Goal: Information Seeking & Learning: Learn about a topic

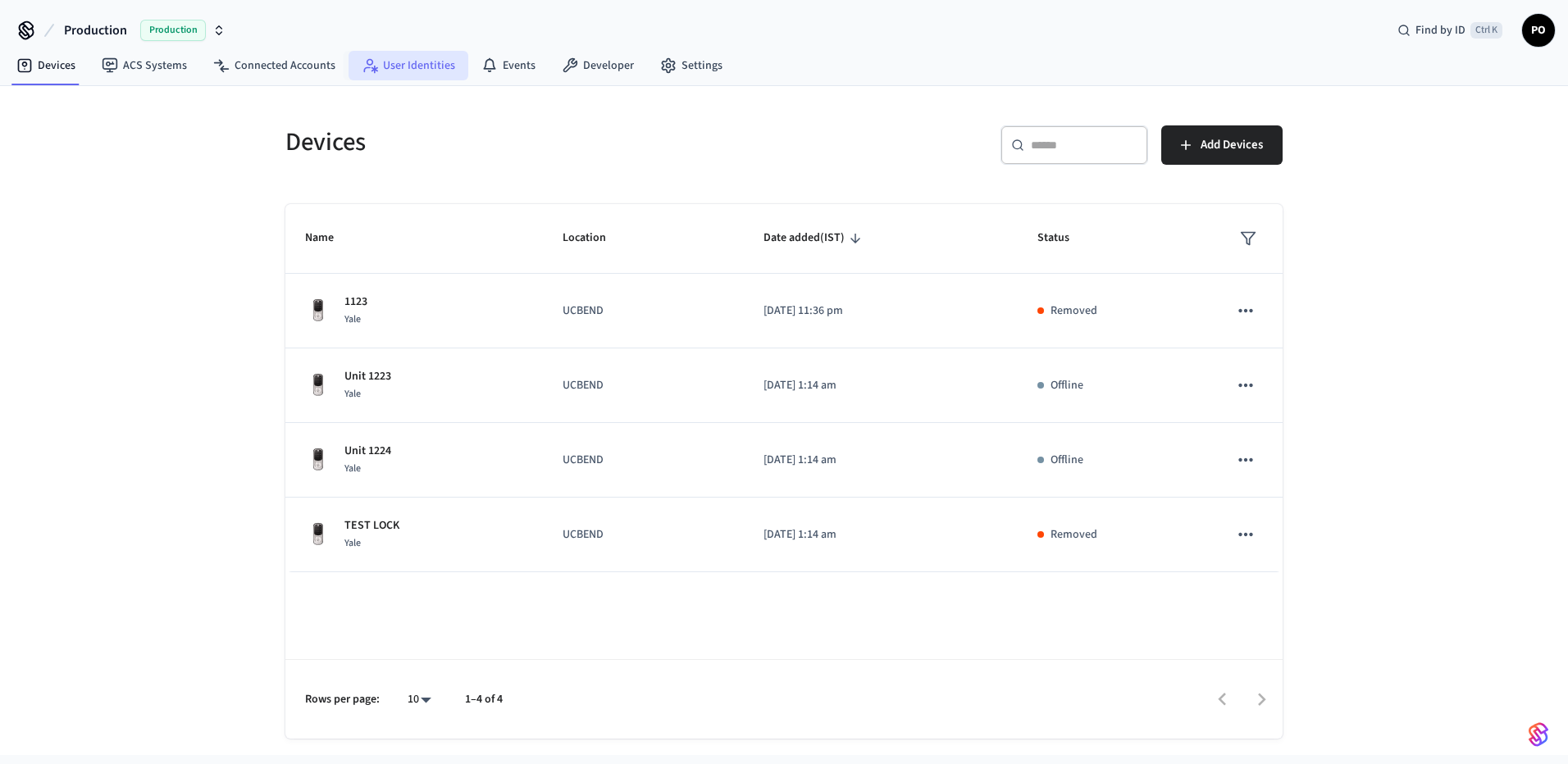
click at [420, 78] on link "User Identities" at bounding box center [409, 65] width 120 height 29
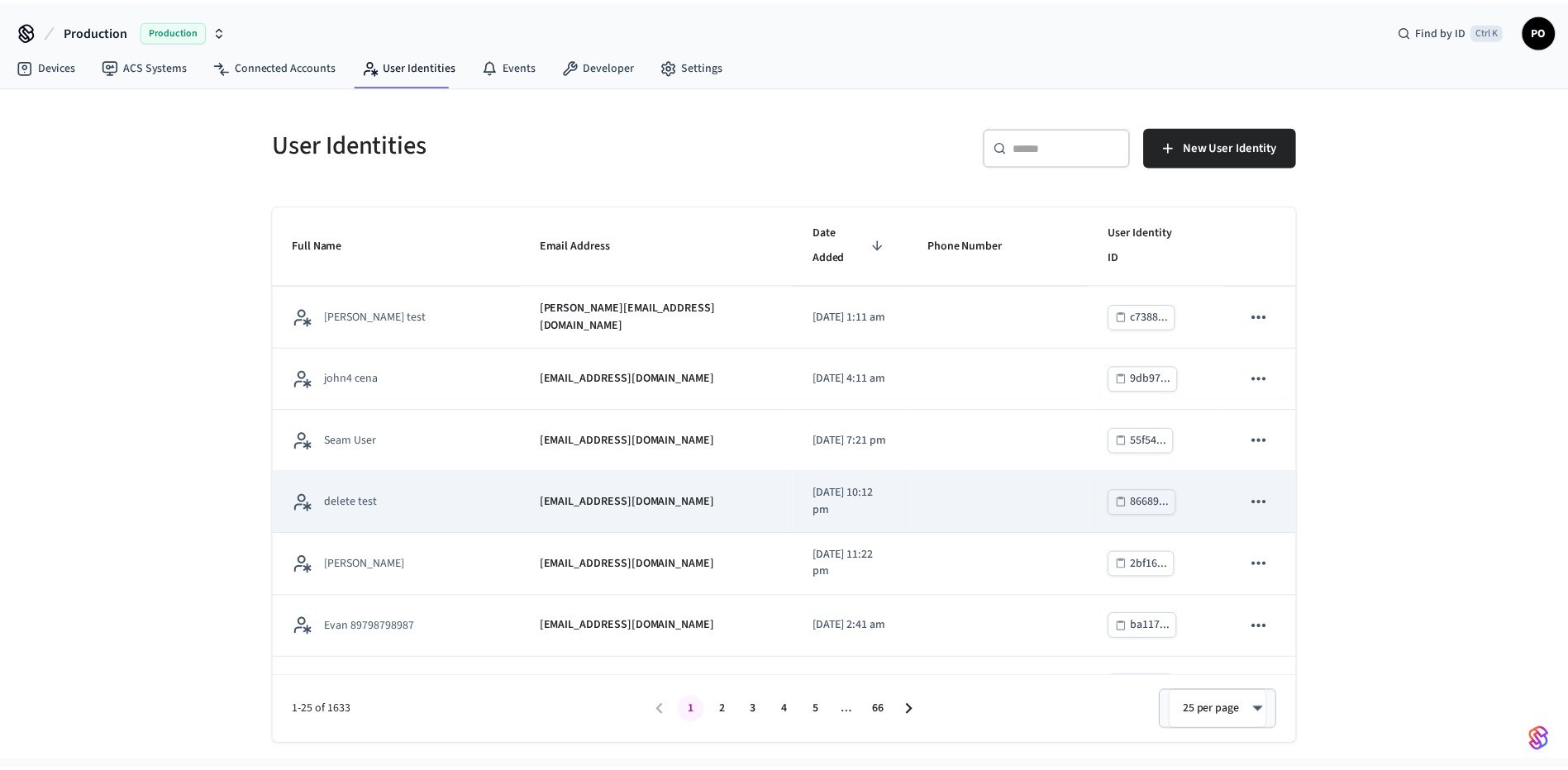
scroll to position [1161, 0]
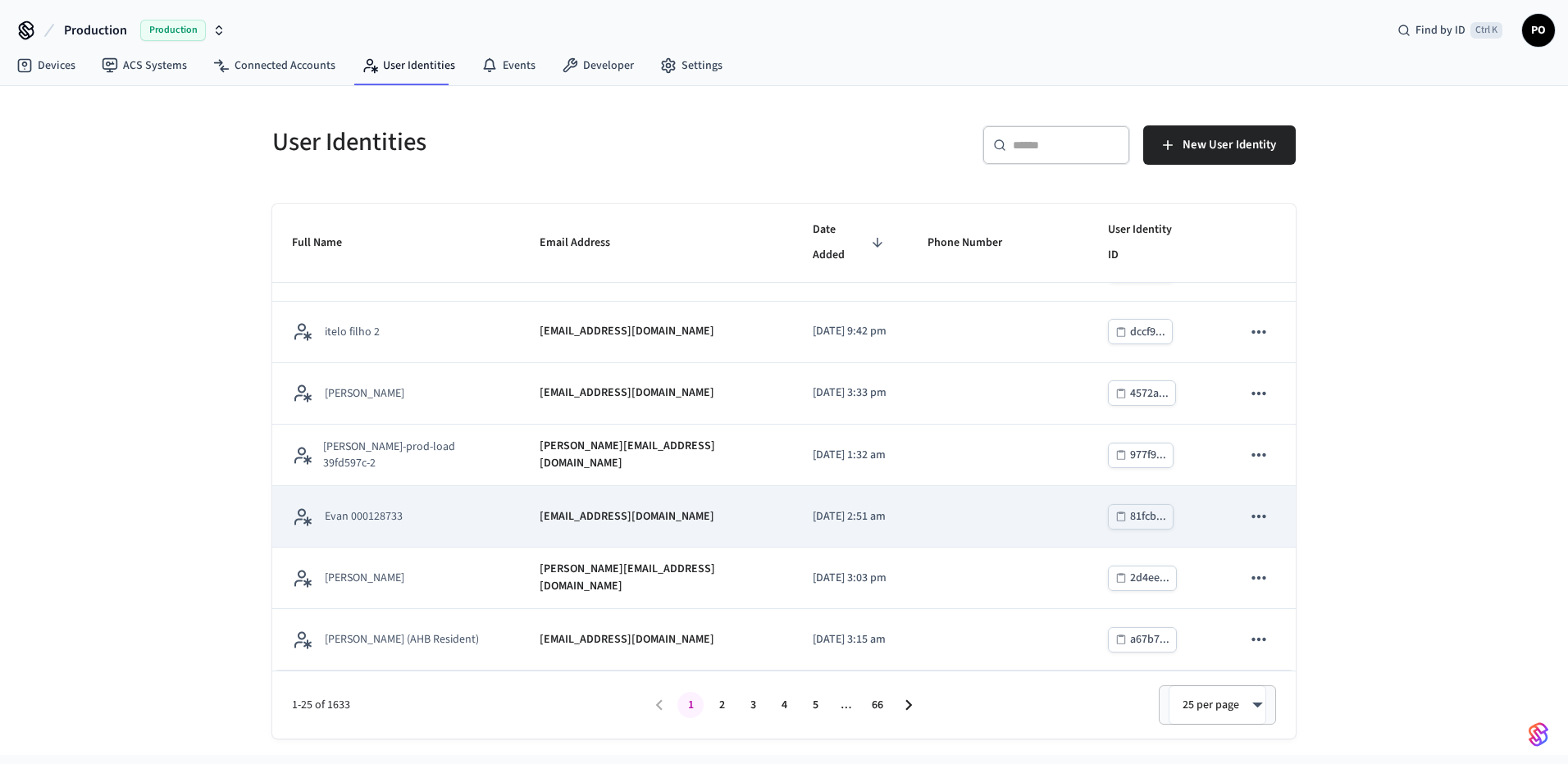
click at [433, 510] on div "Evan 000128733" at bounding box center [396, 517] width 208 height 20
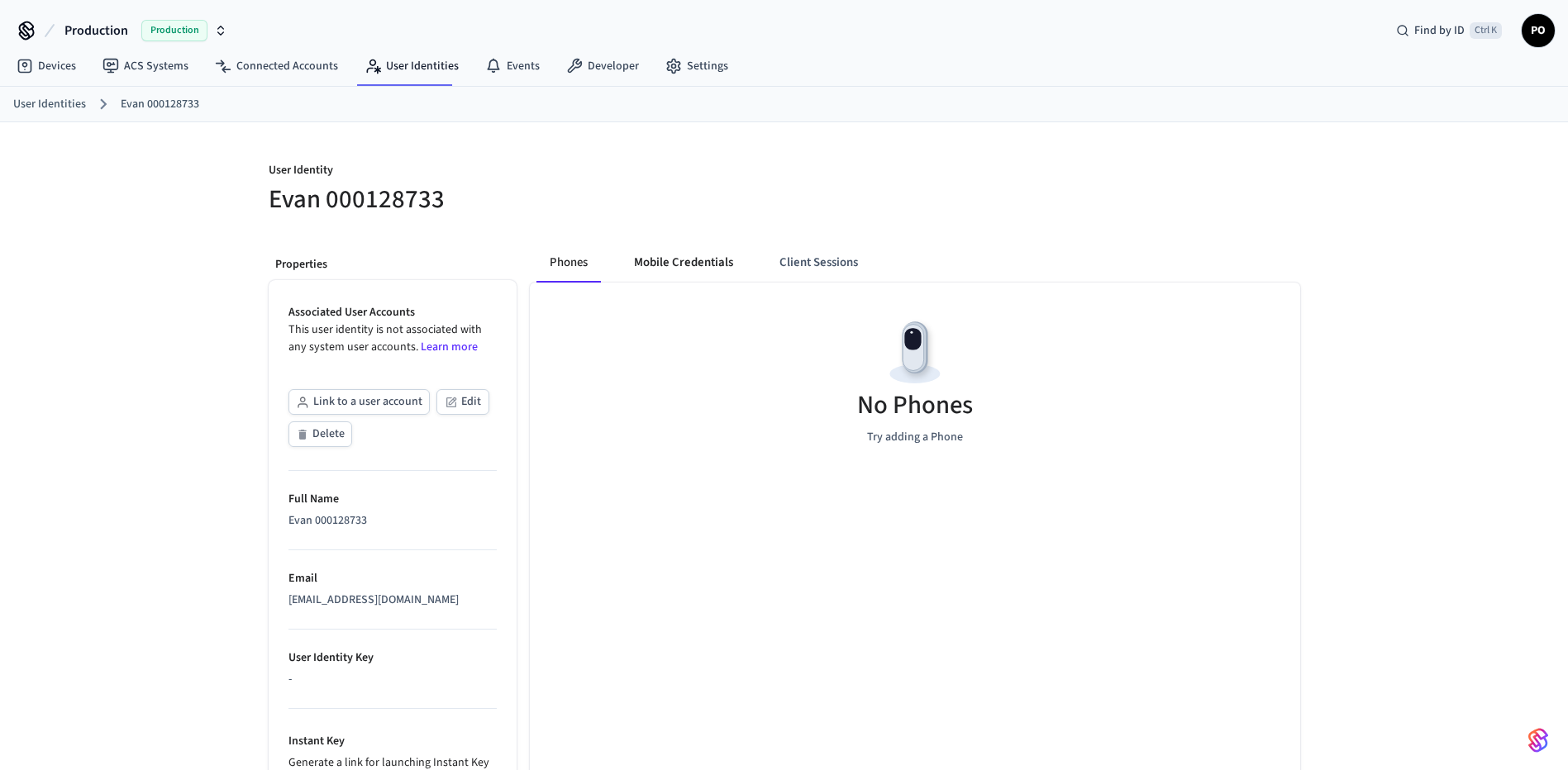
click at [689, 256] on button "Mobile Credentials" at bounding box center [683, 262] width 126 height 40
click at [786, 260] on button "Client Sessions" at bounding box center [815, 262] width 105 height 40
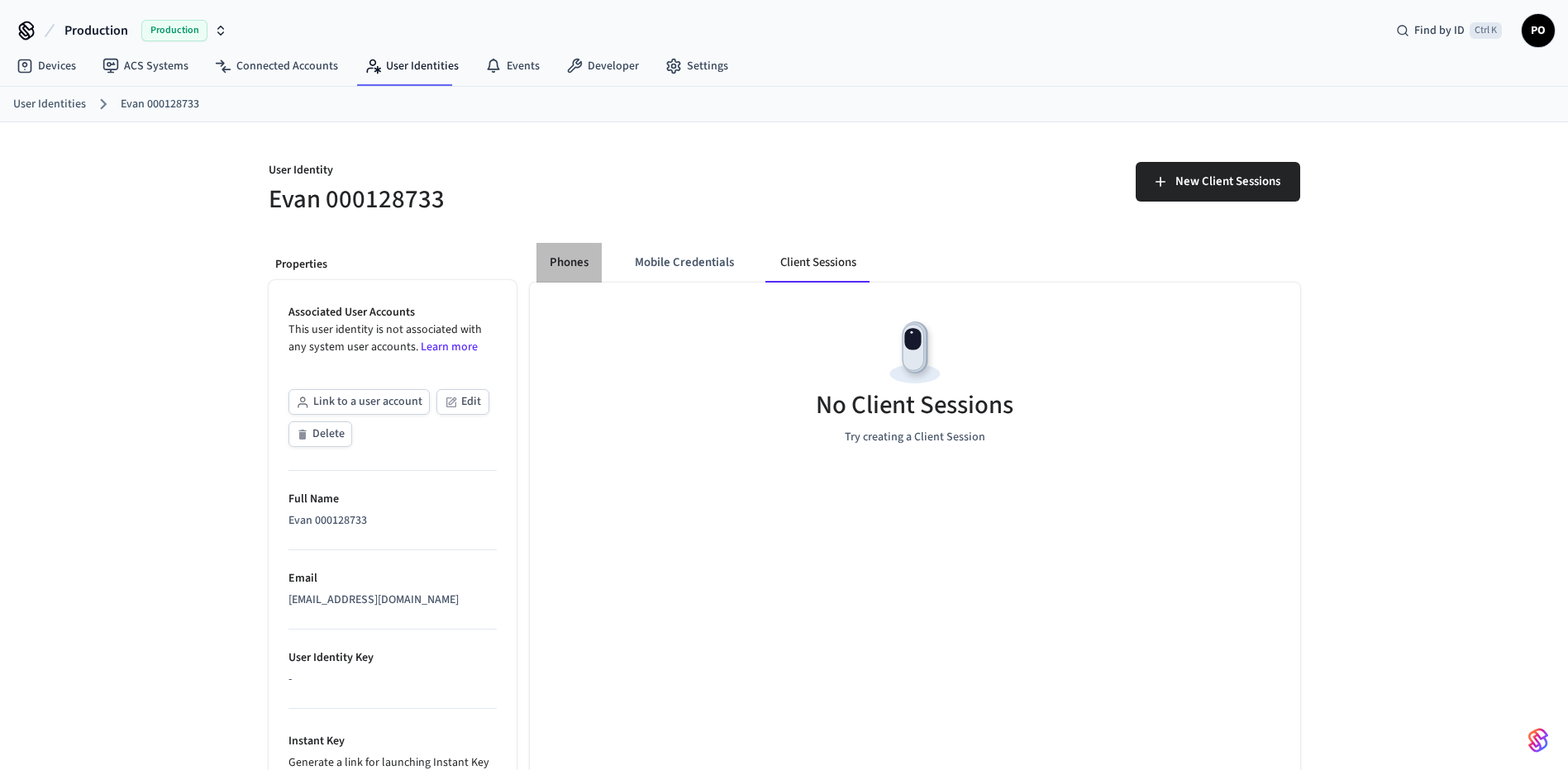
click at [548, 265] on button "Phones" at bounding box center [569, 262] width 65 height 40
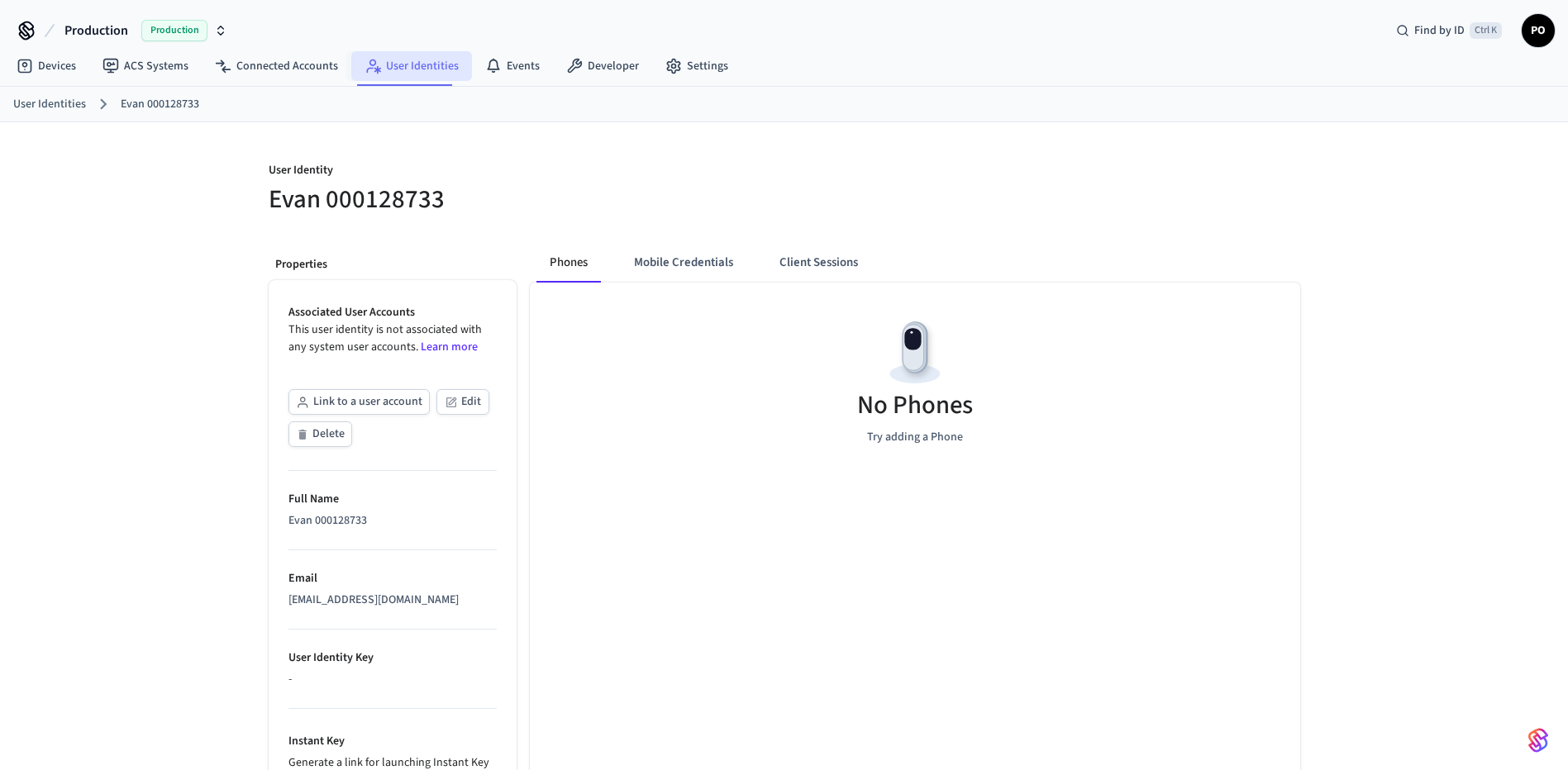
click at [385, 73] on link "User Identities" at bounding box center [412, 65] width 121 height 30
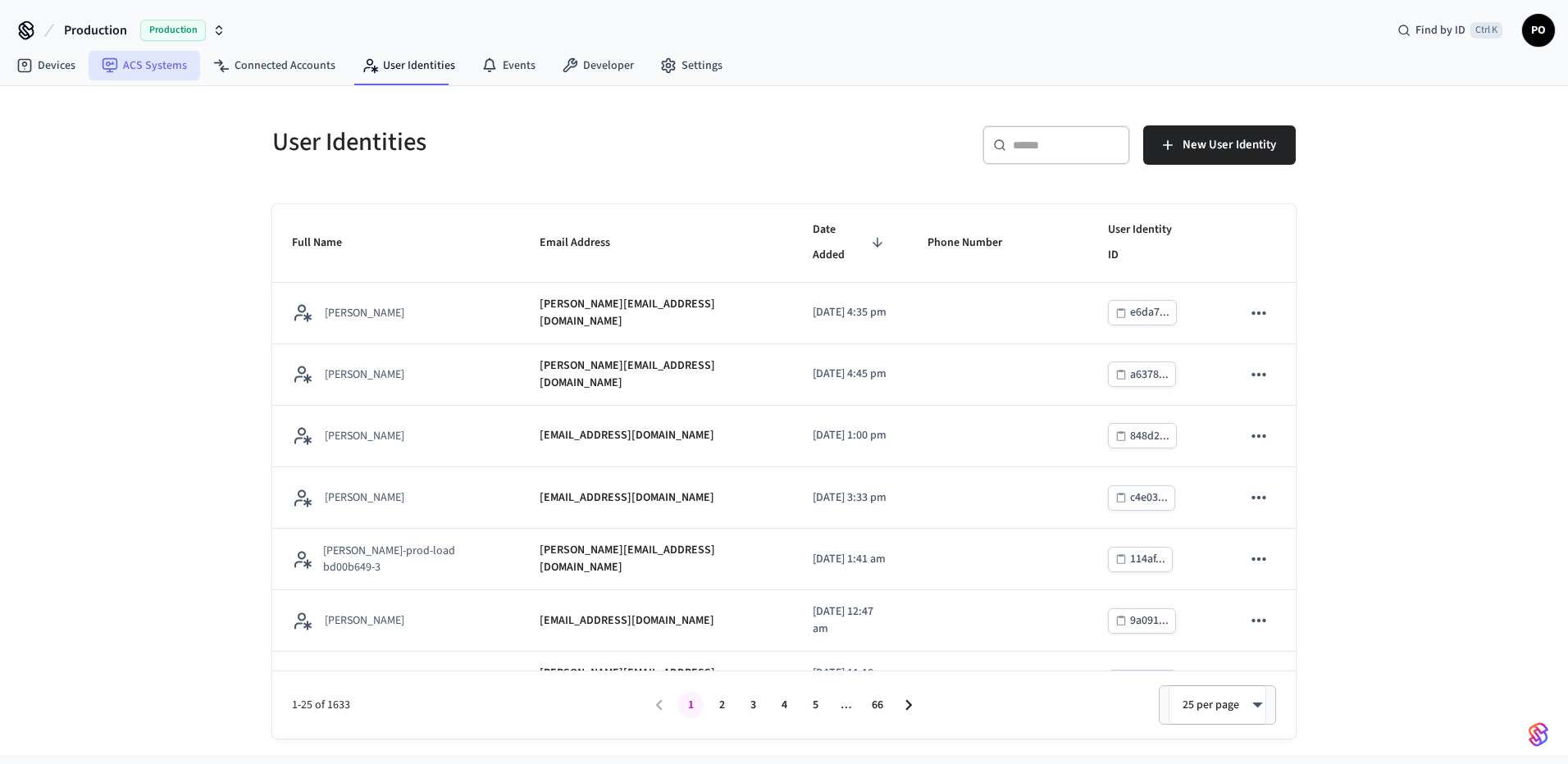
click at [170, 72] on link "ACS Systems" at bounding box center [144, 65] width 111 height 29
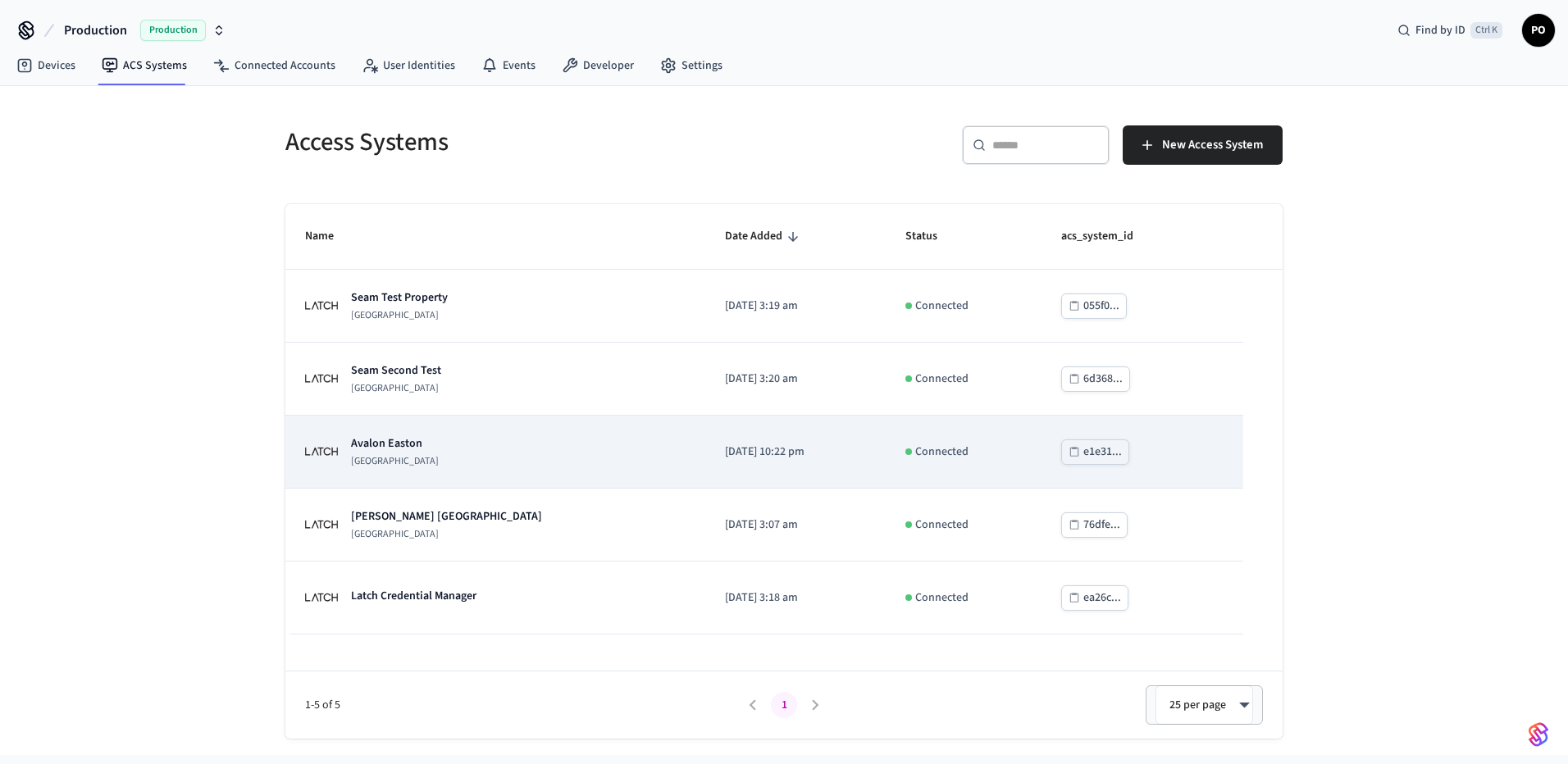
click at [480, 438] on div "[GEOGRAPHIC_DATA]" at bounding box center [495, 451] width 381 height 33
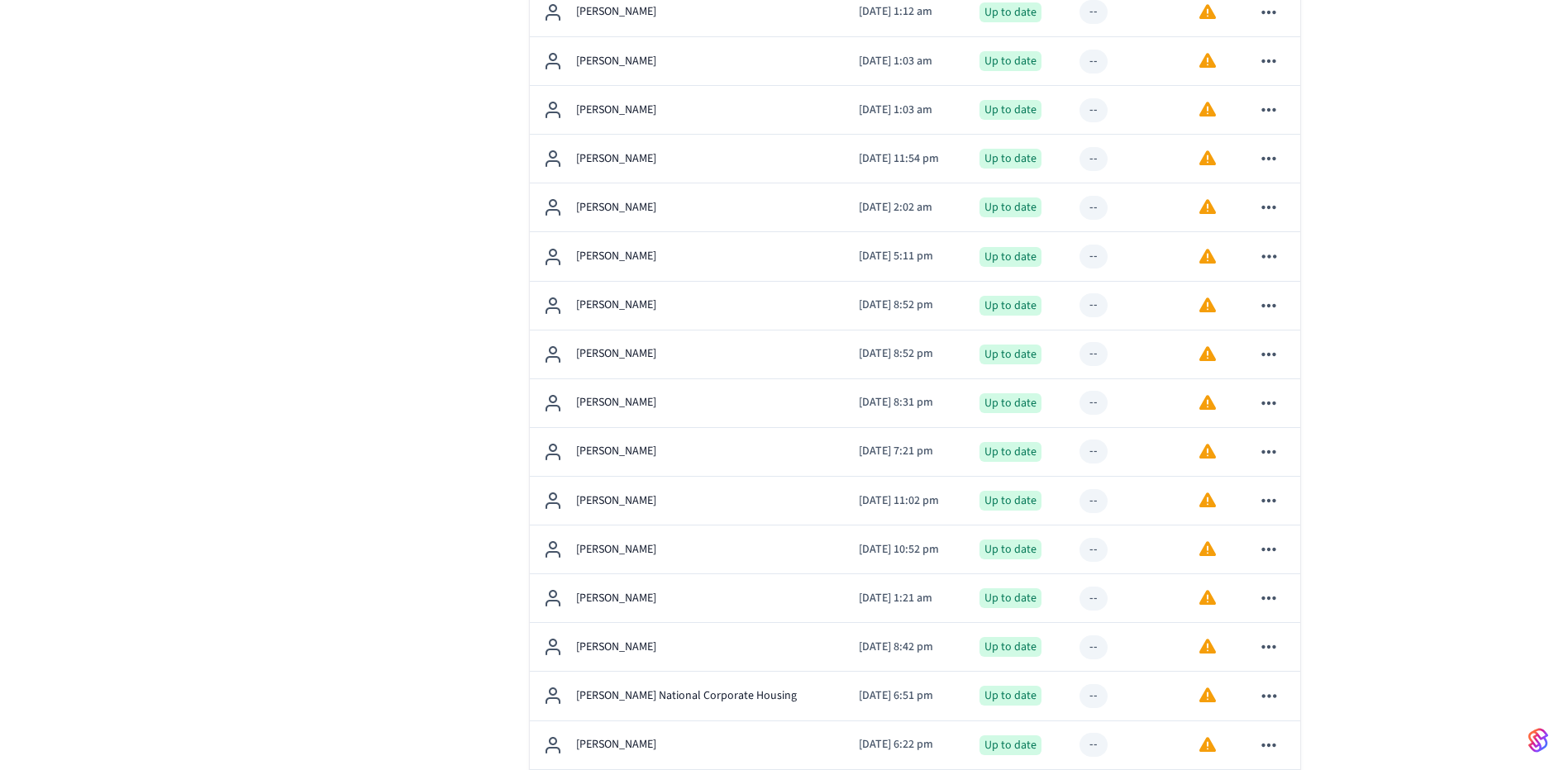
scroll to position [661, 0]
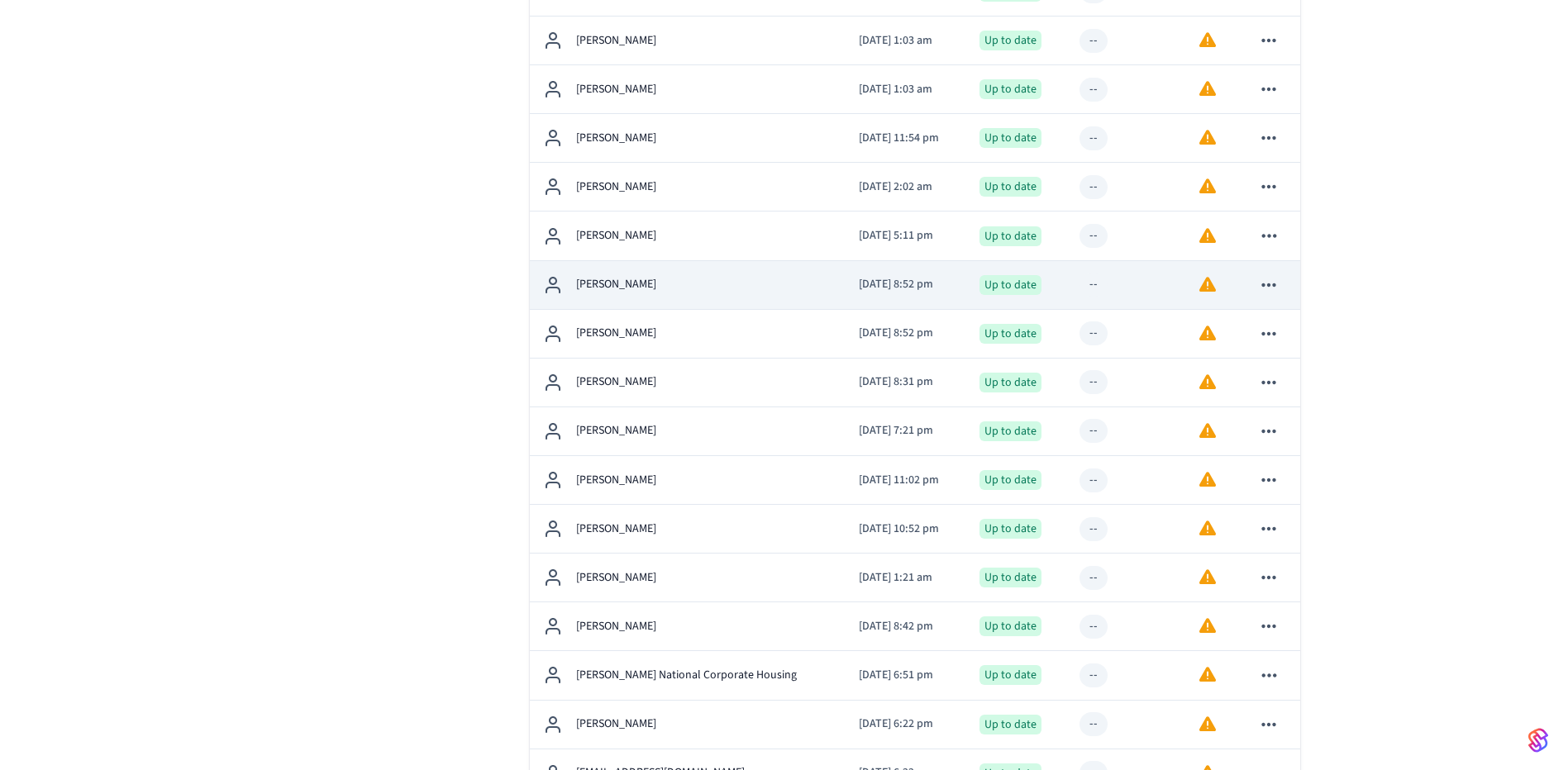
click at [652, 293] on div "[PERSON_NAME]" at bounding box center [688, 284] width 290 height 20
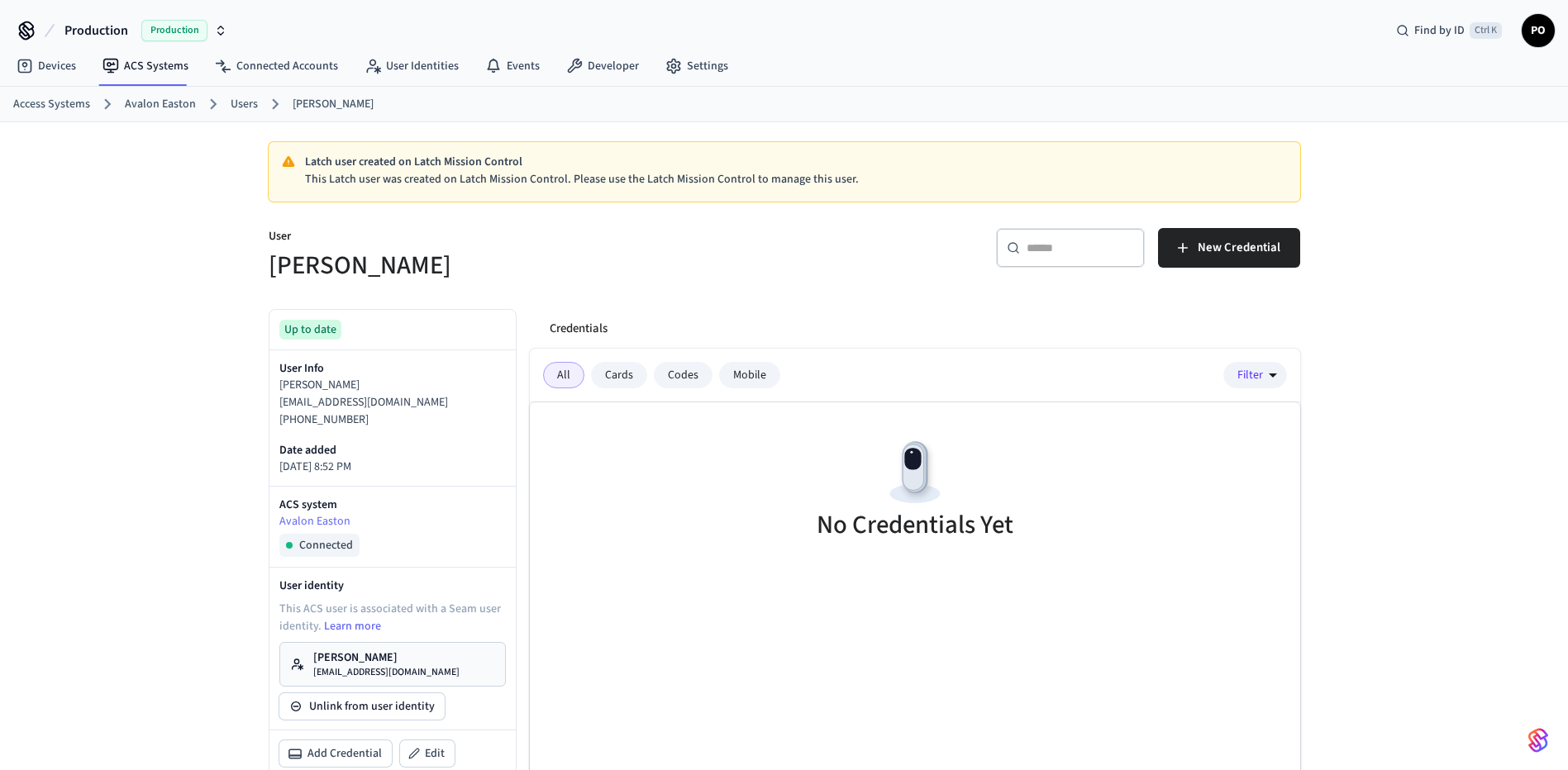
click at [389, 671] on p "[EMAIL_ADDRESS][DOMAIN_NAME]" at bounding box center [386, 673] width 146 height 14
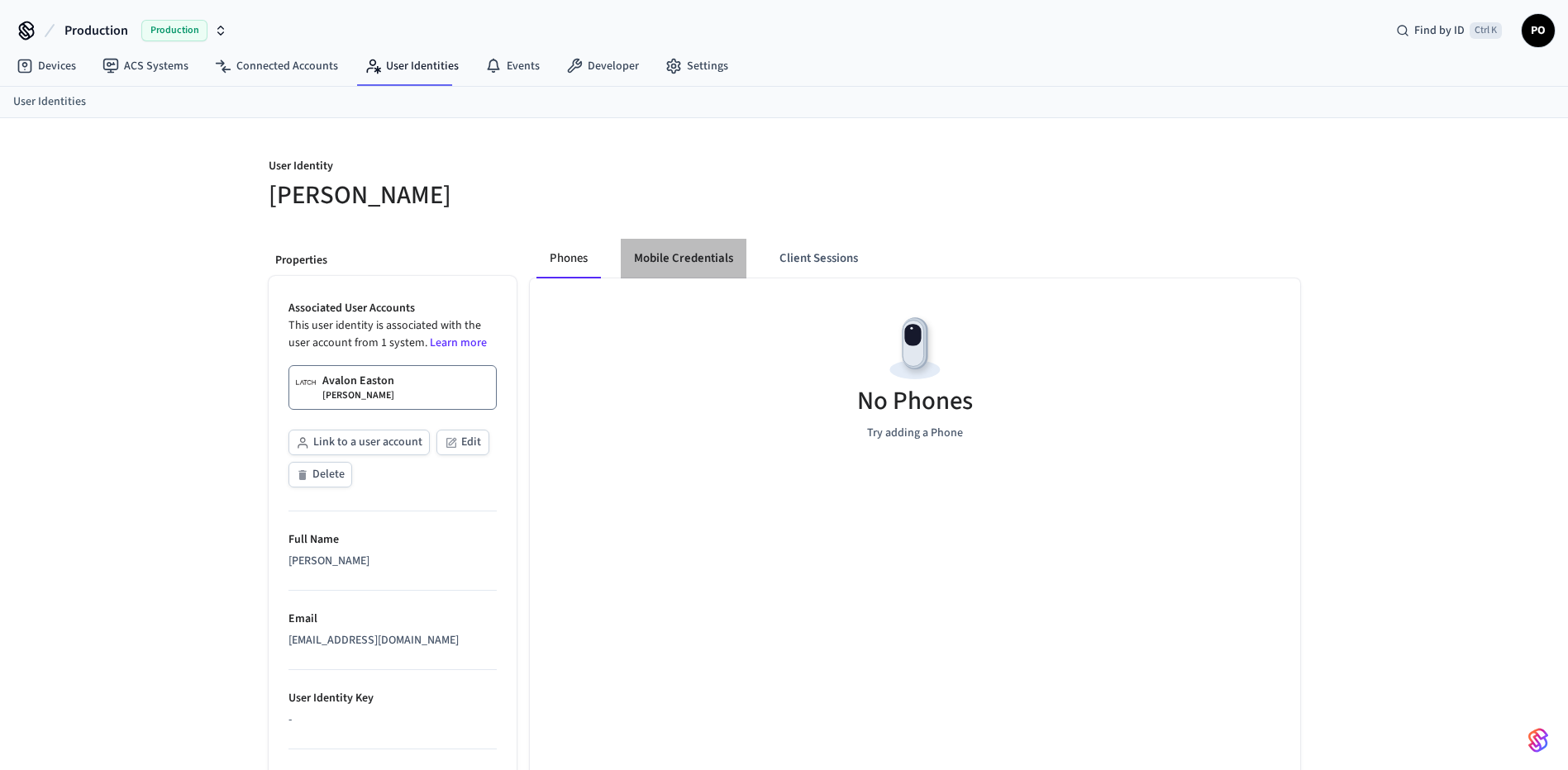
click at [680, 273] on button "Mobile Credentials" at bounding box center [683, 258] width 126 height 40
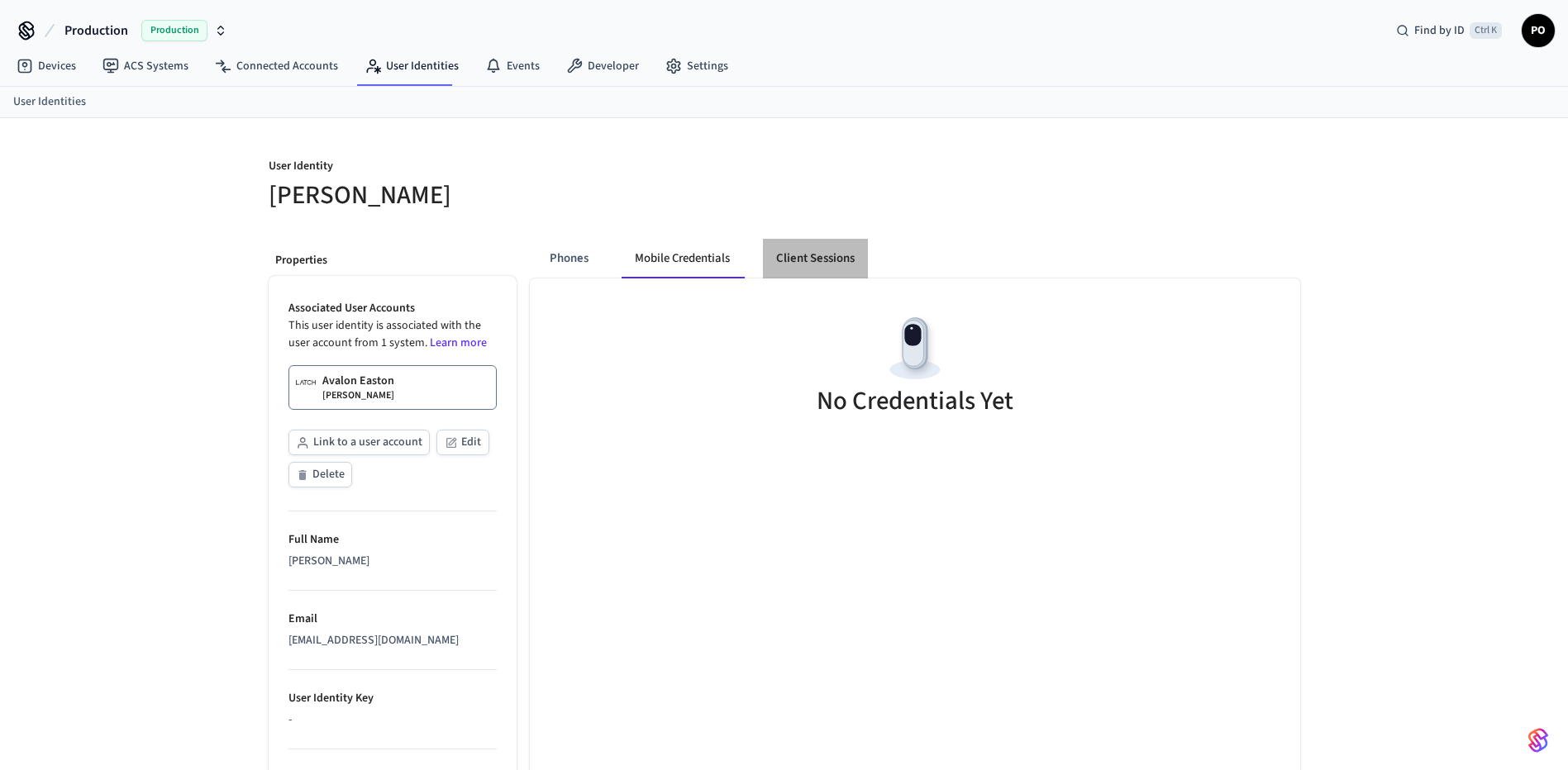
click at [818, 259] on button "Client Sessions" at bounding box center [815, 258] width 105 height 40
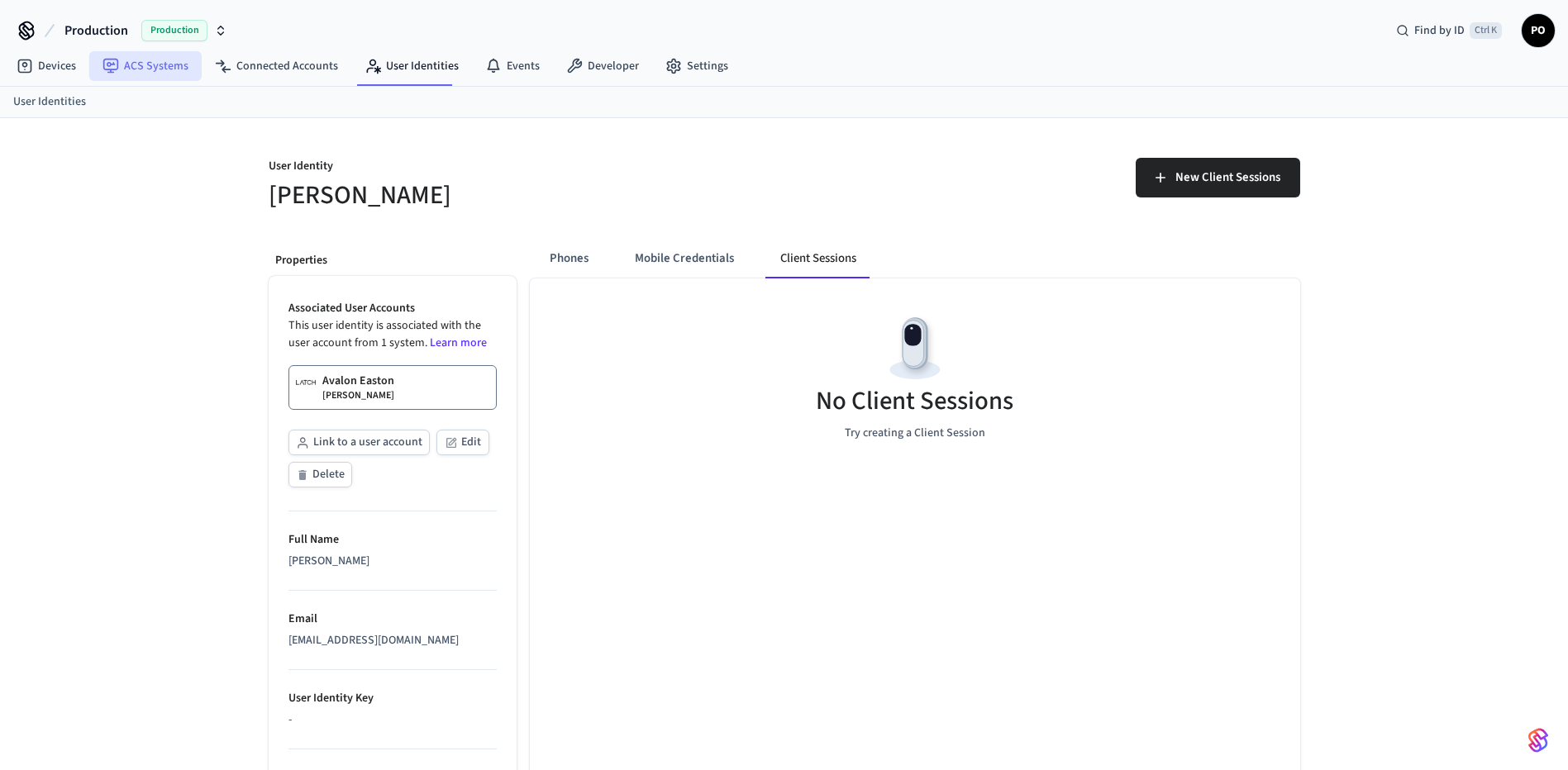
click at [158, 73] on link "ACS Systems" at bounding box center [145, 65] width 112 height 30
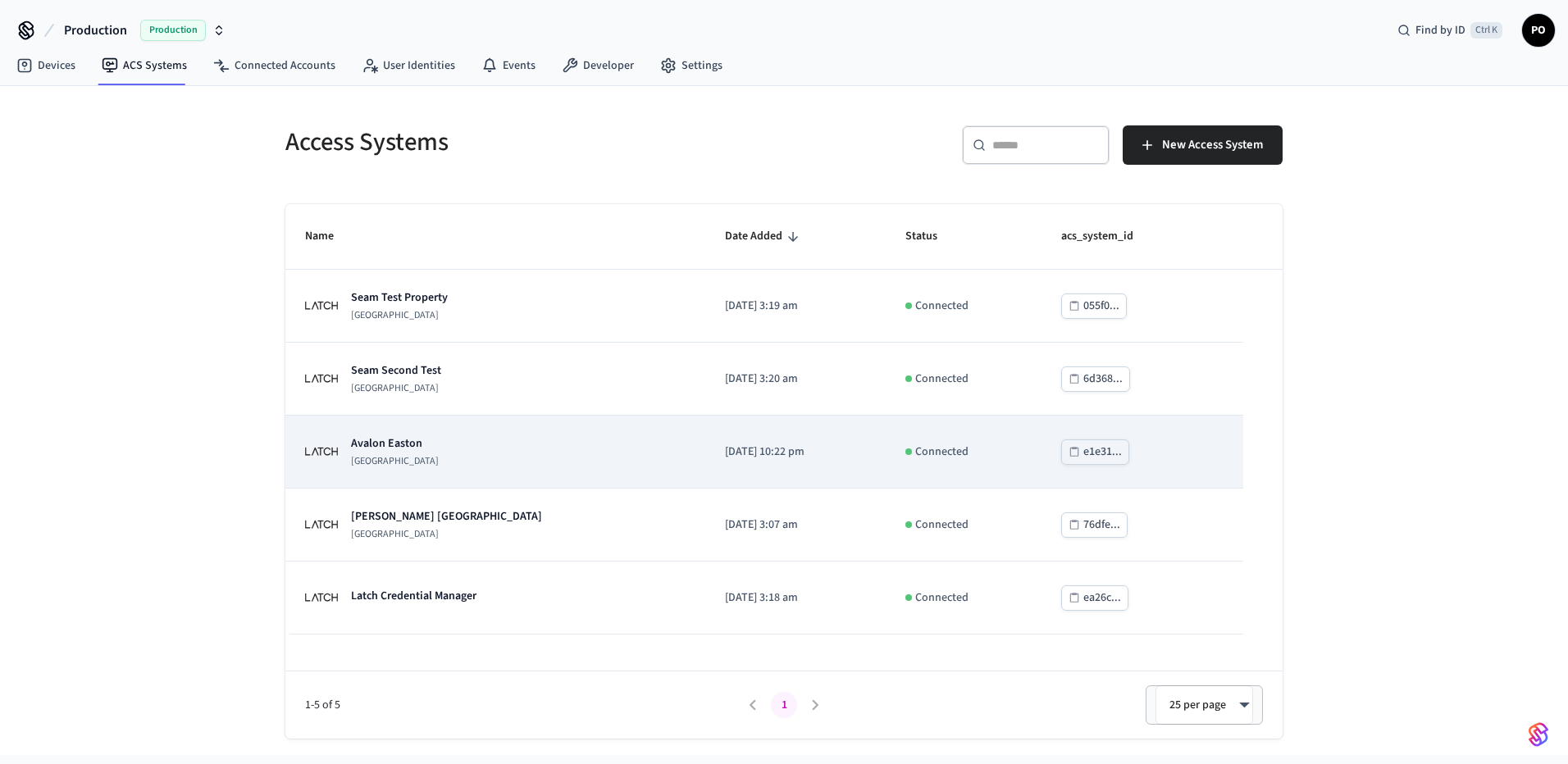
click at [445, 475] on td "[GEOGRAPHIC_DATA]" at bounding box center [495, 452] width 420 height 73
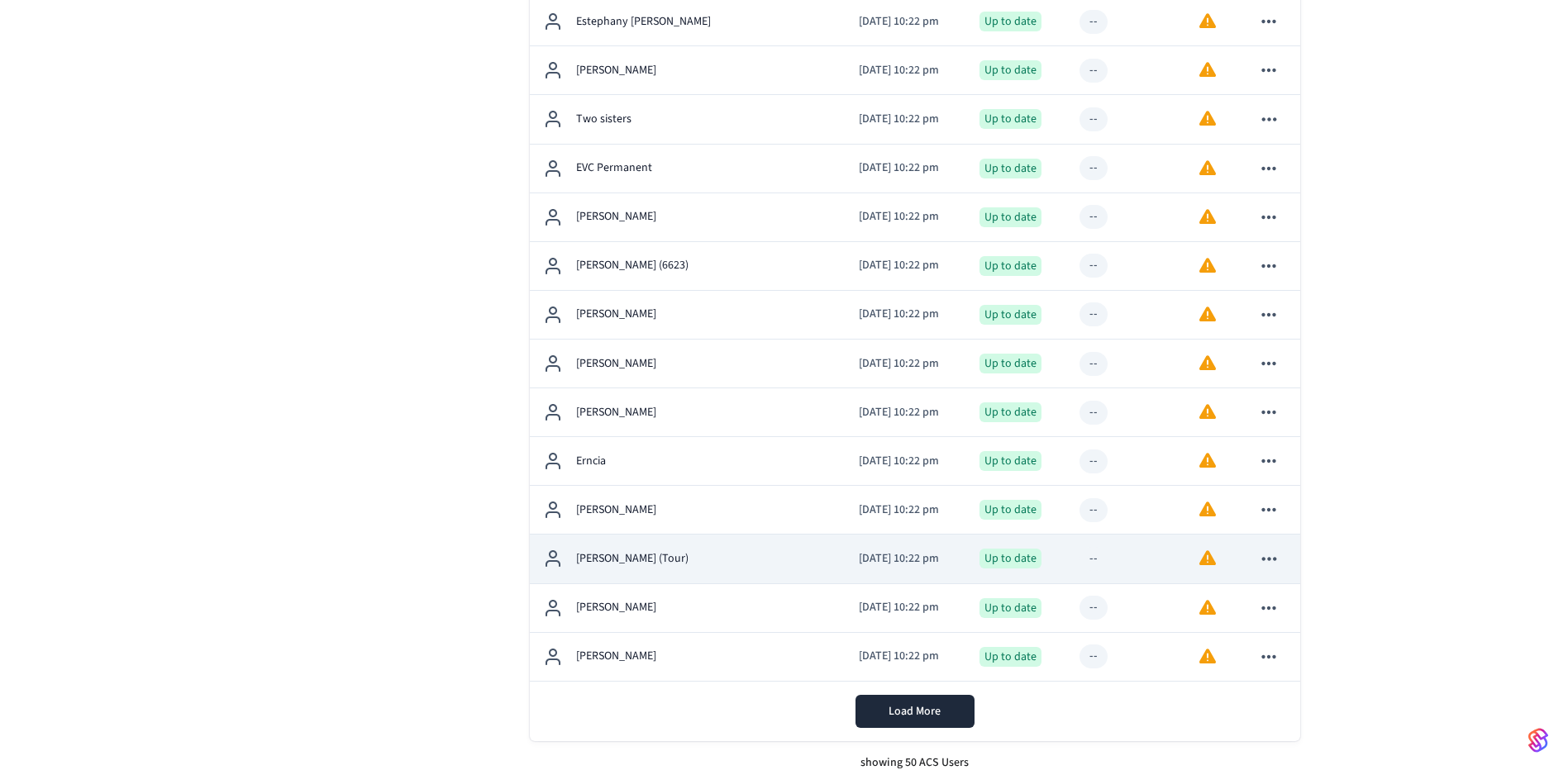
scroll to position [2111, 0]
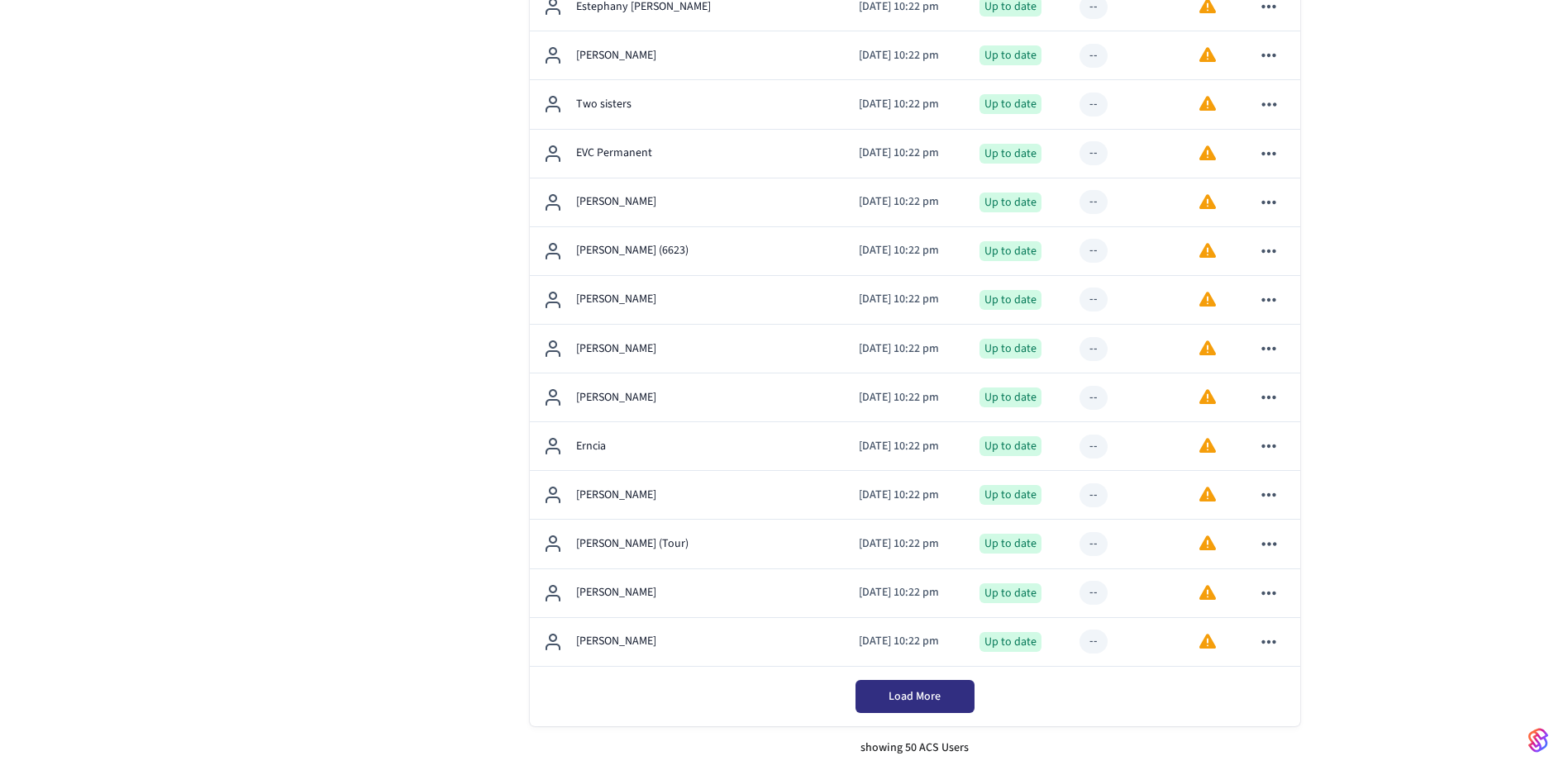
click at [890, 712] on button "Load More" at bounding box center [915, 696] width 119 height 33
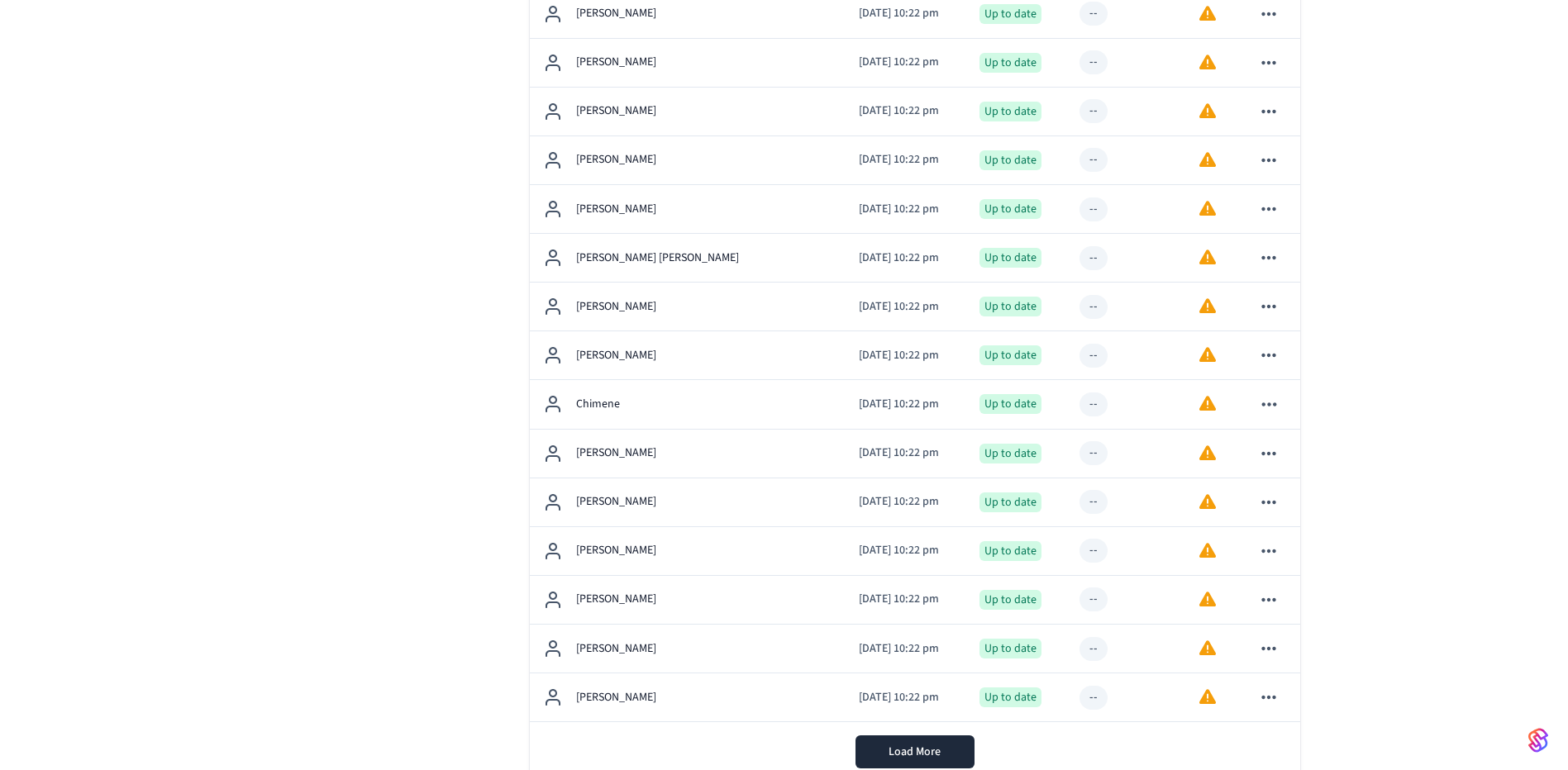
scroll to position [4554, 0]
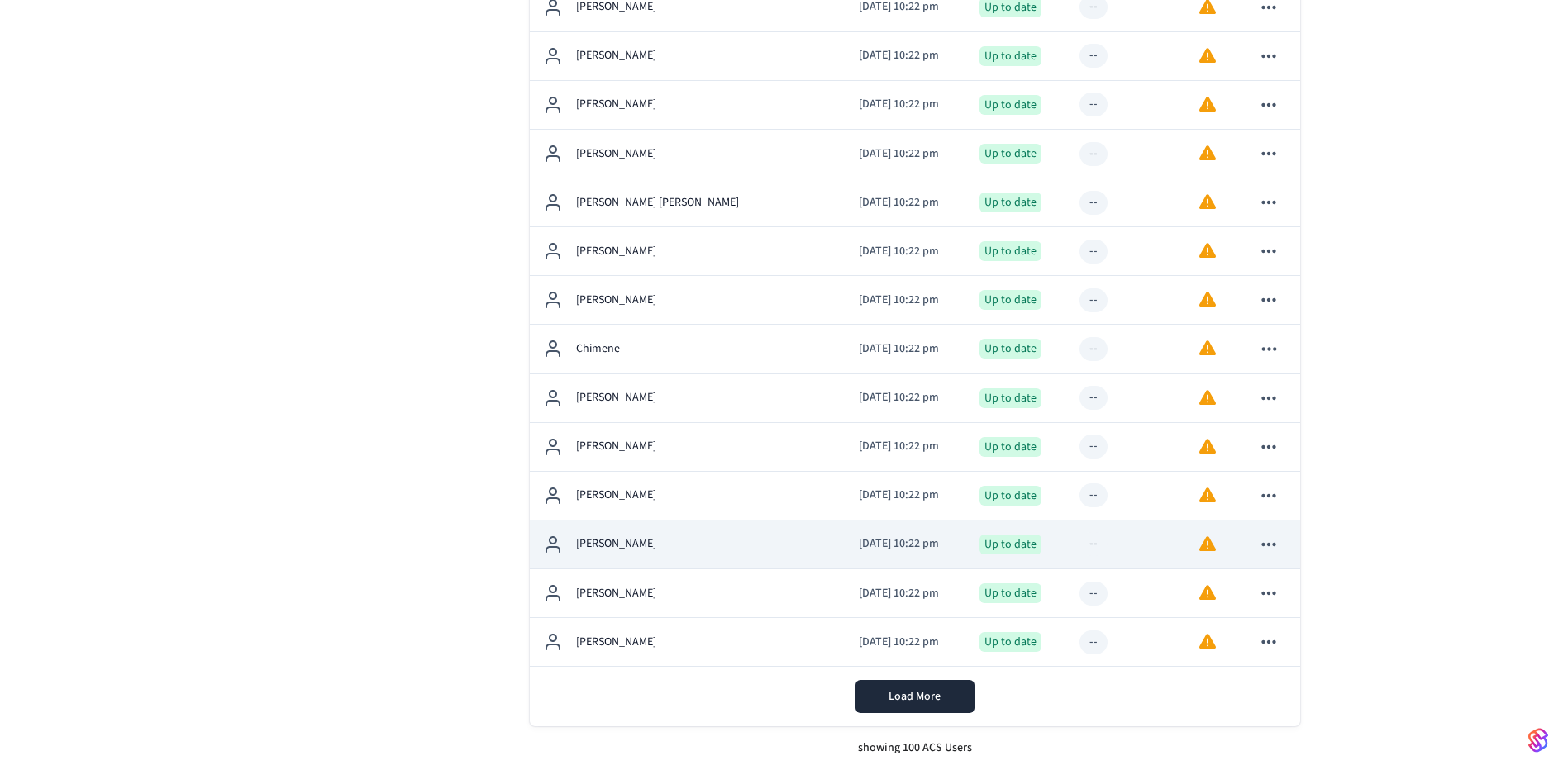
click at [624, 537] on p "[PERSON_NAME]" at bounding box center [615, 544] width 80 height 17
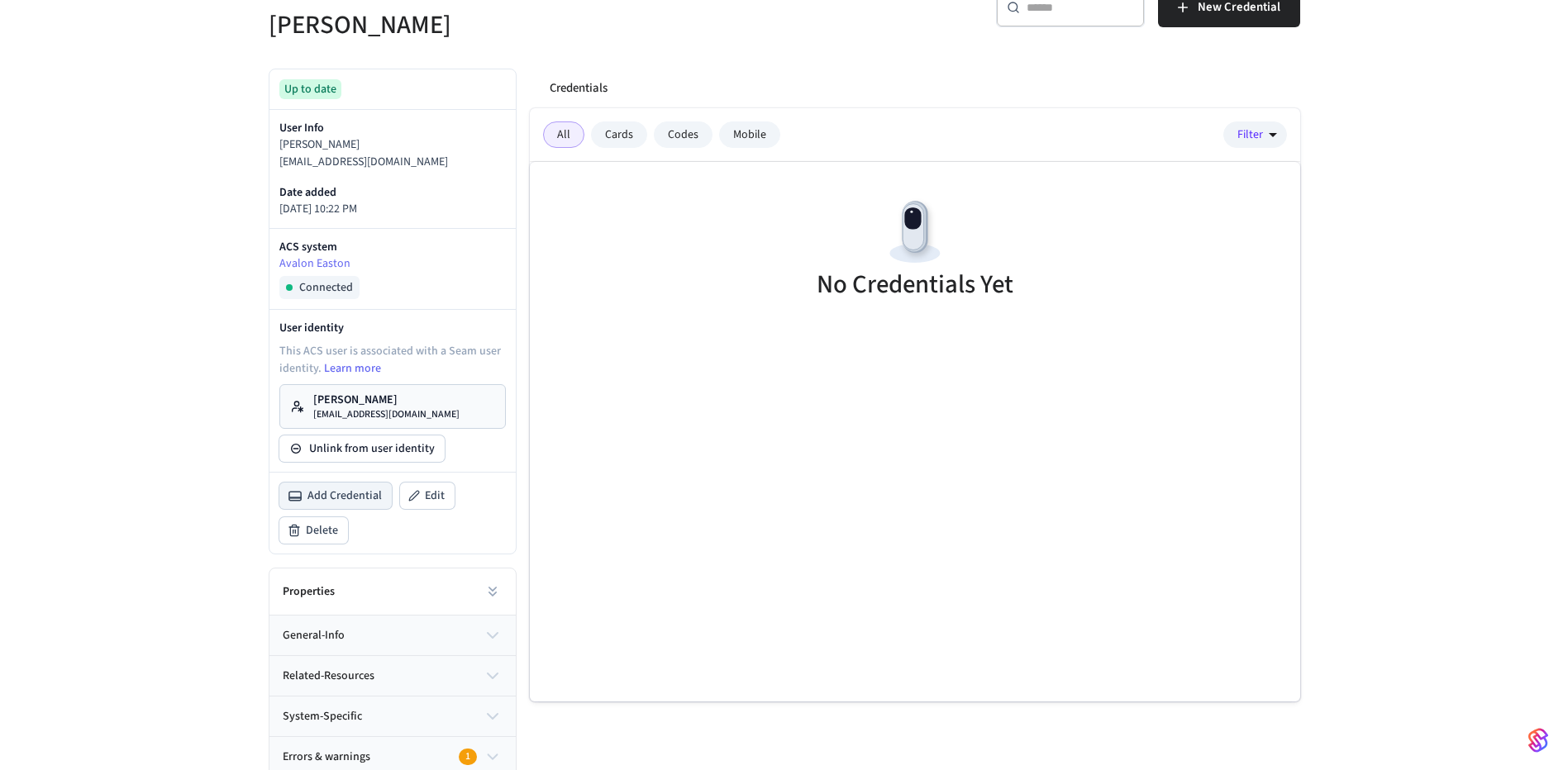
scroll to position [248, 0]
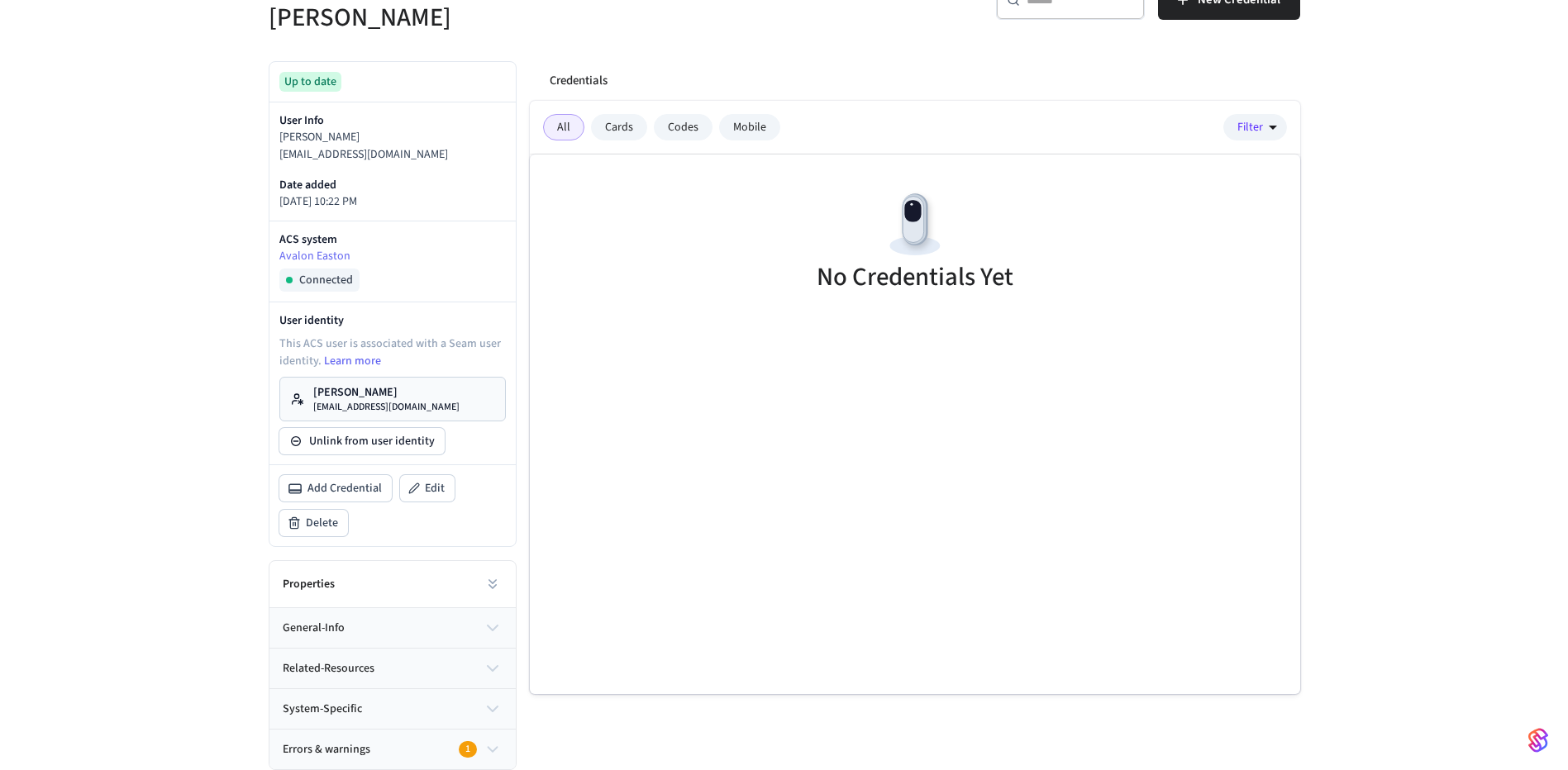
click at [350, 374] on div "This ACS user is associated with a Seam user identity. Learn more [PERSON_NAME]…" at bounding box center [392, 395] width 227 height 119
click at [362, 387] on p "[PERSON_NAME]" at bounding box center [386, 392] width 146 height 16
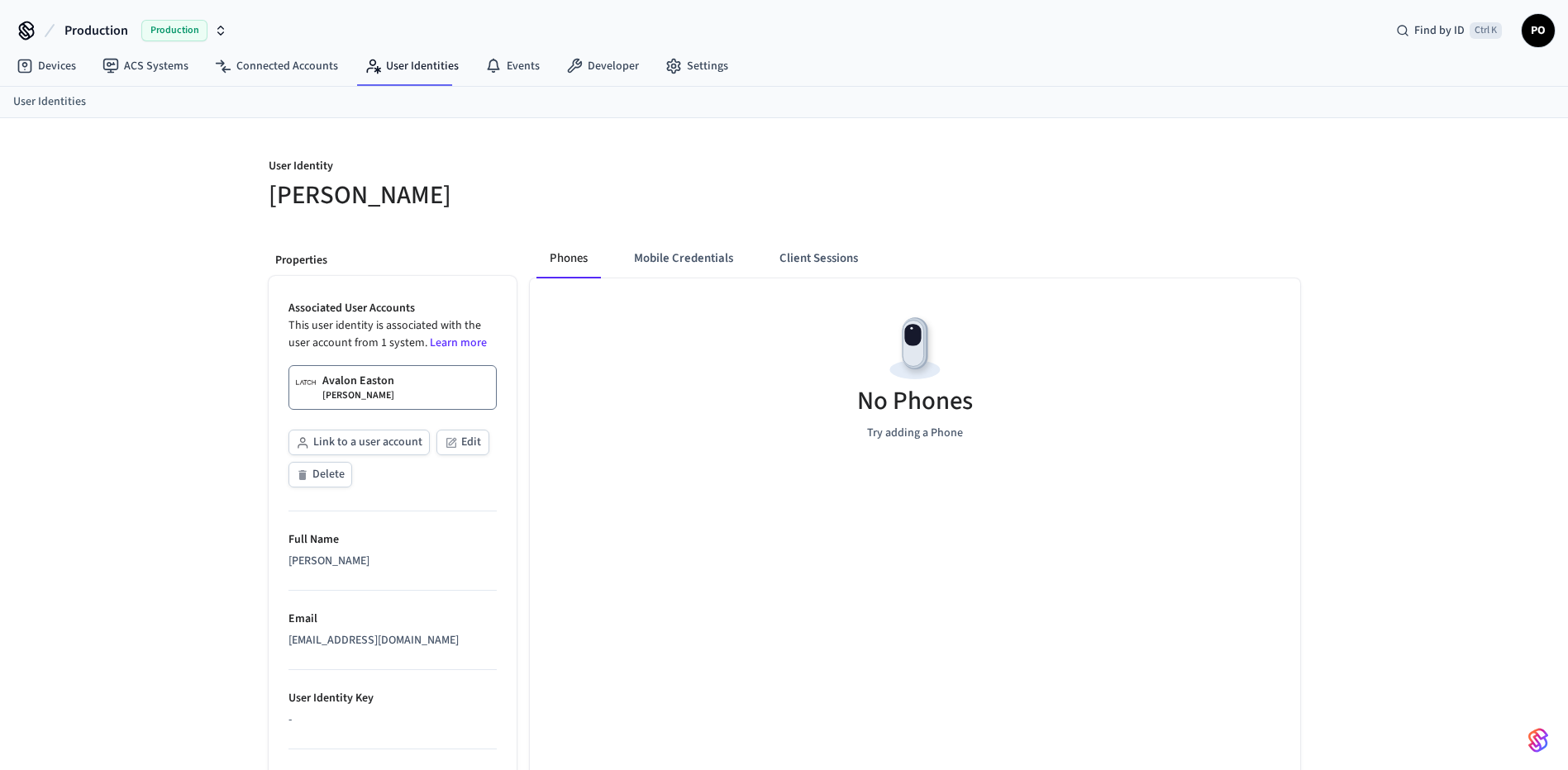
click at [649, 282] on div "No Phones Try adding a Phone" at bounding box center [914, 377] width 770 height 197
click at [715, 261] on button "Mobile Credentials" at bounding box center [683, 258] width 126 height 40
click at [785, 254] on button "Client Sessions" at bounding box center [815, 258] width 105 height 40
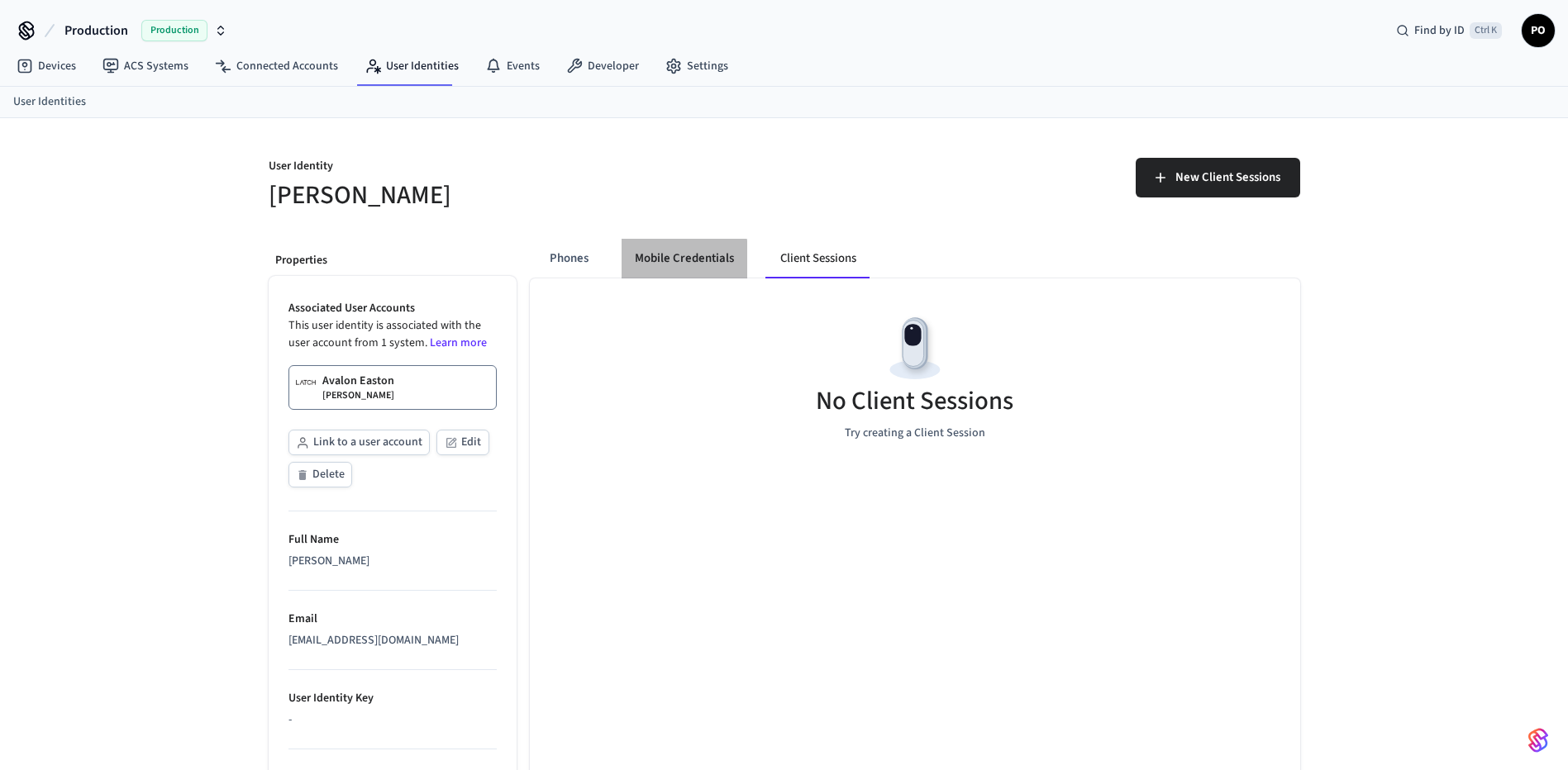
click at [621, 265] on button "Mobile Credentials" at bounding box center [684, 258] width 126 height 40
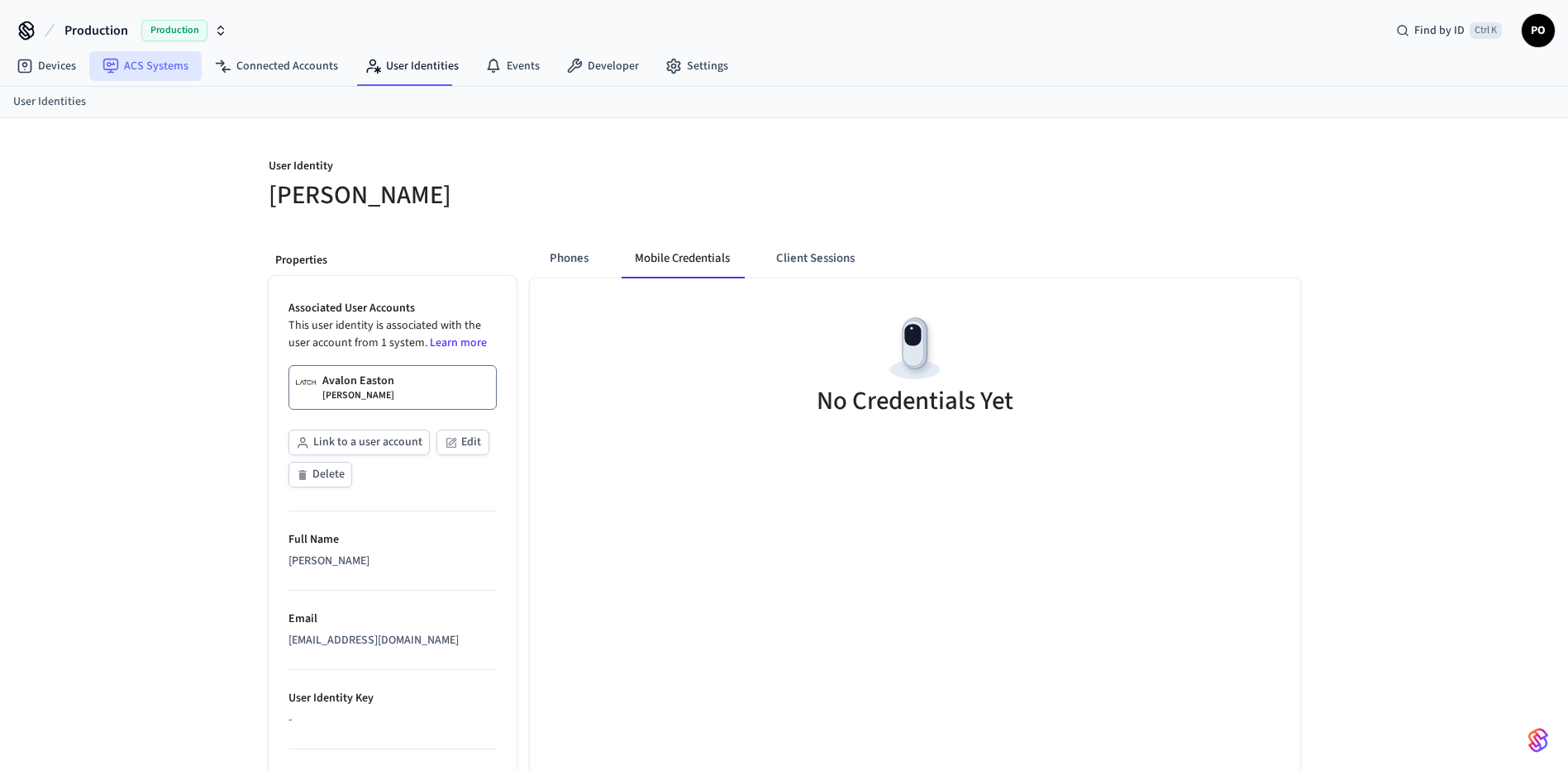
click at [151, 61] on link "ACS Systems" at bounding box center [145, 65] width 112 height 30
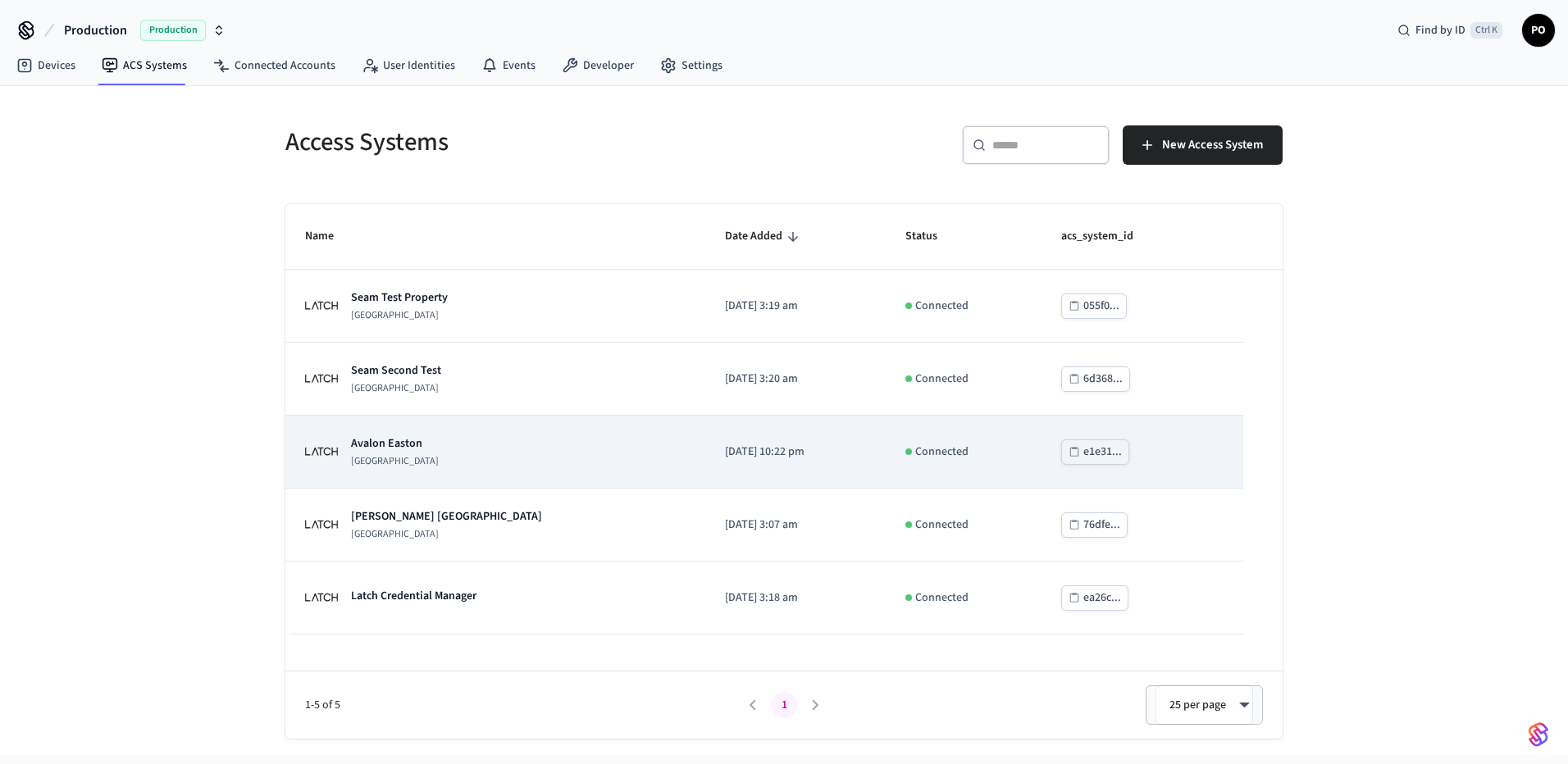
click at [474, 451] on div "[GEOGRAPHIC_DATA]" at bounding box center [495, 451] width 381 height 33
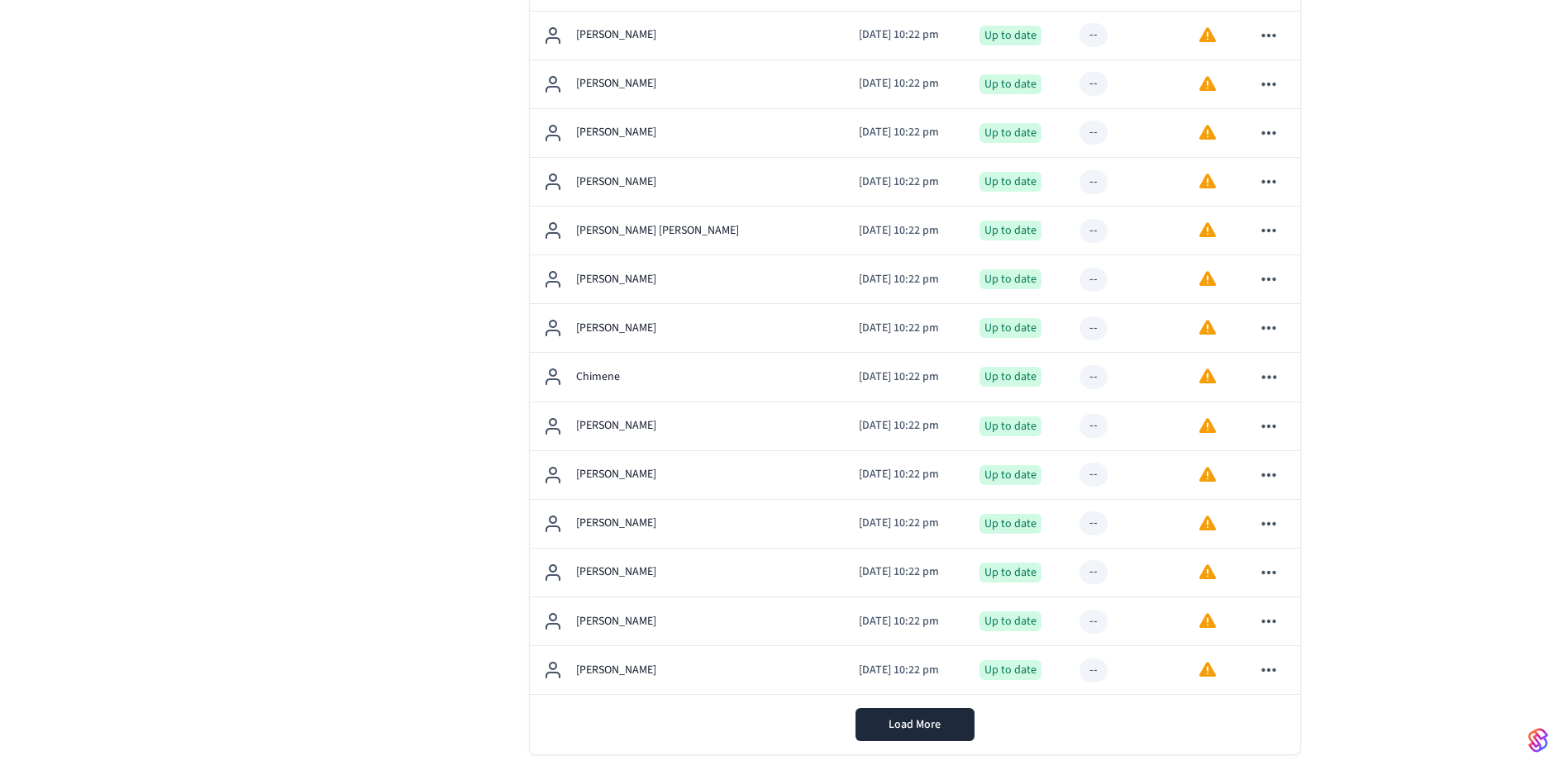
scroll to position [4554, 0]
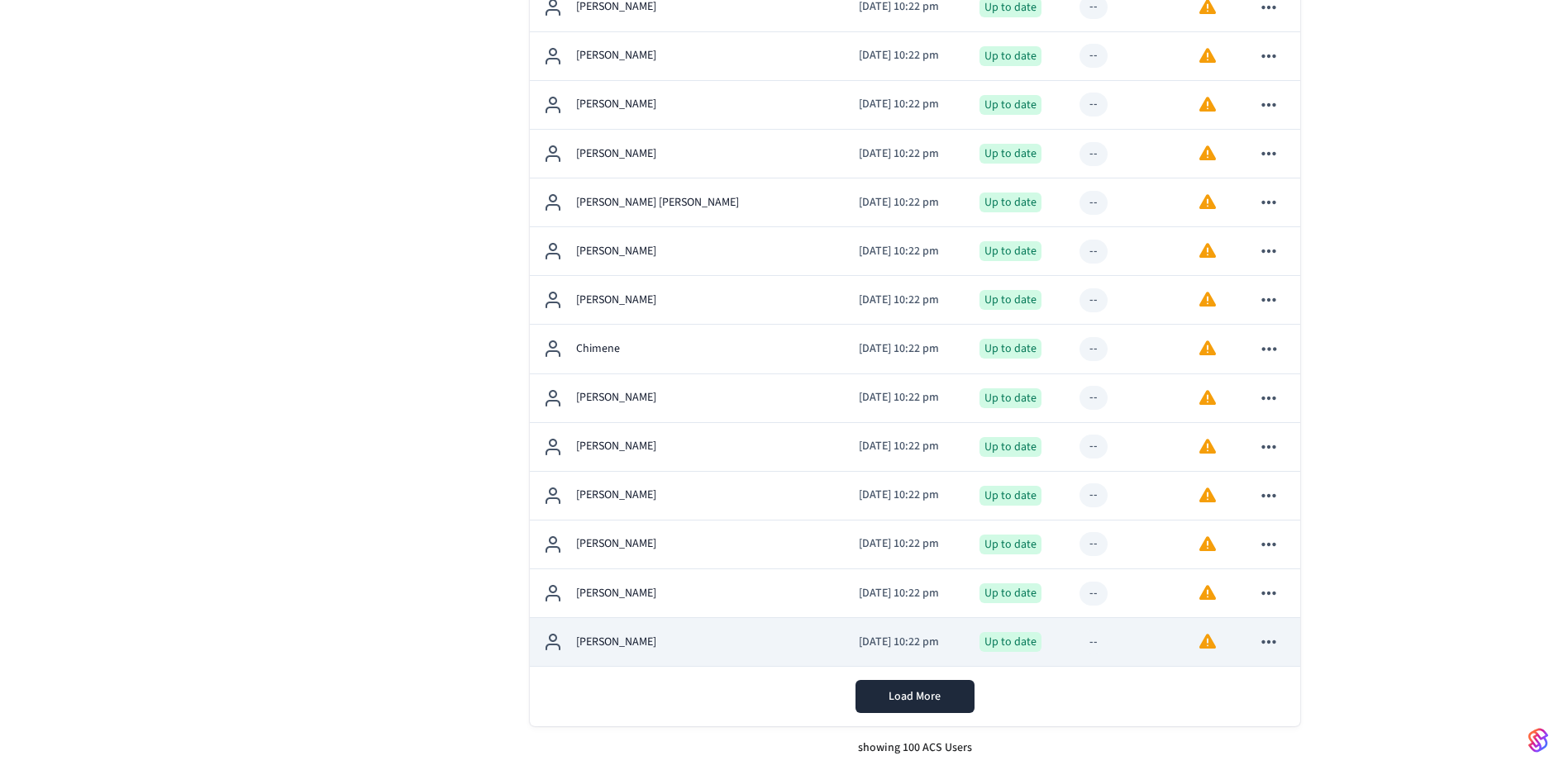
click at [722, 630] on td "[PERSON_NAME]" at bounding box center [688, 642] width 317 height 48
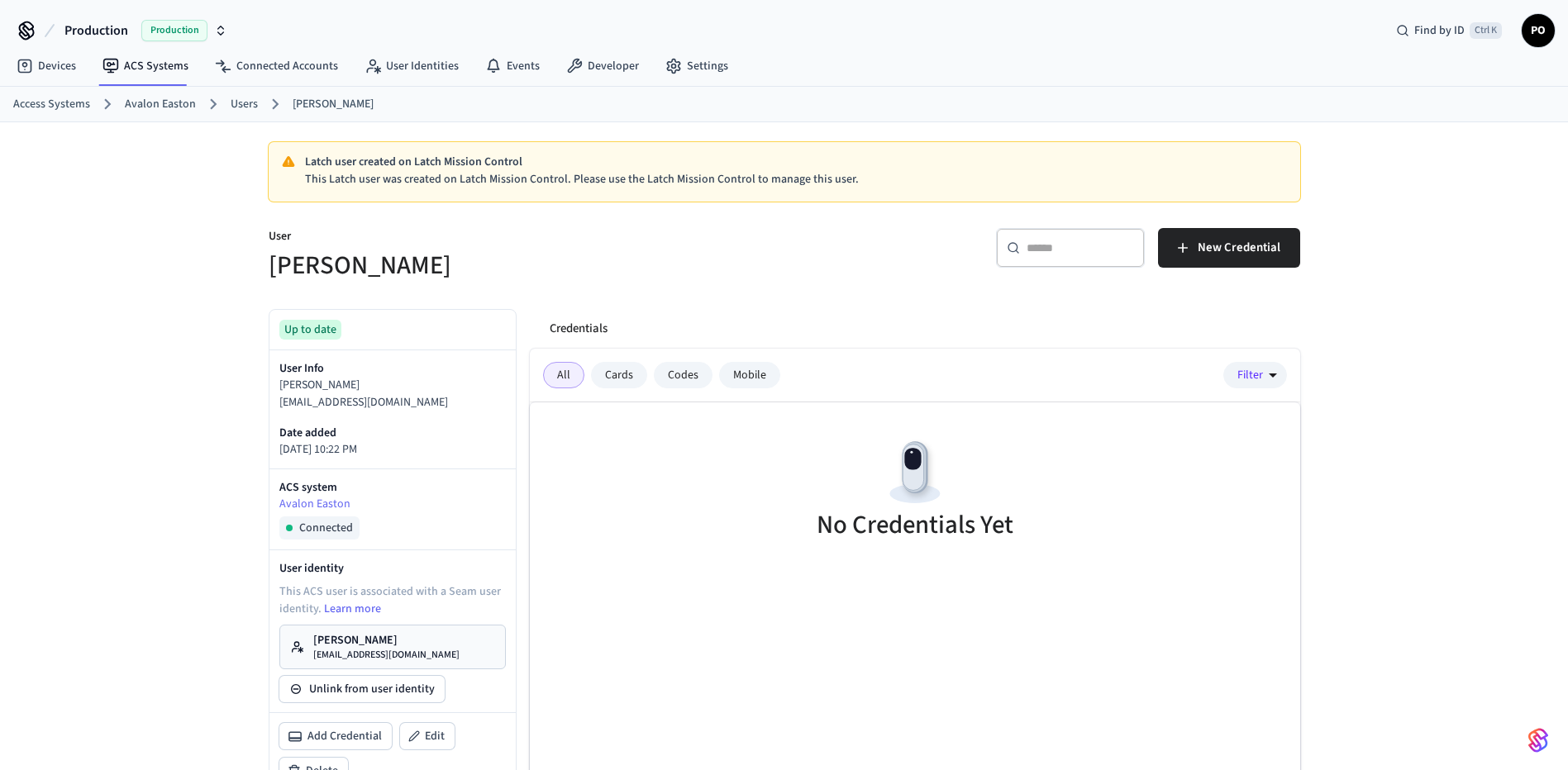
click at [425, 633] on p "[PERSON_NAME]" at bounding box center [386, 640] width 146 height 16
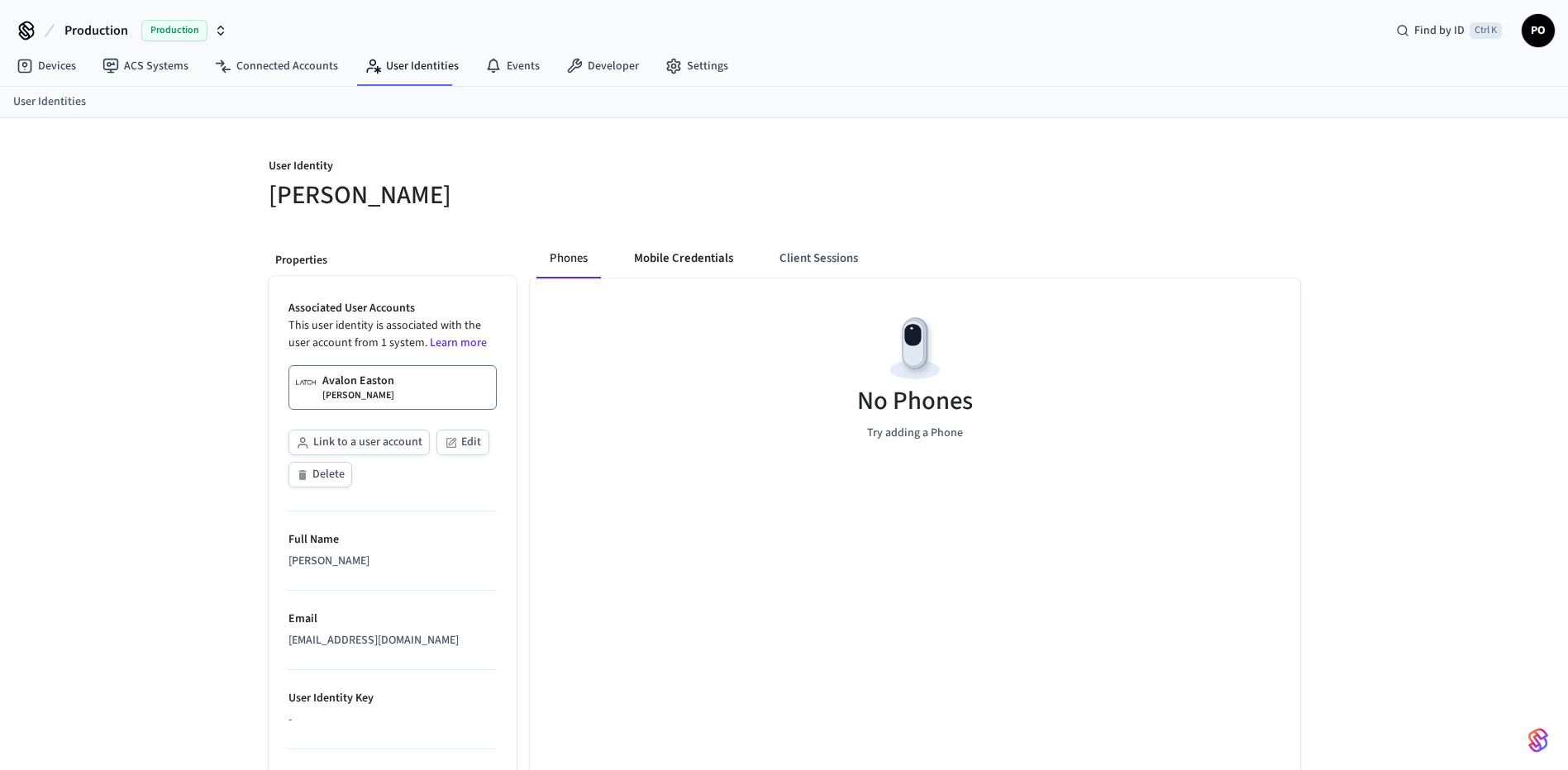
click at [679, 270] on button "Mobile Credentials" at bounding box center [683, 258] width 126 height 40
click at [858, 267] on button "Client Sessions" at bounding box center [815, 258] width 105 height 40
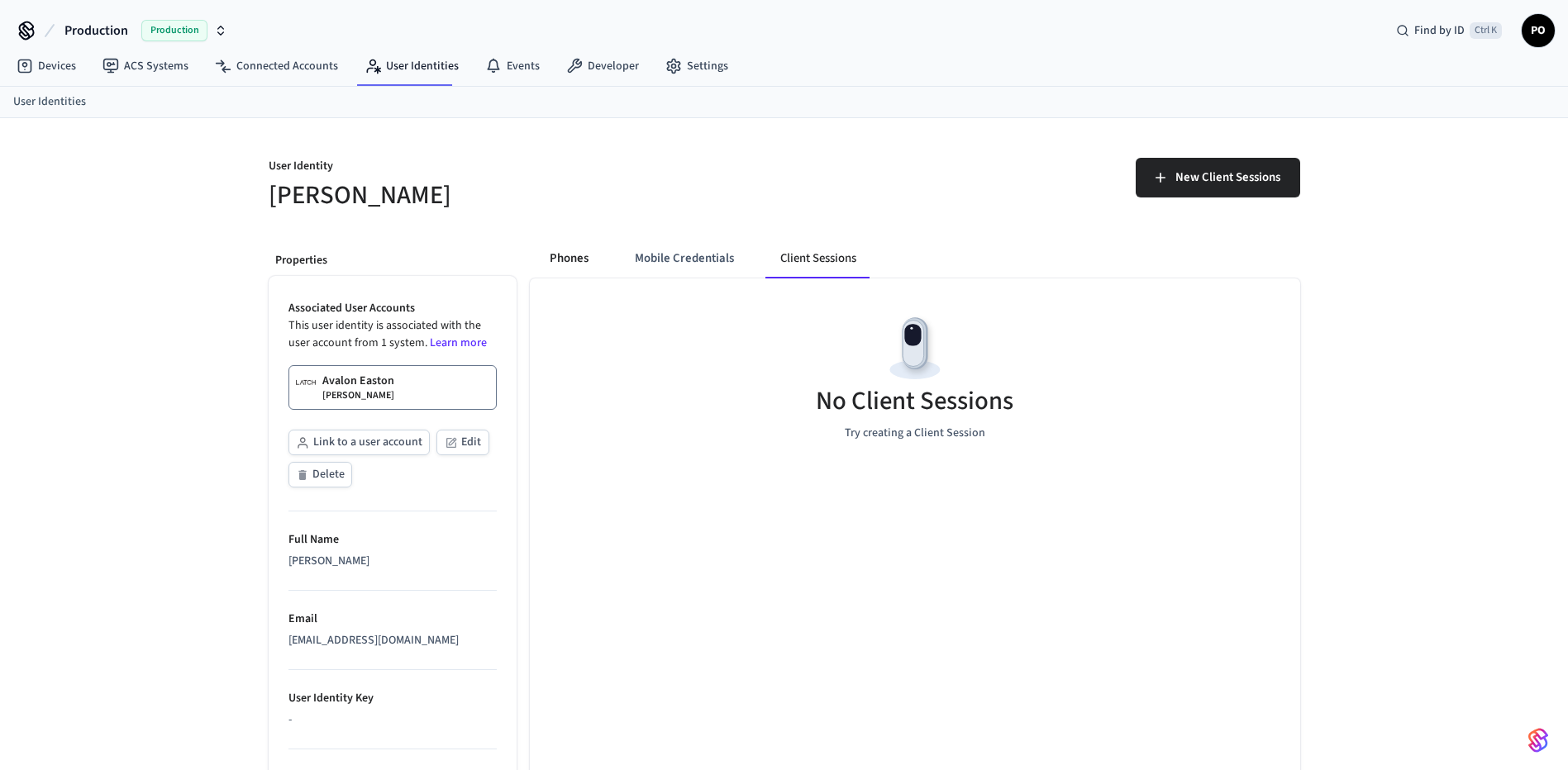
click at [570, 255] on button "Phones" at bounding box center [569, 258] width 65 height 40
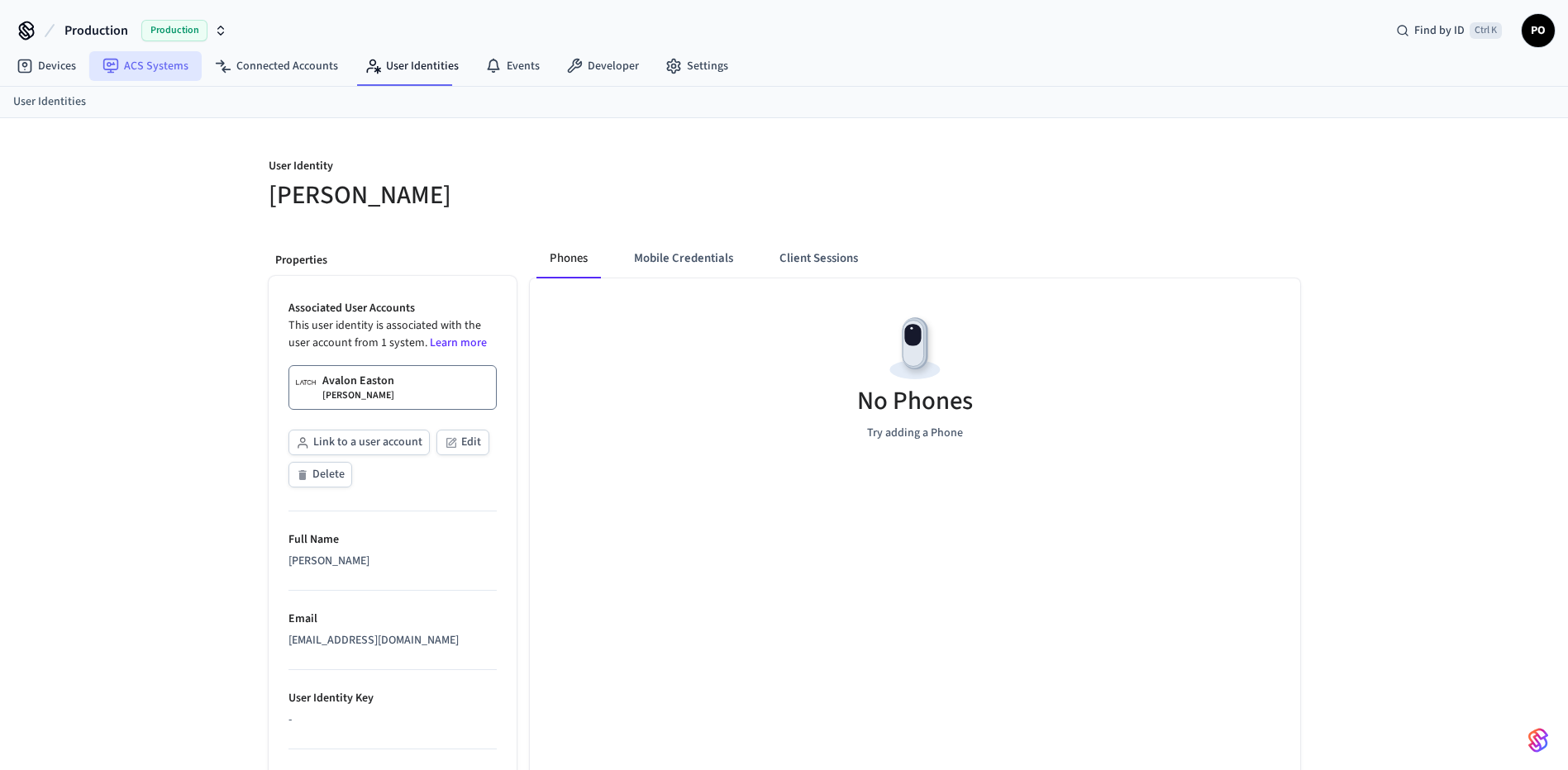
click at [134, 71] on link "ACS Systems" at bounding box center [145, 65] width 112 height 30
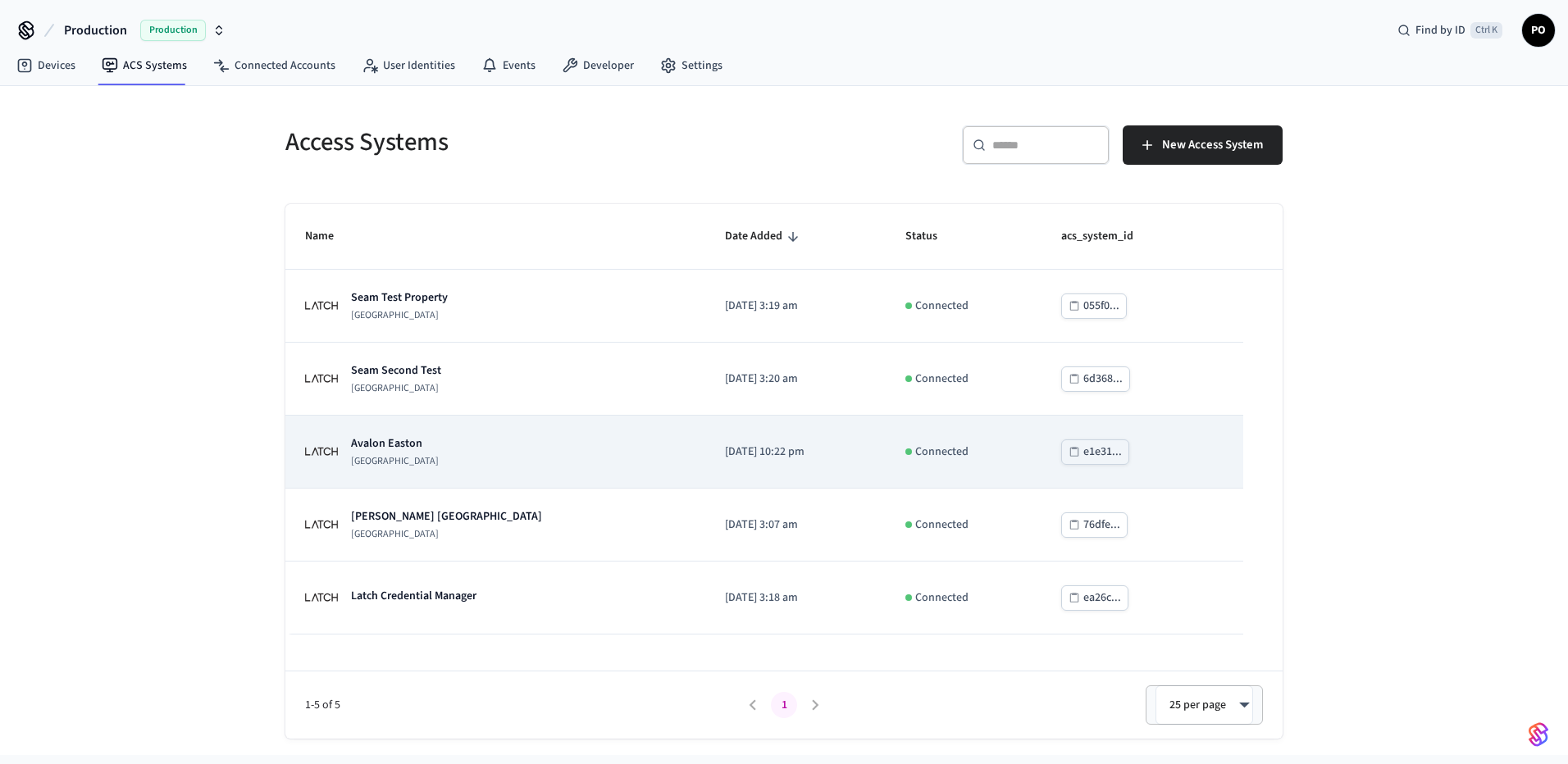
click at [487, 451] on div "[GEOGRAPHIC_DATA]" at bounding box center [495, 451] width 381 height 33
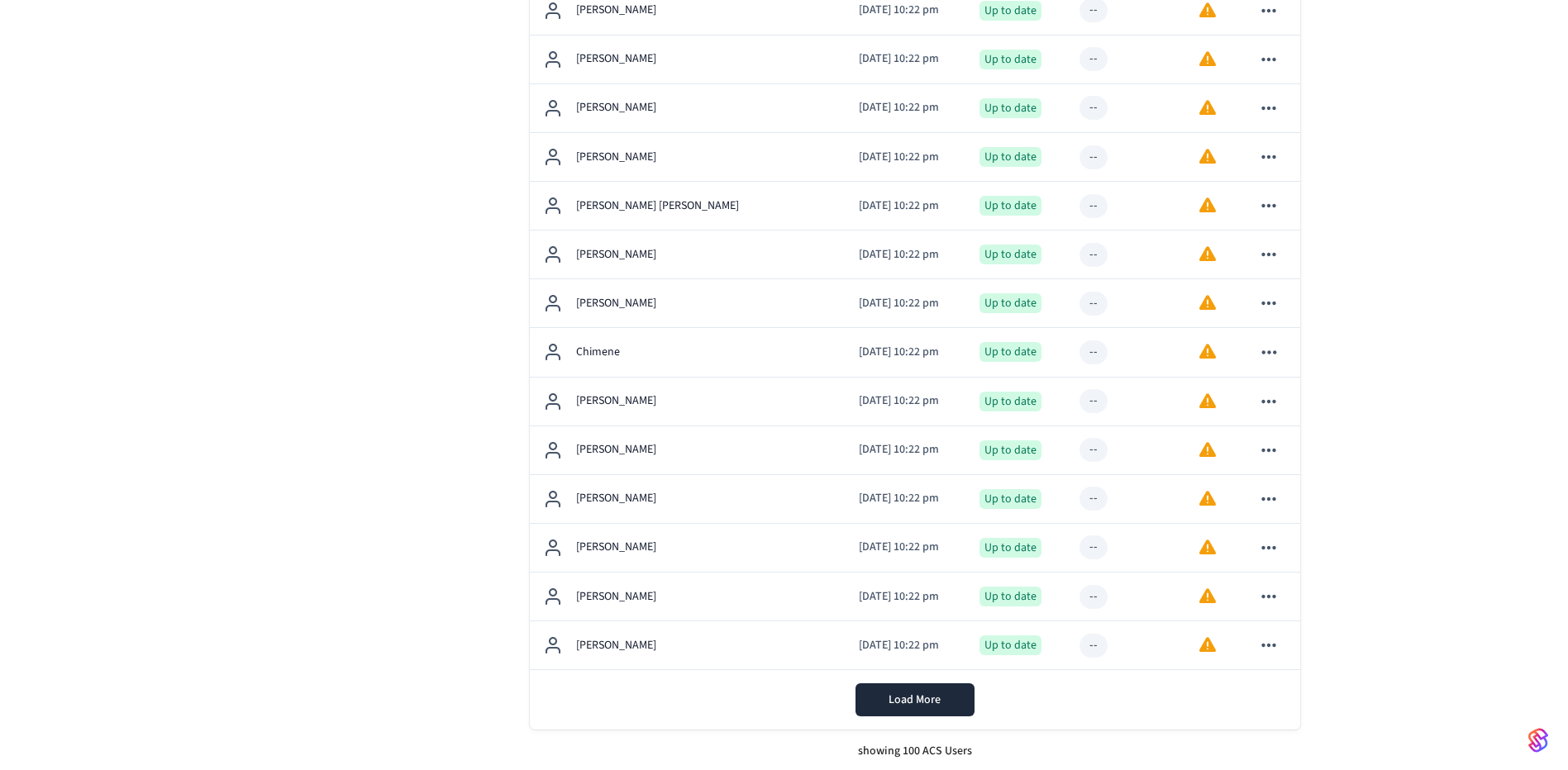
scroll to position [4554, 0]
click at [887, 693] on button "Load More" at bounding box center [915, 696] width 119 height 33
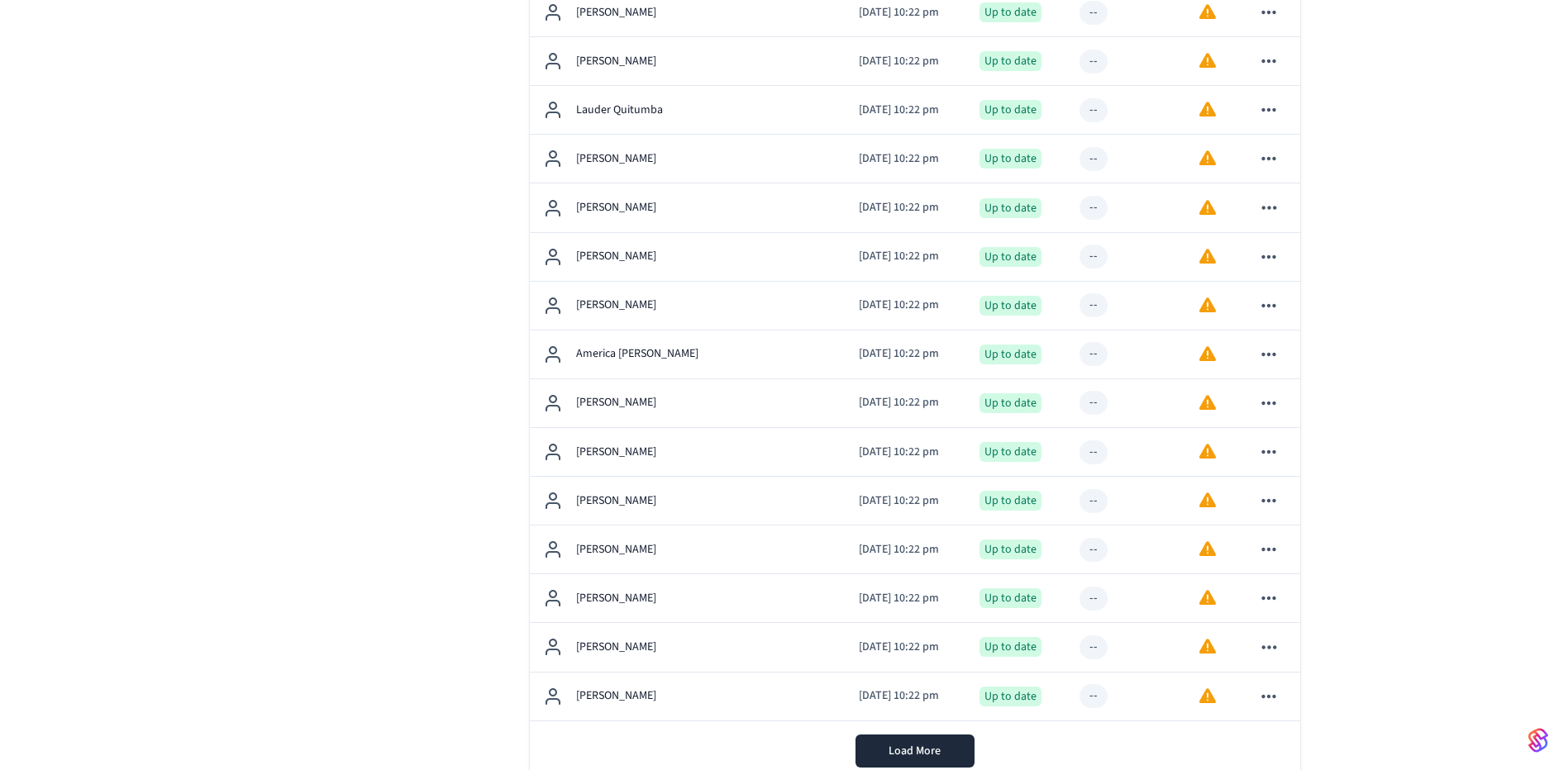
scroll to position [6996, 0]
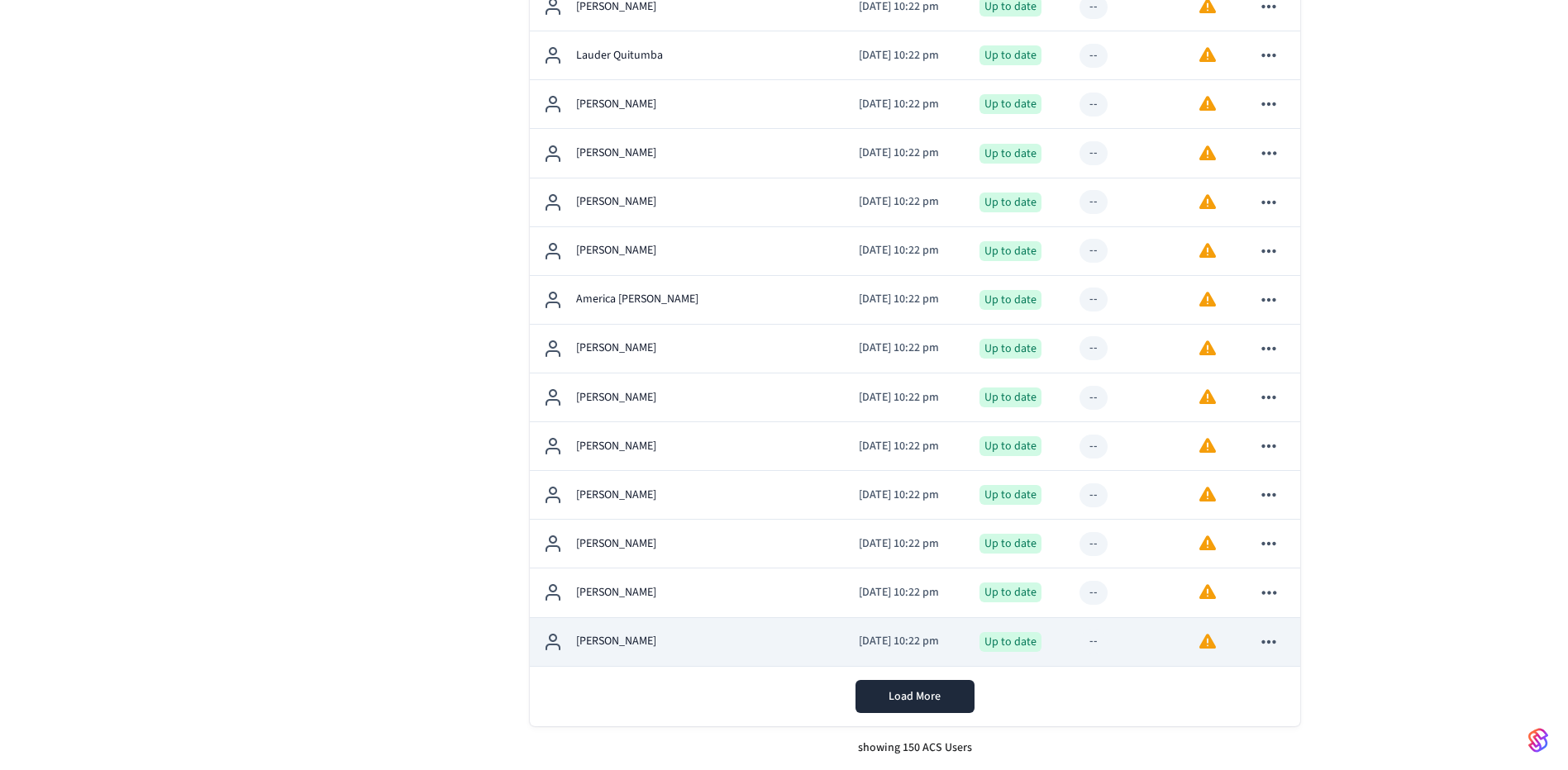
click at [677, 637] on div "[PERSON_NAME]" at bounding box center [688, 642] width 290 height 20
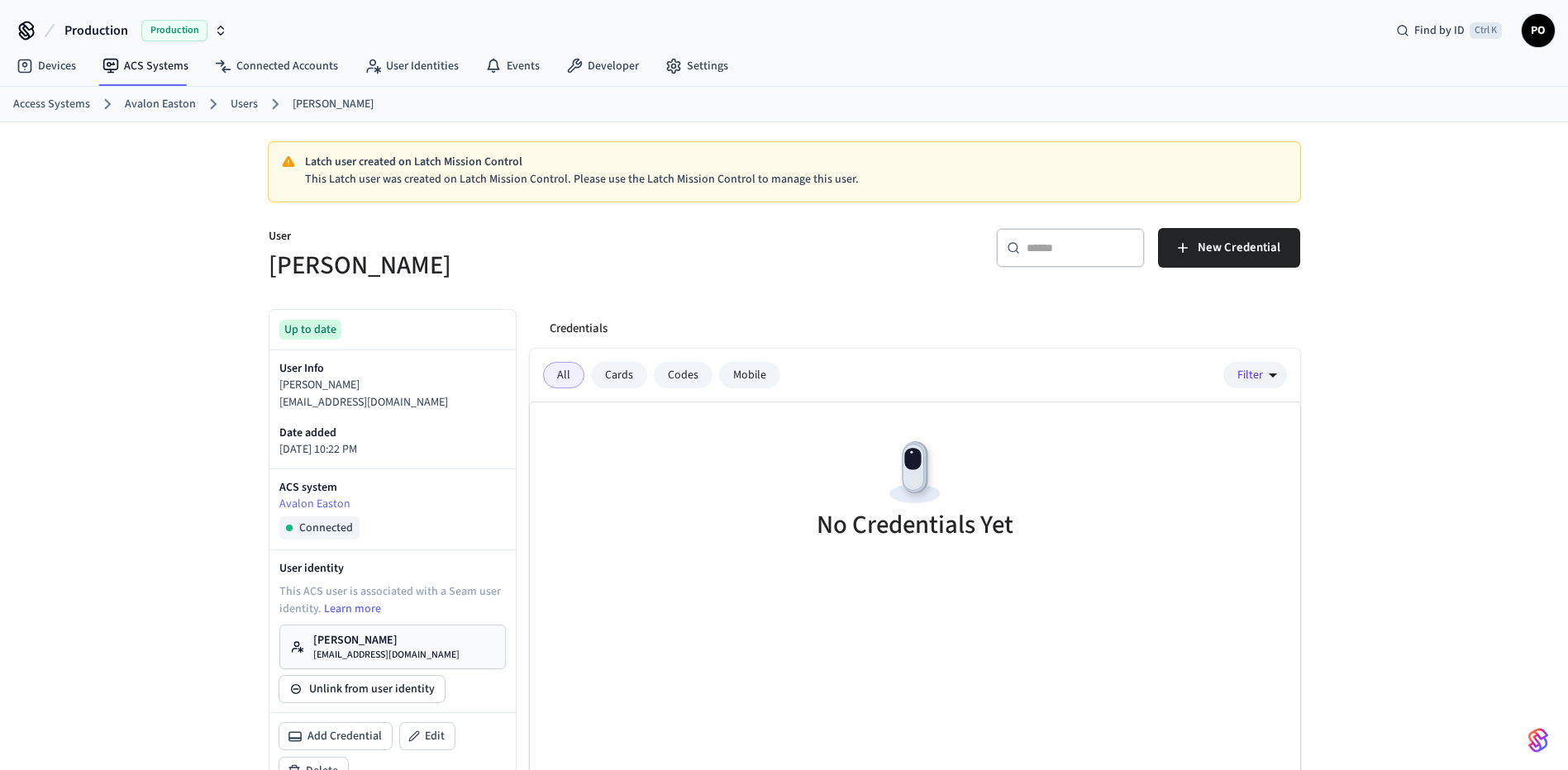
click at [439, 638] on link "[PERSON_NAME] [EMAIL_ADDRESS][DOMAIN_NAME]" at bounding box center [392, 647] width 227 height 45
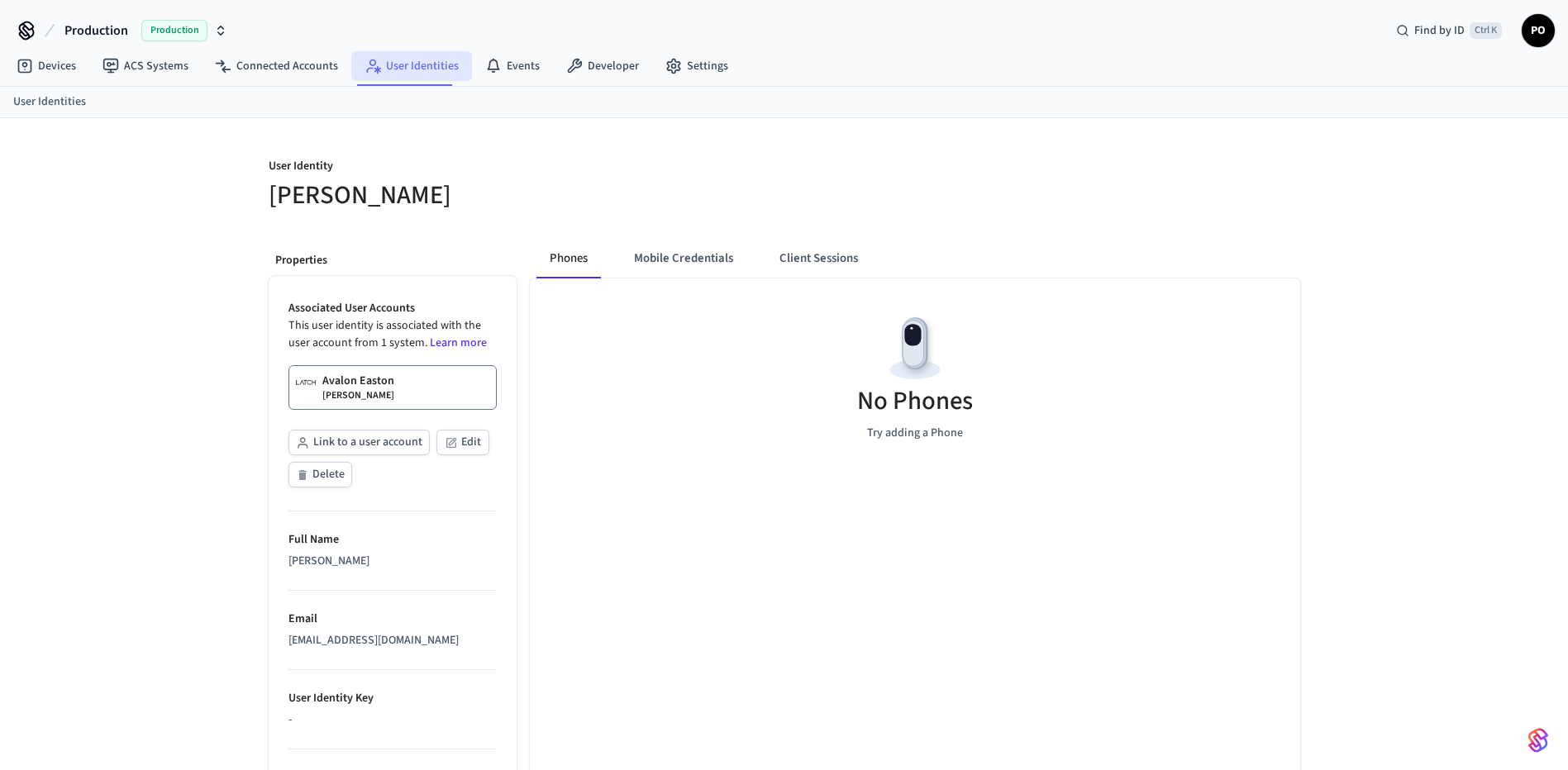
click at [413, 70] on link "User Identities" at bounding box center [412, 65] width 121 height 30
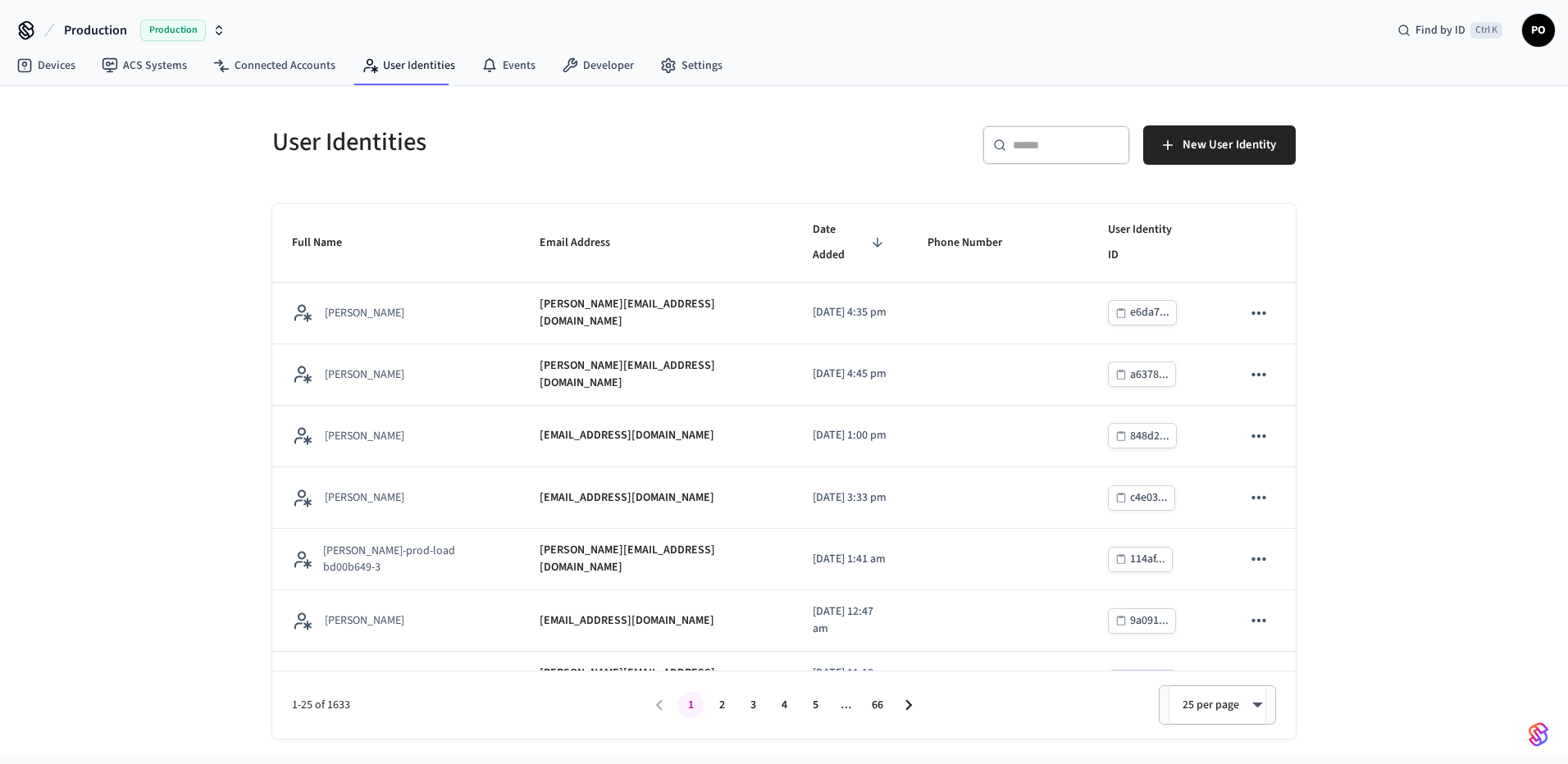
click at [850, 168] on div "​ ​ New User Identity" at bounding box center [1045, 152] width 502 height 52
click at [813, 246] on span "Date Added" at bounding box center [851, 243] width 76 height 51
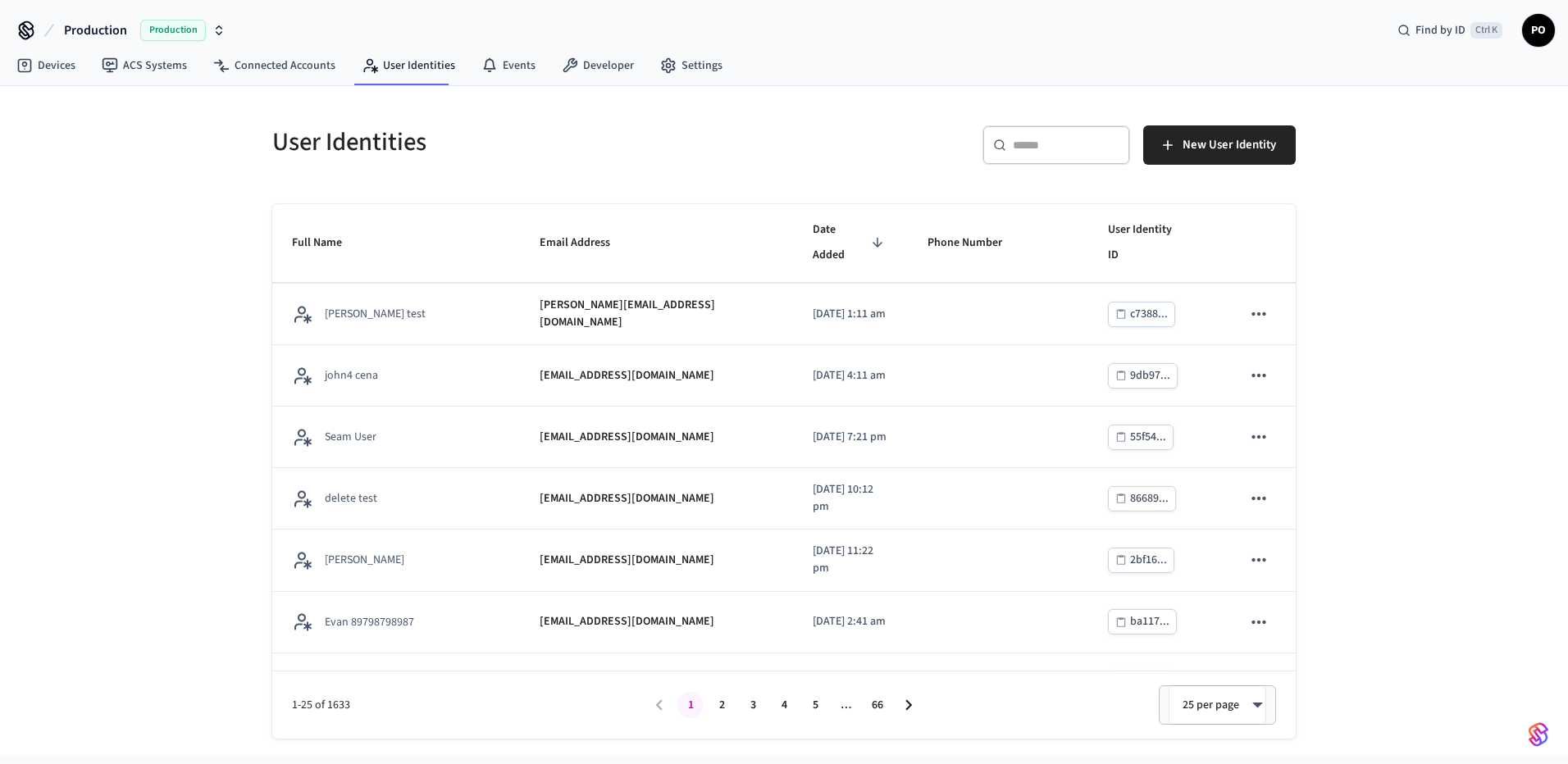
scroll to position [1151, 0]
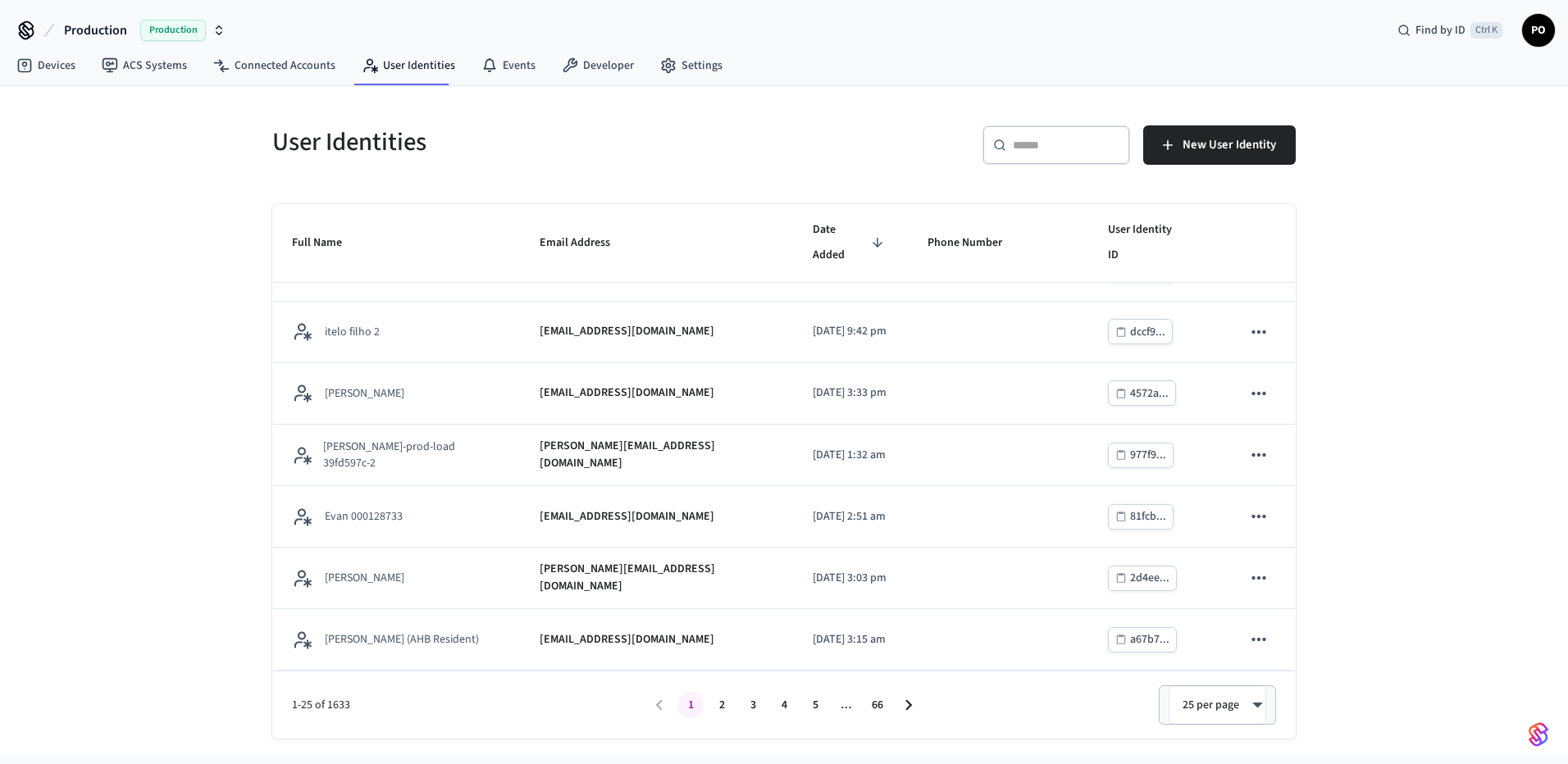
click at [809, 713] on button "5" at bounding box center [815, 705] width 26 height 26
click at [907, 700] on icon "Go to next page" at bounding box center [909, 705] width 7 height 11
click at [1249, 714] on body "**********" at bounding box center [784, 377] width 1568 height 756
click at [1220, 666] on li "100 per page" at bounding box center [1217, 672] width 90 height 45
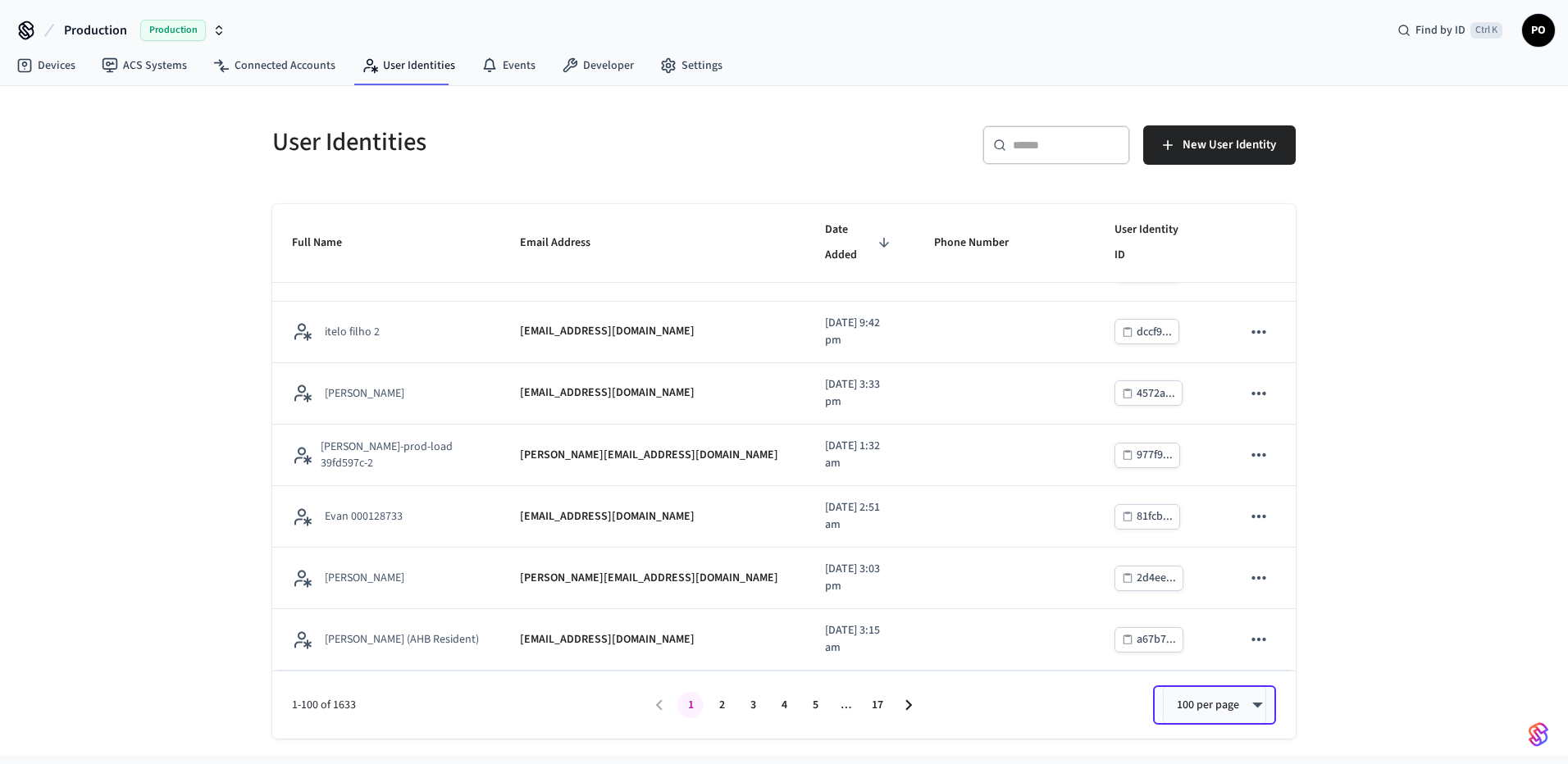
type input "***"
click at [1088, 691] on div "100 per page *** ​" at bounding box center [1100, 705] width 352 height 40
click at [908, 710] on icon "Go to next page" at bounding box center [908, 705] width 21 height 21
click at [1094, 160] on div "​ ​" at bounding box center [1056, 145] width 147 height 40
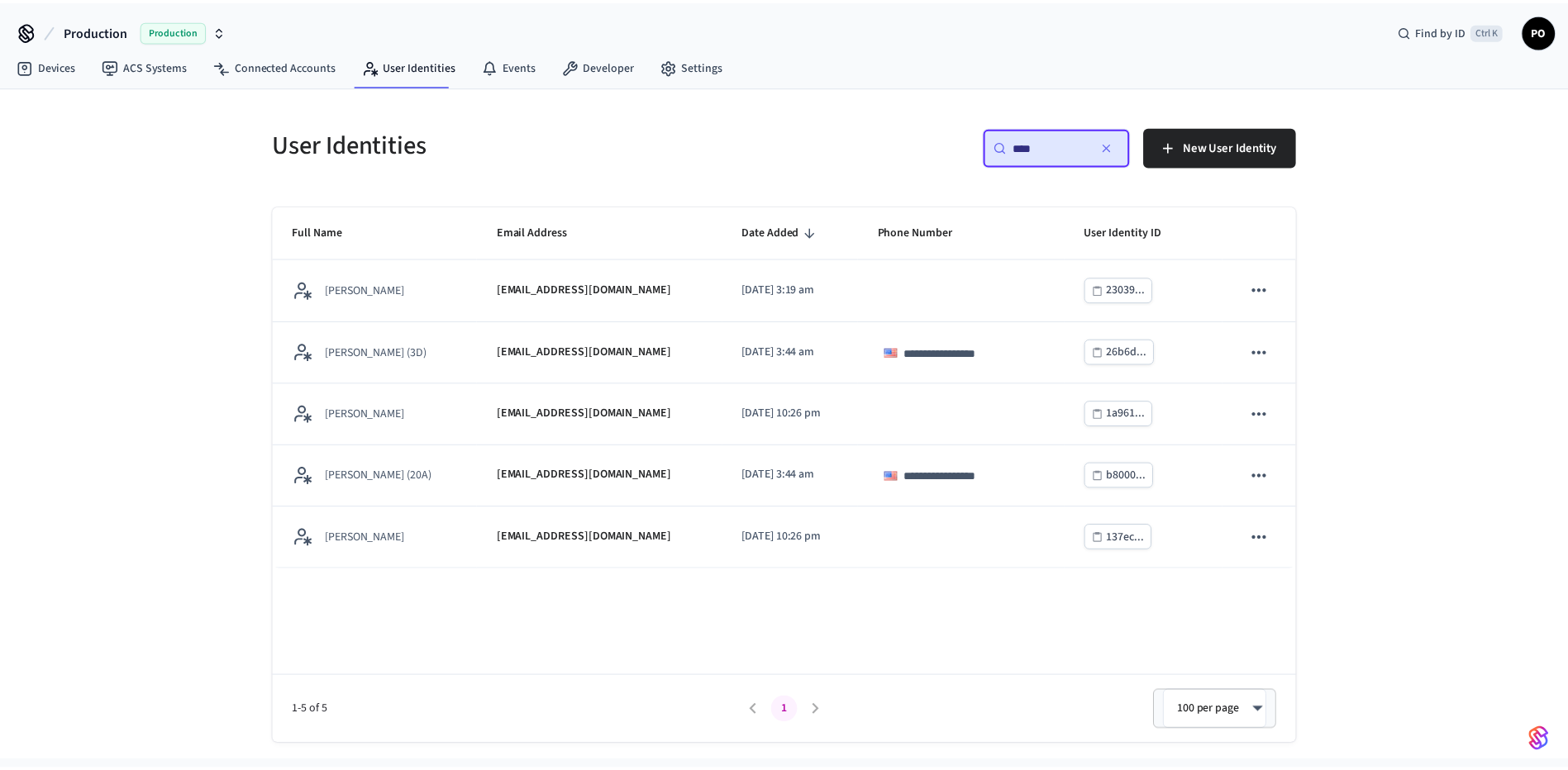
scroll to position [0, 0]
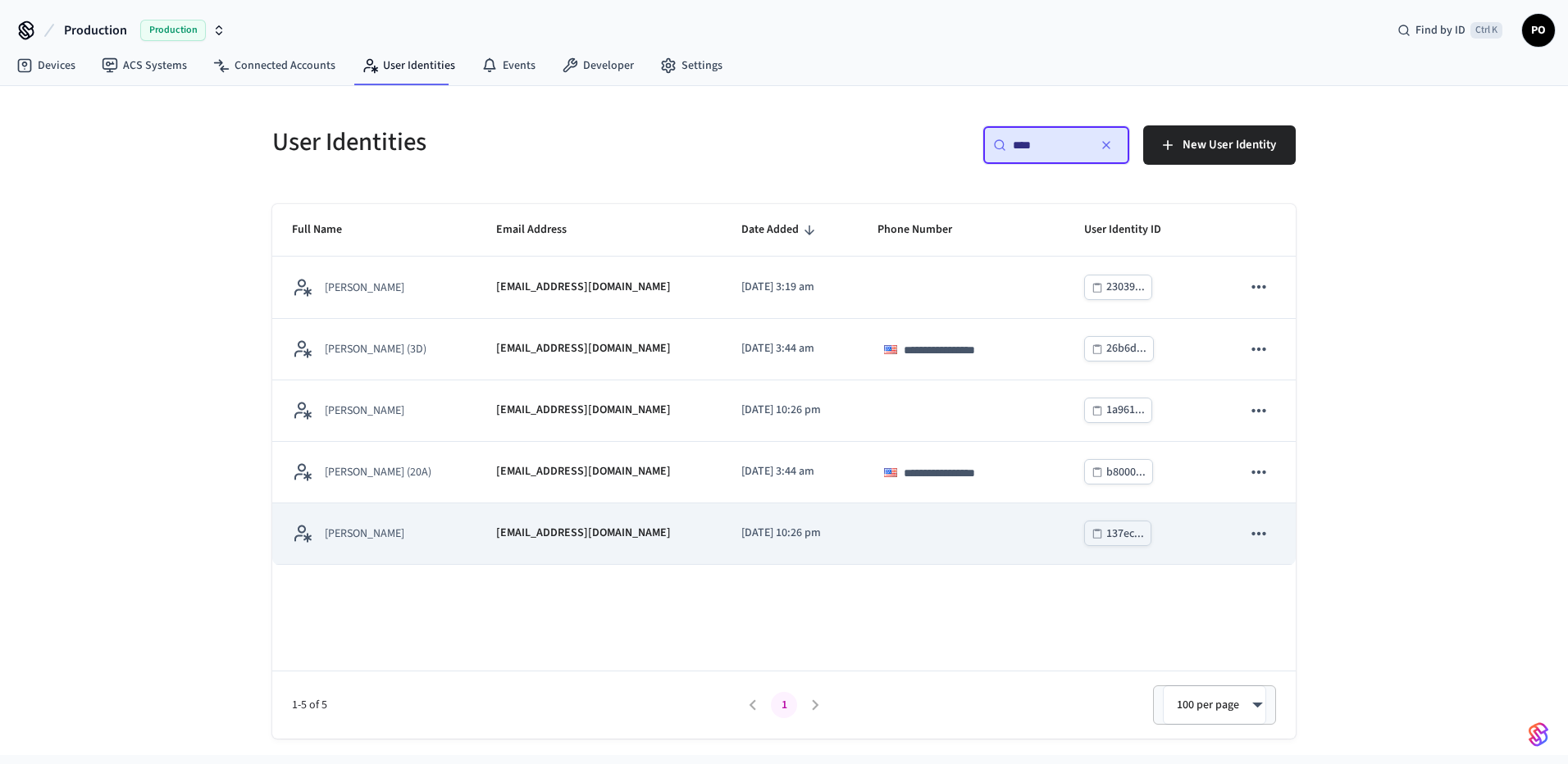
type input "****"
click at [672, 546] on td "mnw1890@gmail.com" at bounding box center [599, 534] width 245 height 61
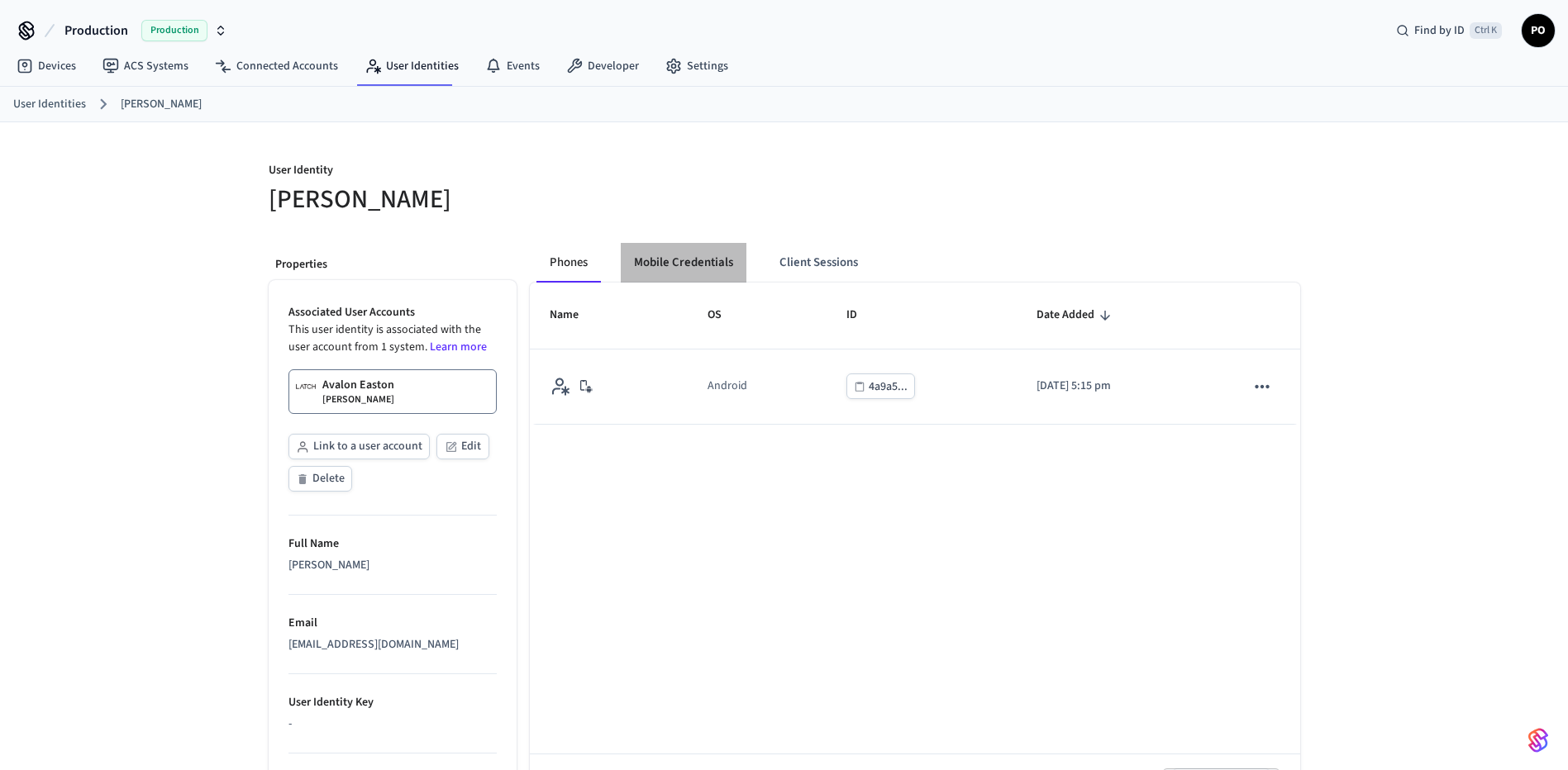
click at [739, 258] on button "Mobile Credentials" at bounding box center [683, 262] width 126 height 40
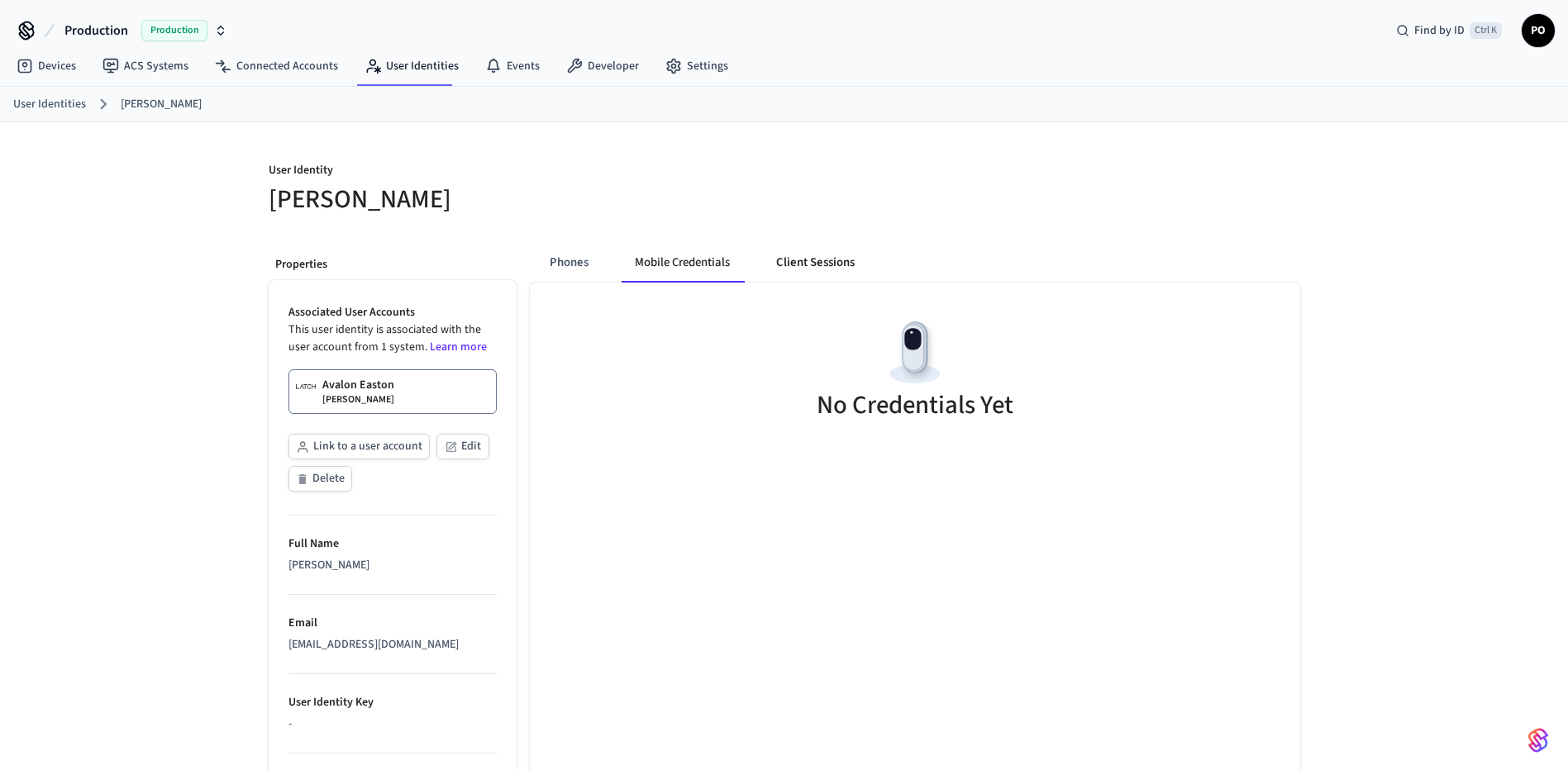
click at [840, 272] on button "Client Sessions" at bounding box center [815, 262] width 105 height 40
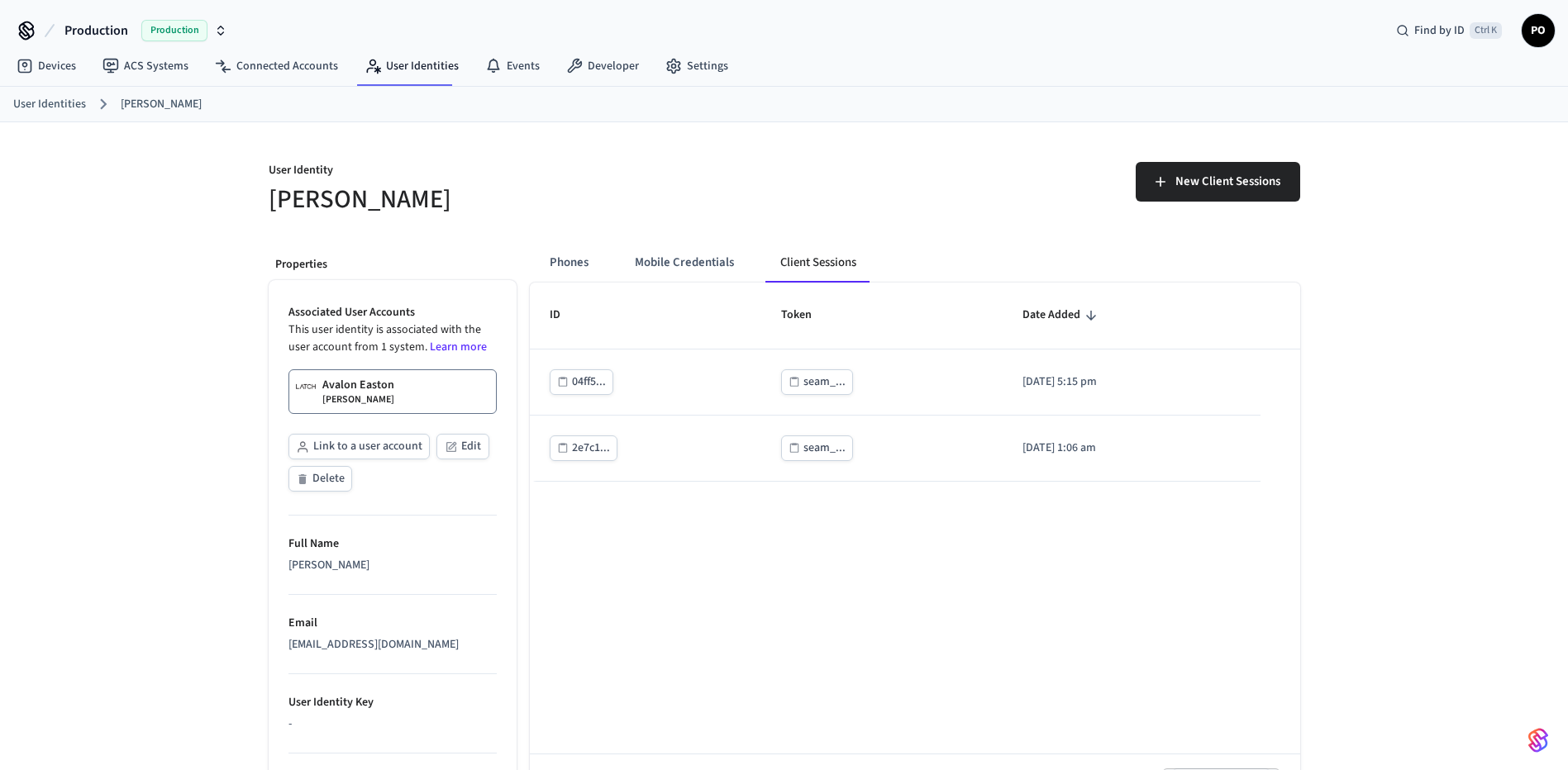
click at [863, 657] on div "ID Token Date Added 04ff5... seam_... 2025/08/18 at 5:15 pm 2e7c1... seam_... 2…" at bounding box center [914, 552] width 770 height 539
click at [584, 261] on button "Phones" at bounding box center [569, 262] width 65 height 40
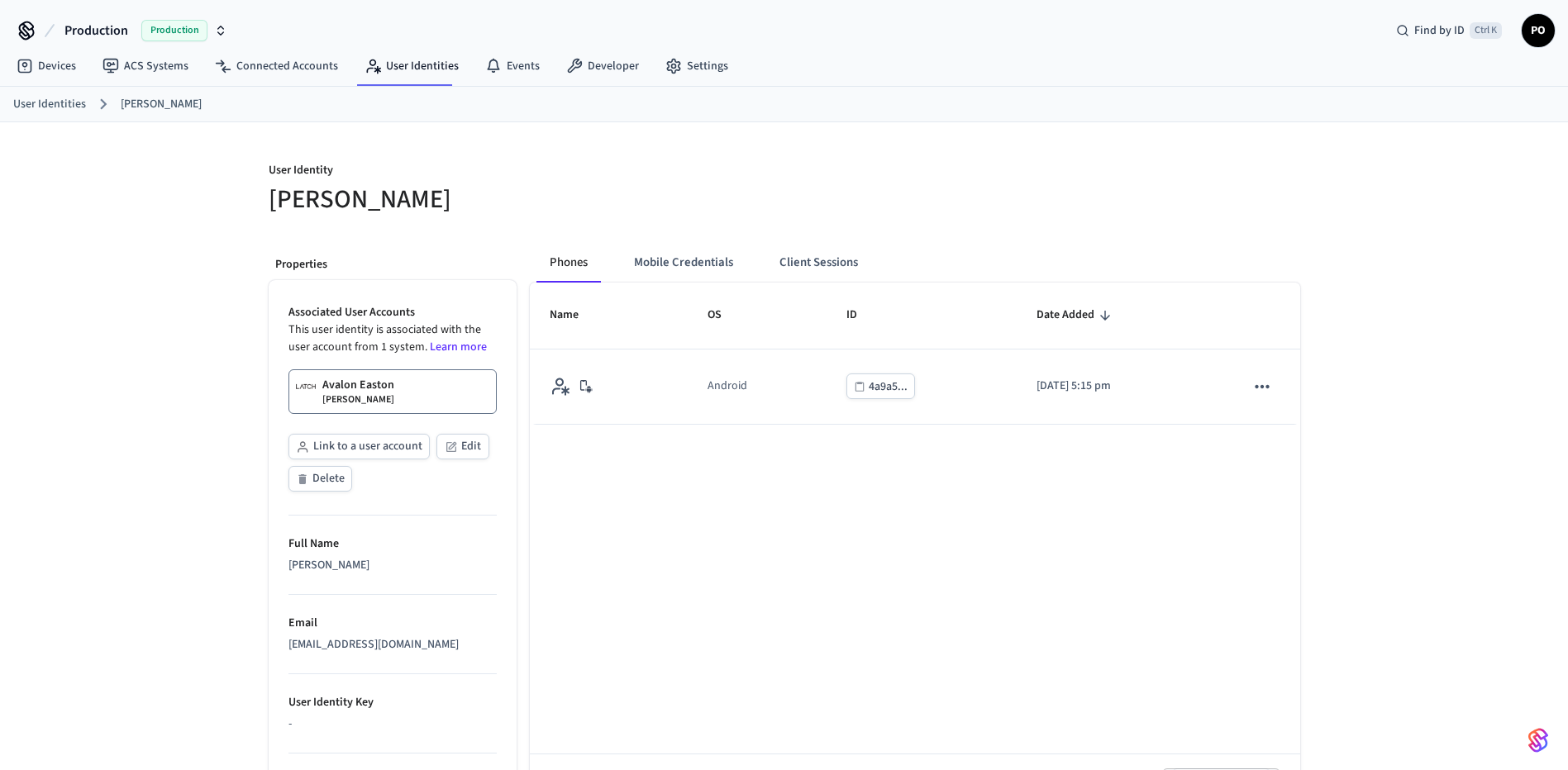
scroll to position [250, 0]
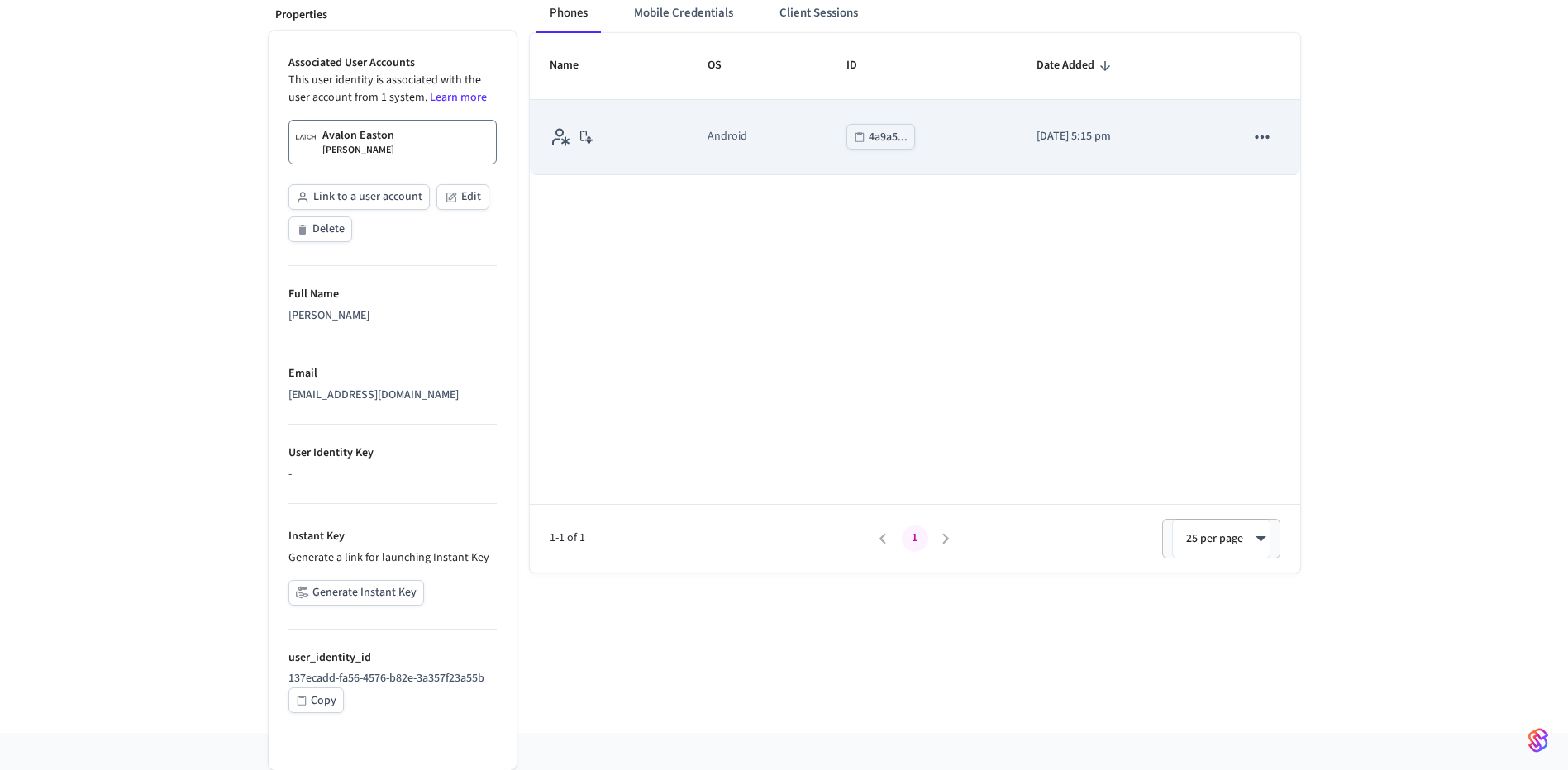
click at [688, 124] on td "Android" at bounding box center [757, 138] width 139 height 76
click at [949, 141] on td "4a9a5..." at bounding box center [921, 138] width 190 height 76
click at [882, 140] on div "4a9a5..." at bounding box center [888, 138] width 39 height 20
click at [1179, 169] on td "2025/08/18 at 5:15 pm" at bounding box center [1121, 138] width 209 height 76
click at [1261, 134] on icon "sticky table" at bounding box center [1262, 137] width 21 height 21
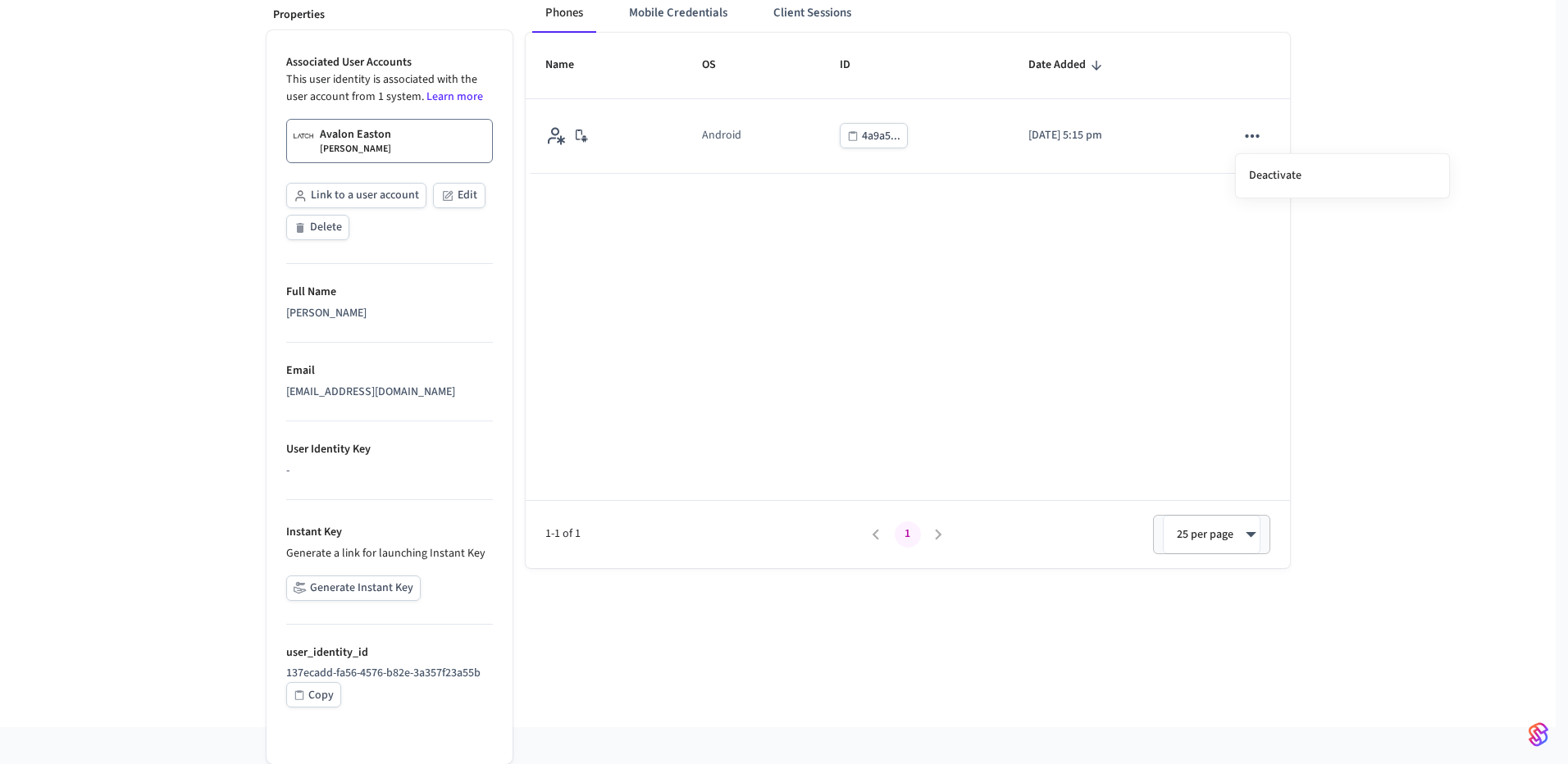
click at [945, 308] on div at bounding box center [784, 382] width 1568 height 764
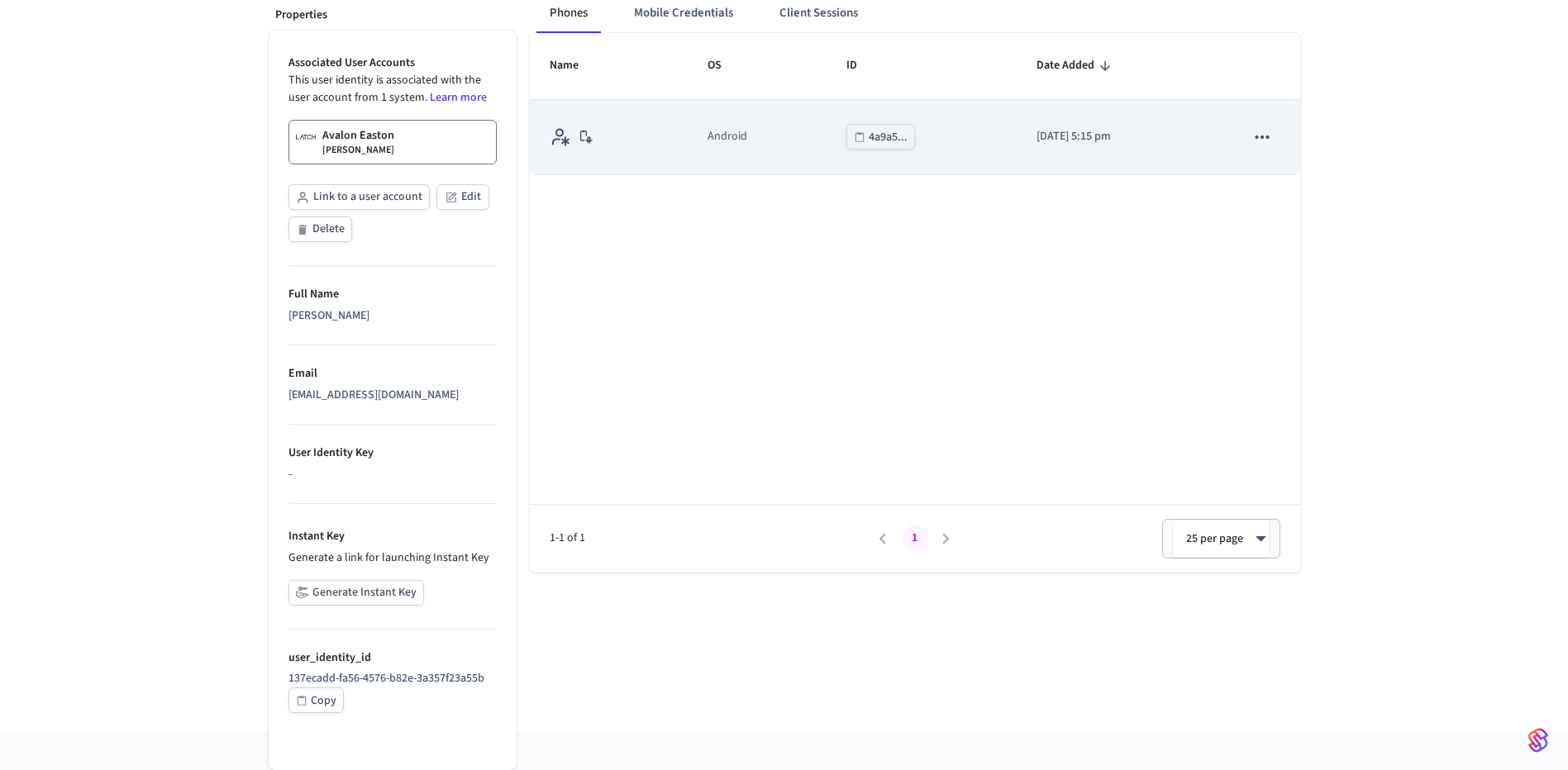
click at [933, 113] on td "4a9a5..." at bounding box center [921, 138] width 190 height 76
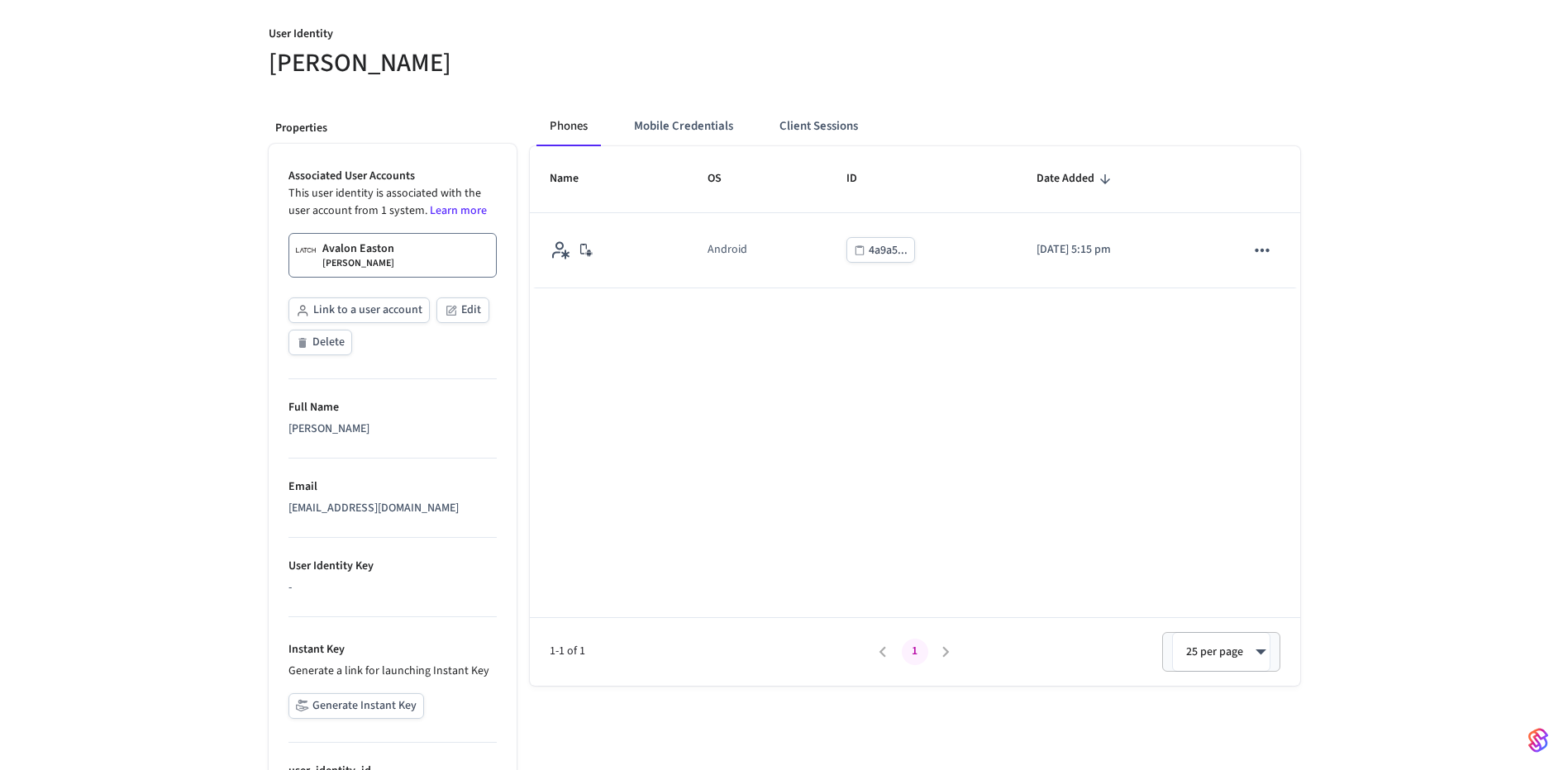
scroll to position [0, 0]
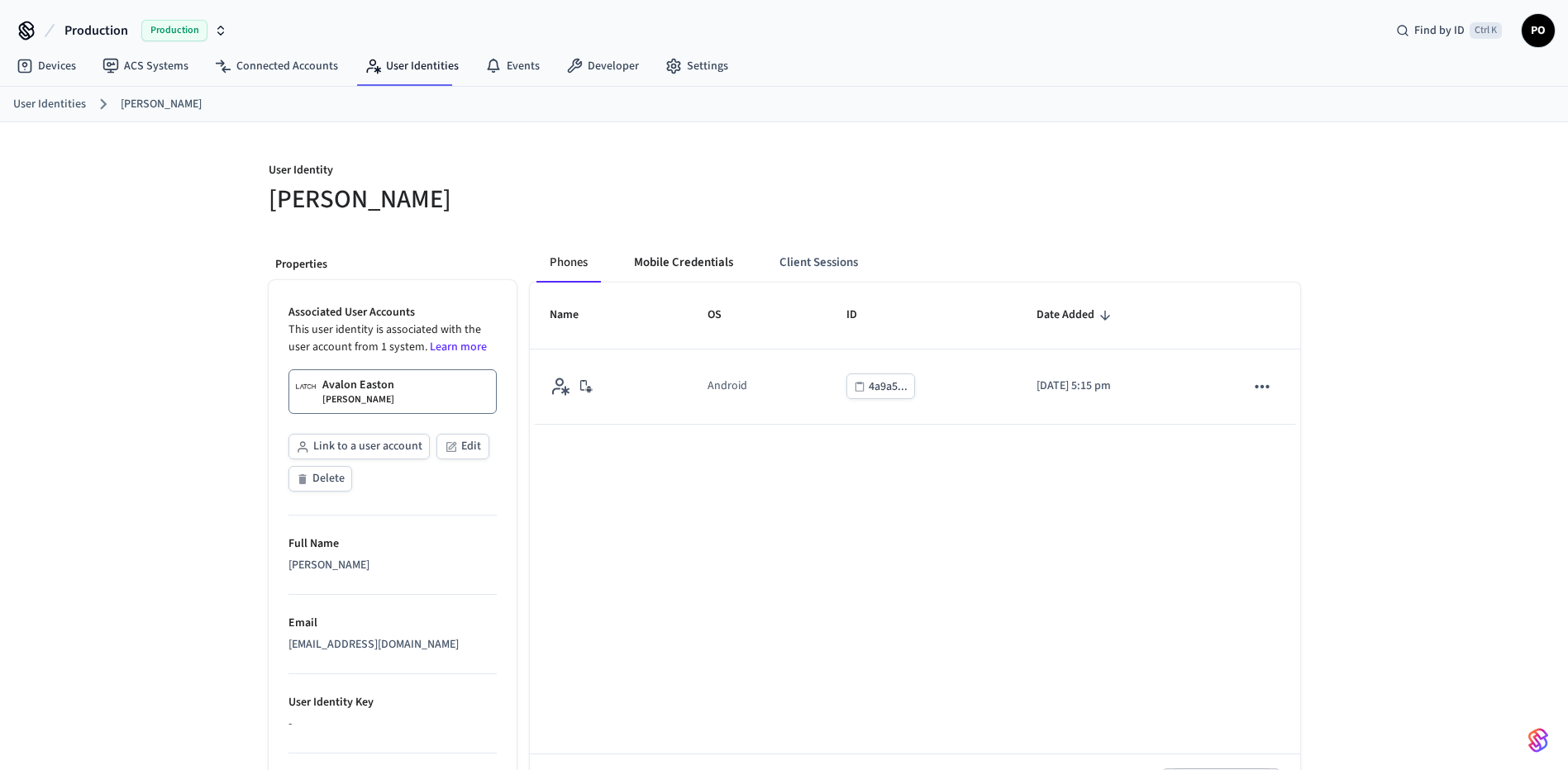
click at [700, 261] on button "Mobile Credentials" at bounding box center [683, 262] width 126 height 40
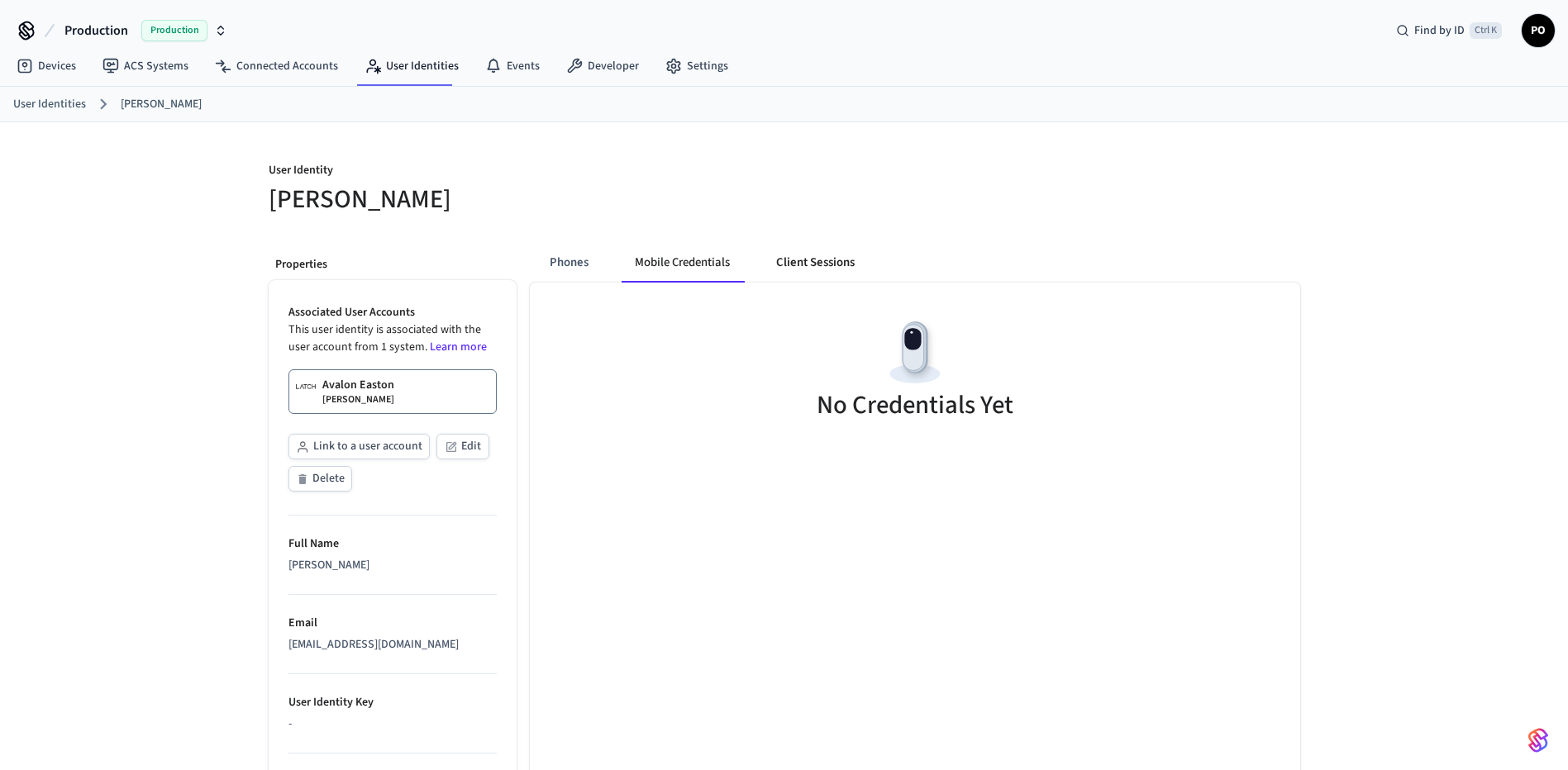
click at [797, 265] on button "Client Sessions" at bounding box center [815, 262] width 105 height 40
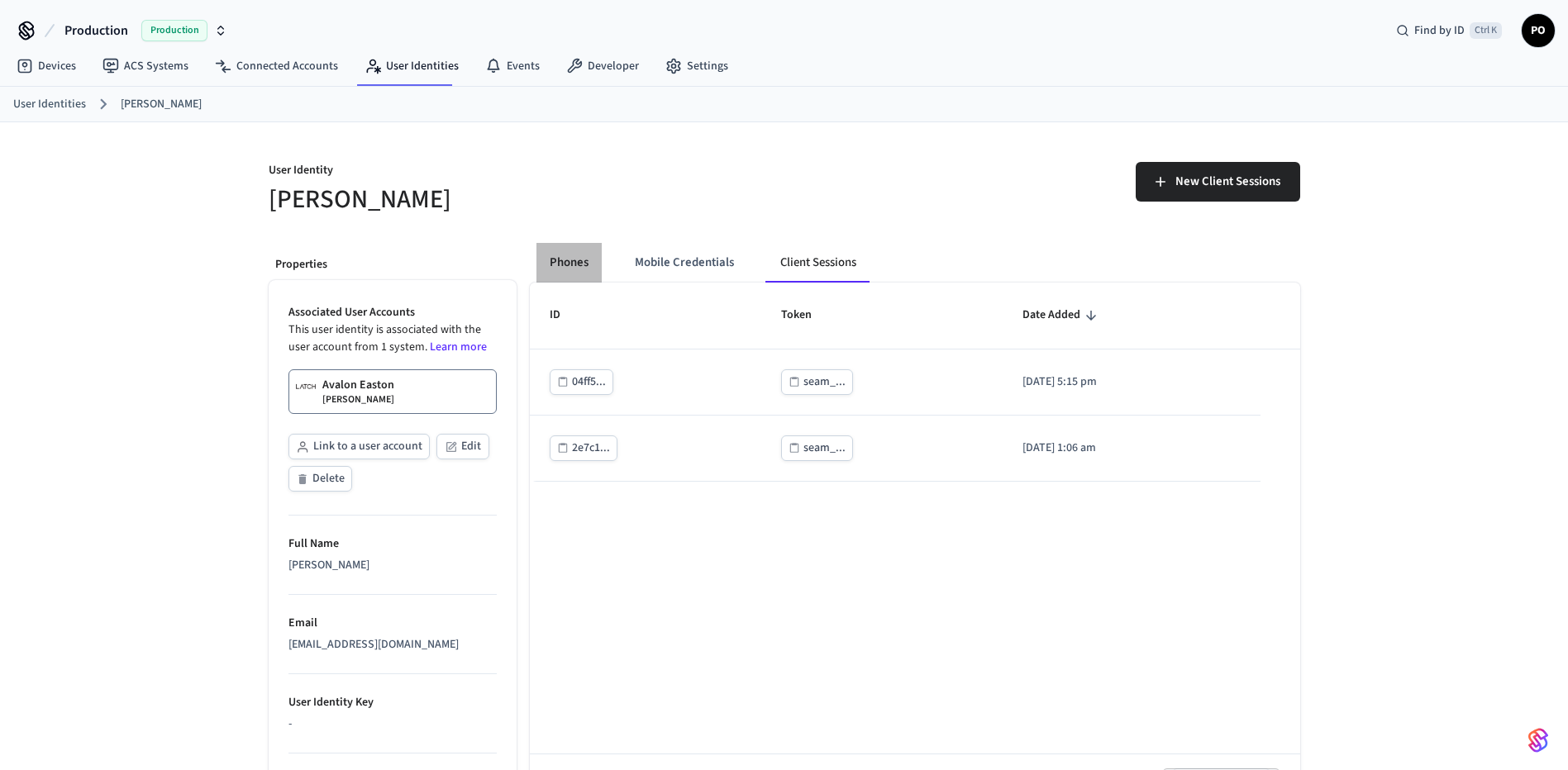
click at [570, 257] on button "Phones" at bounding box center [569, 262] width 65 height 40
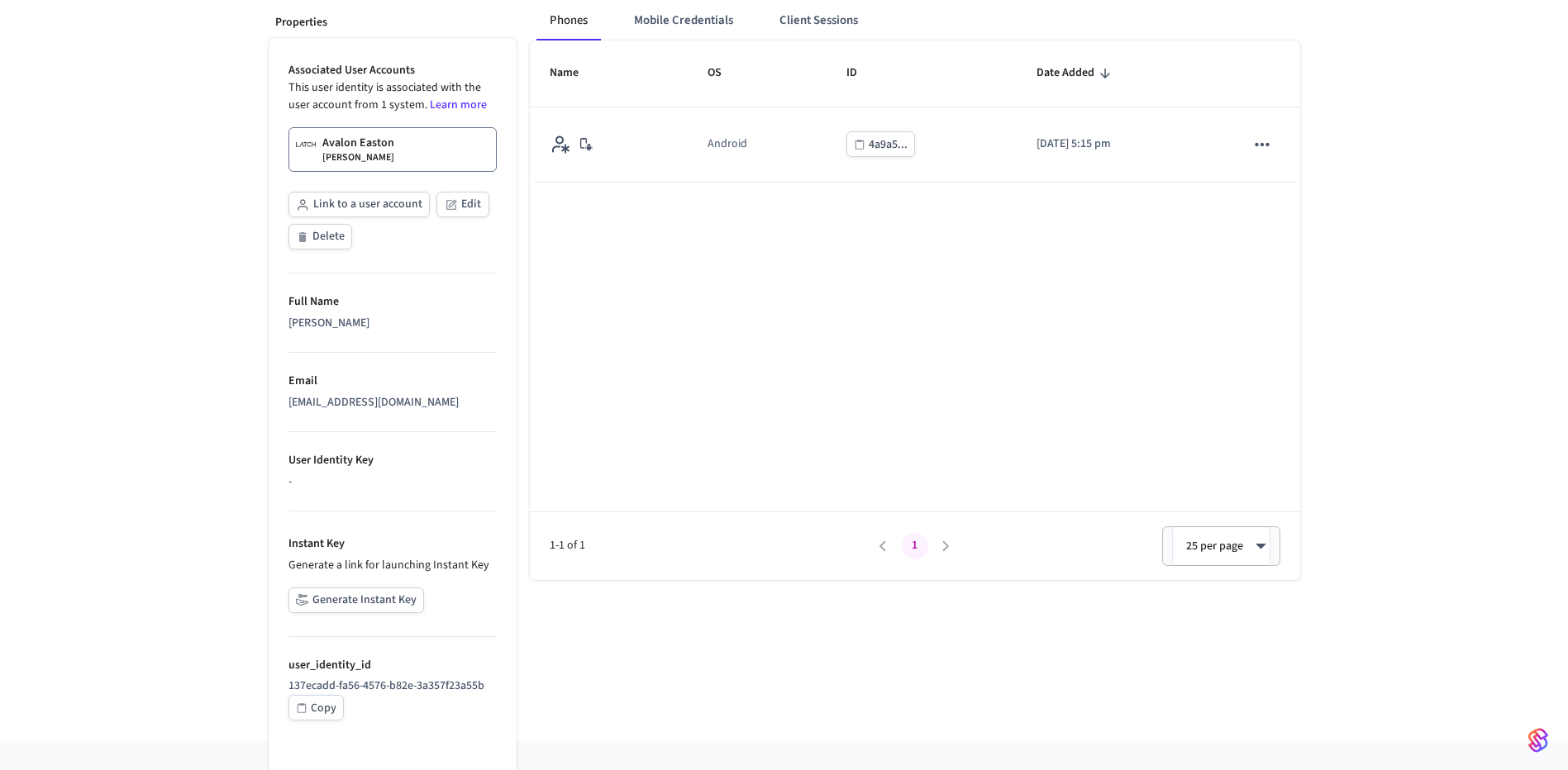
scroll to position [250, 0]
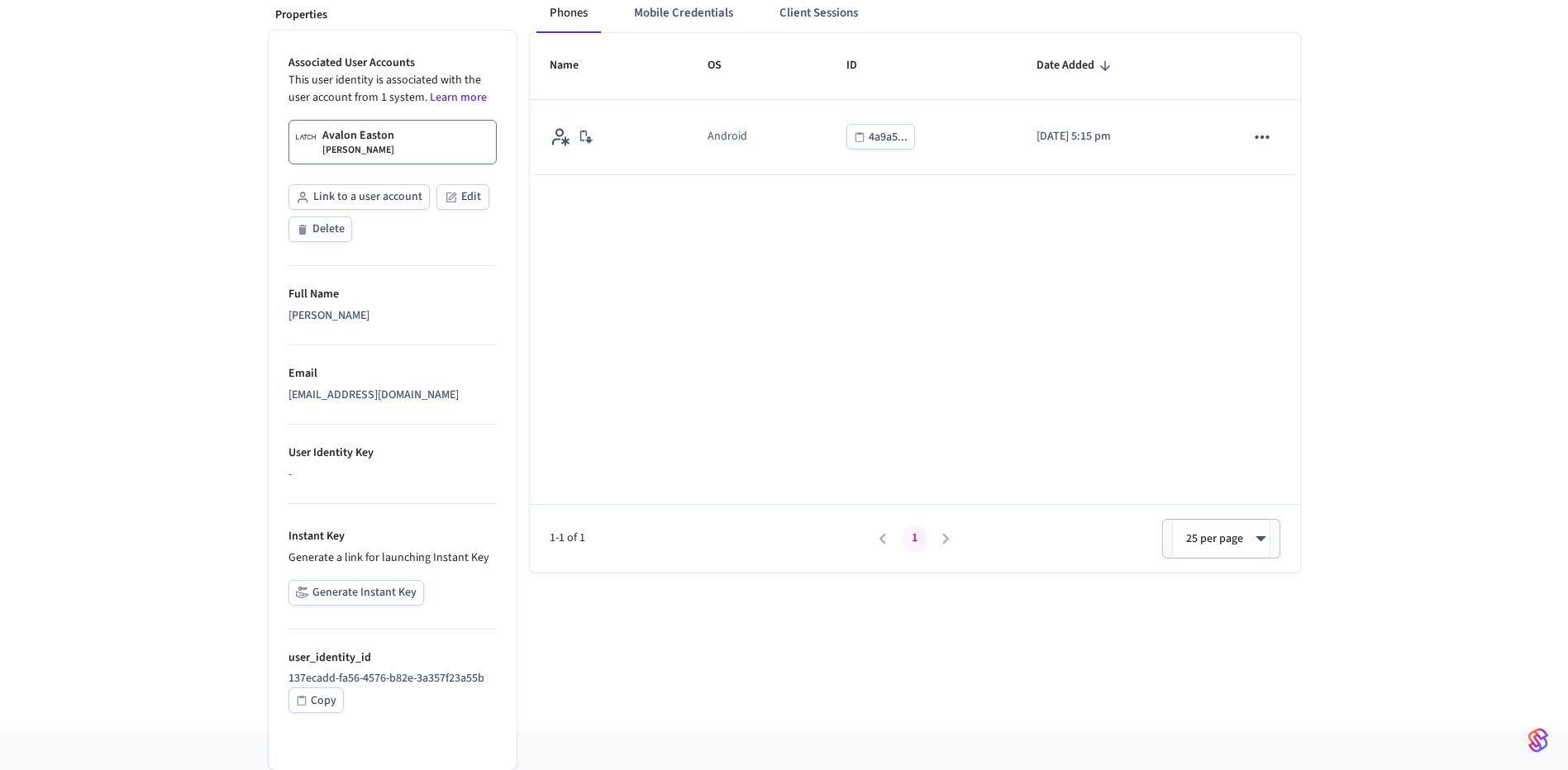
click at [752, 642] on div "Phones Mobile Credentials Client Sessions Name OS ID Date Added Android 4a9a5..…" at bounding box center [908, 357] width 784 height 753
click at [163, 170] on div "User Identity Mark Wugman Properties Associated User Accounts This user identit…" at bounding box center [784, 302] width 1568 height 860
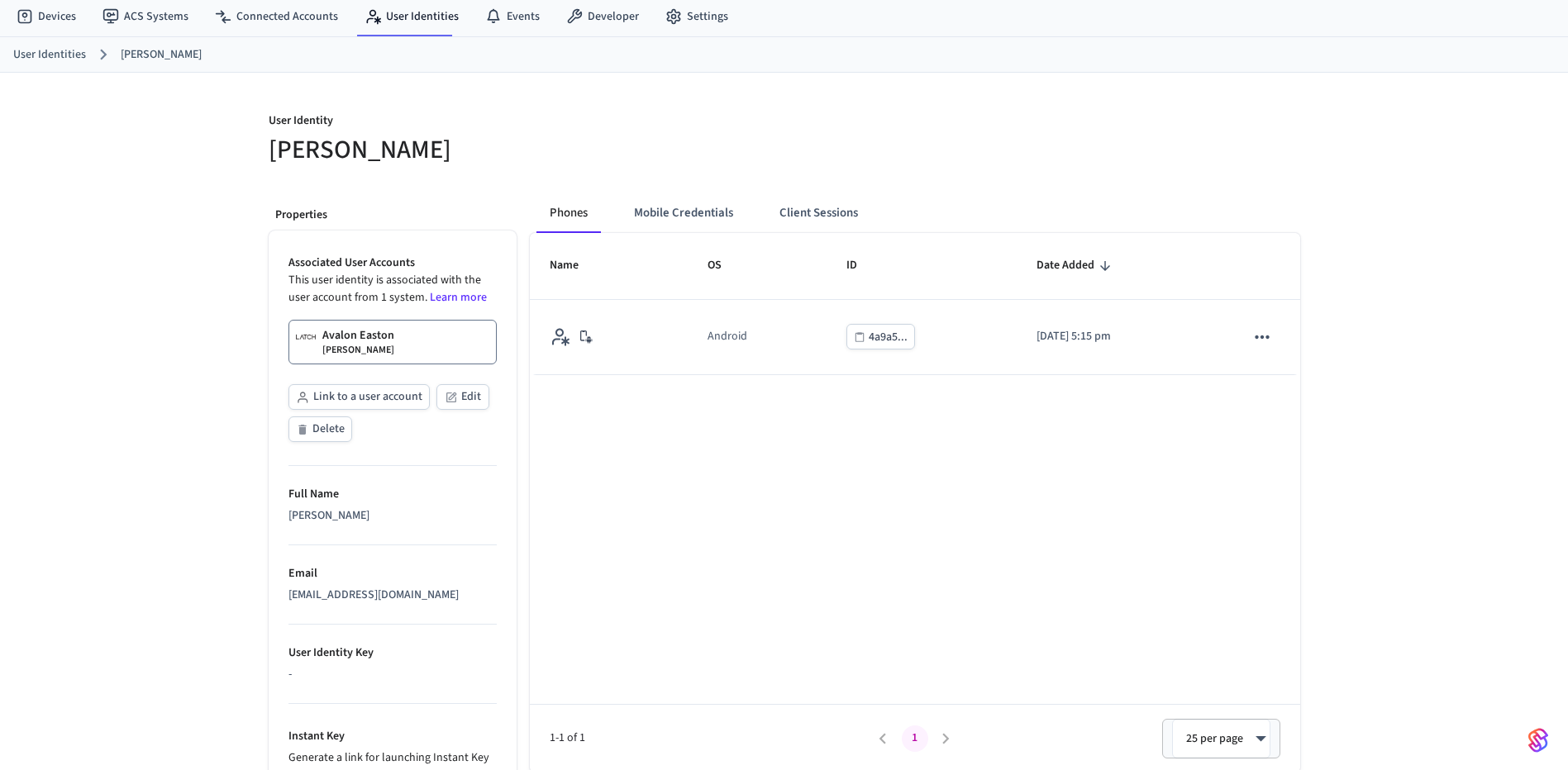
scroll to position [2, 0]
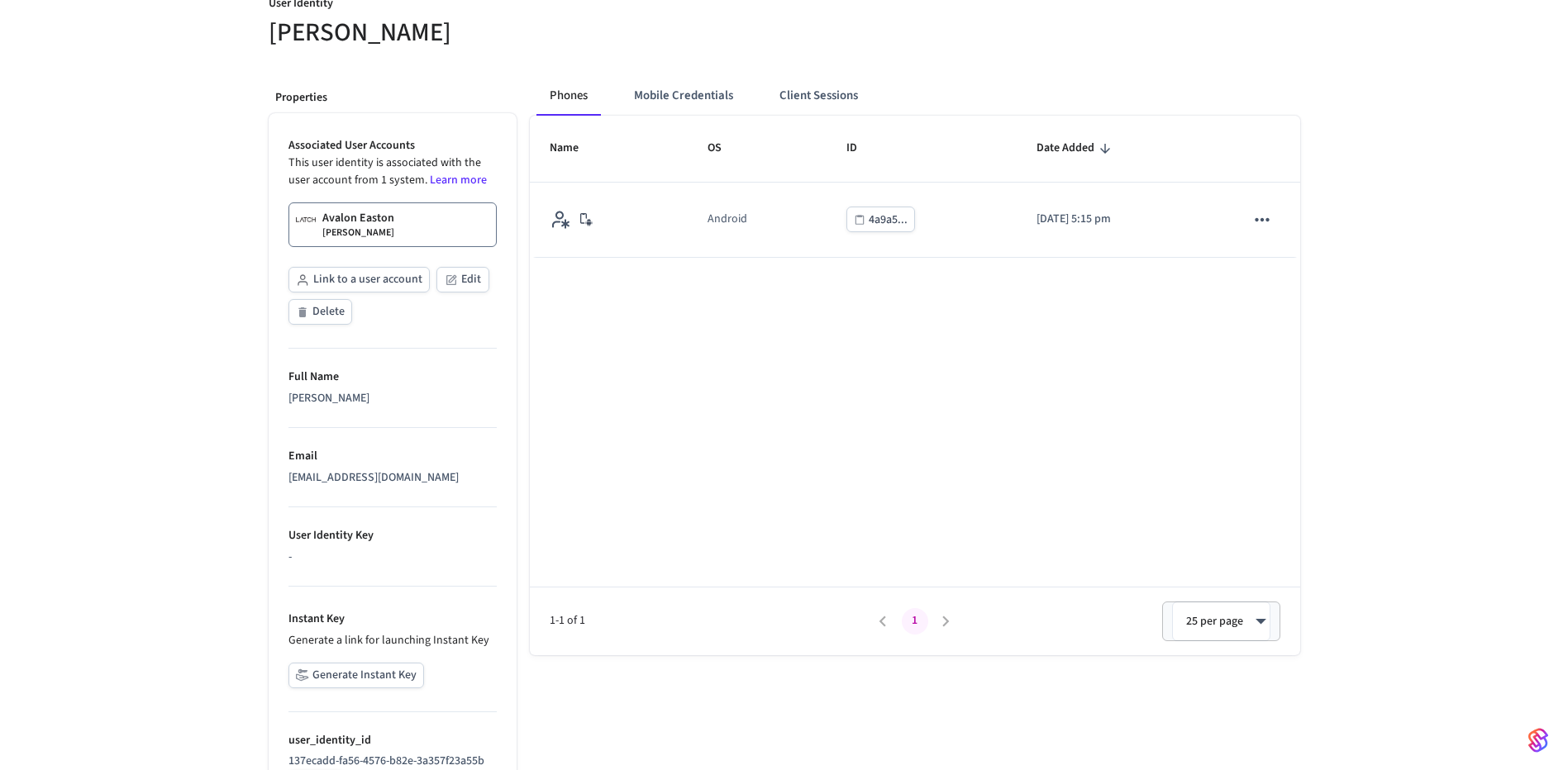
click at [792, 548] on div "Name OS ID Date Added Android 4a9a5... 2025/08/18 at 5:15 pm 1-1 of 1 1 25 per …" at bounding box center [914, 385] width 770 height 539
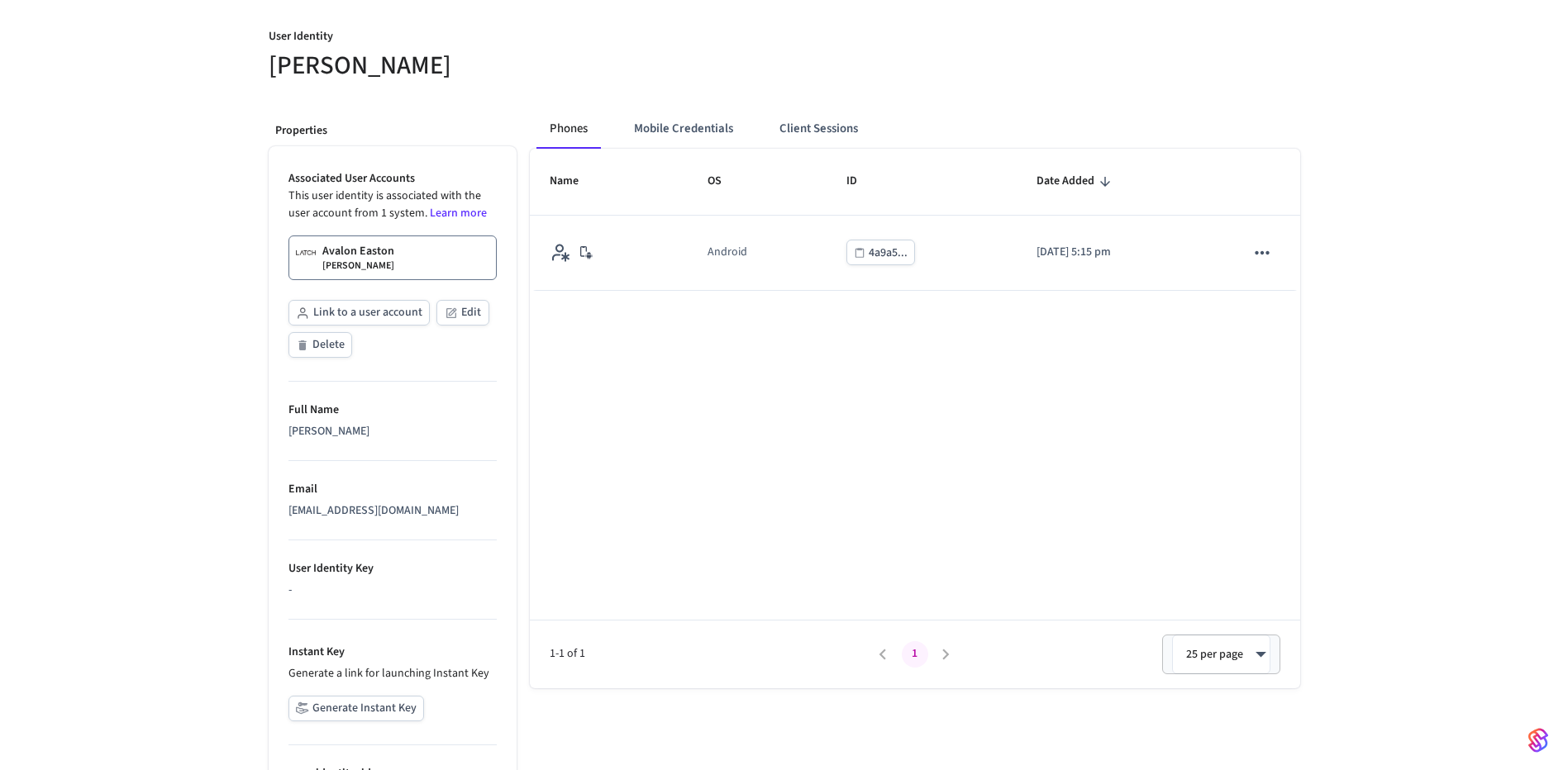
scroll to position [84, 0]
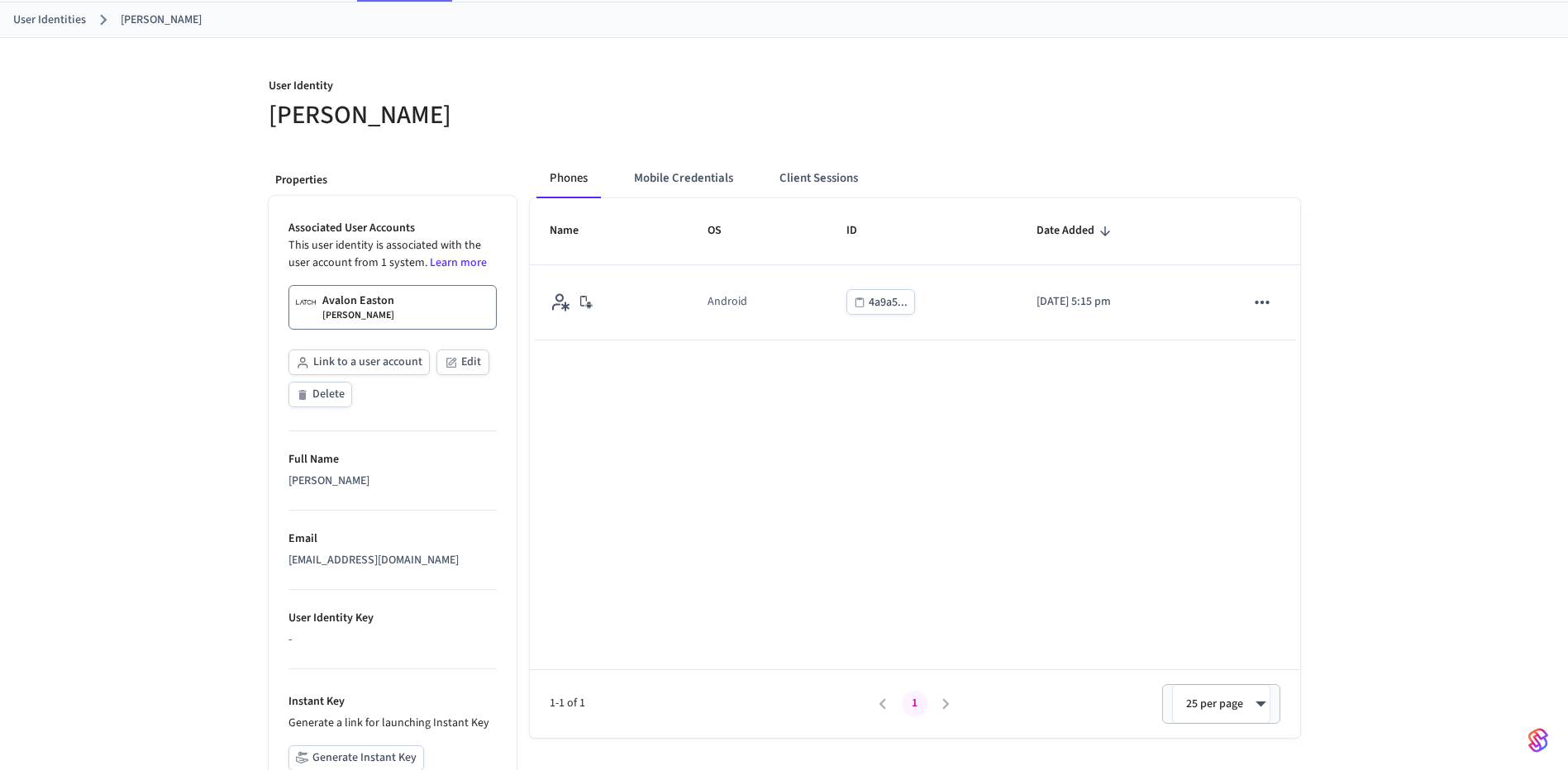
click at [76, 351] on div "User Identity Mark Wugman Properties Associated User Accounts This user identit…" at bounding box center [784, 468] width 1568 height 860
click at [712, 474] on div "Name OS ID Date Added Android 4a9a5... 2025/08/18 at 5:15 pm 1-1 of 1 1 25 per …" at bounding box center [914, 468] width 770 height 539
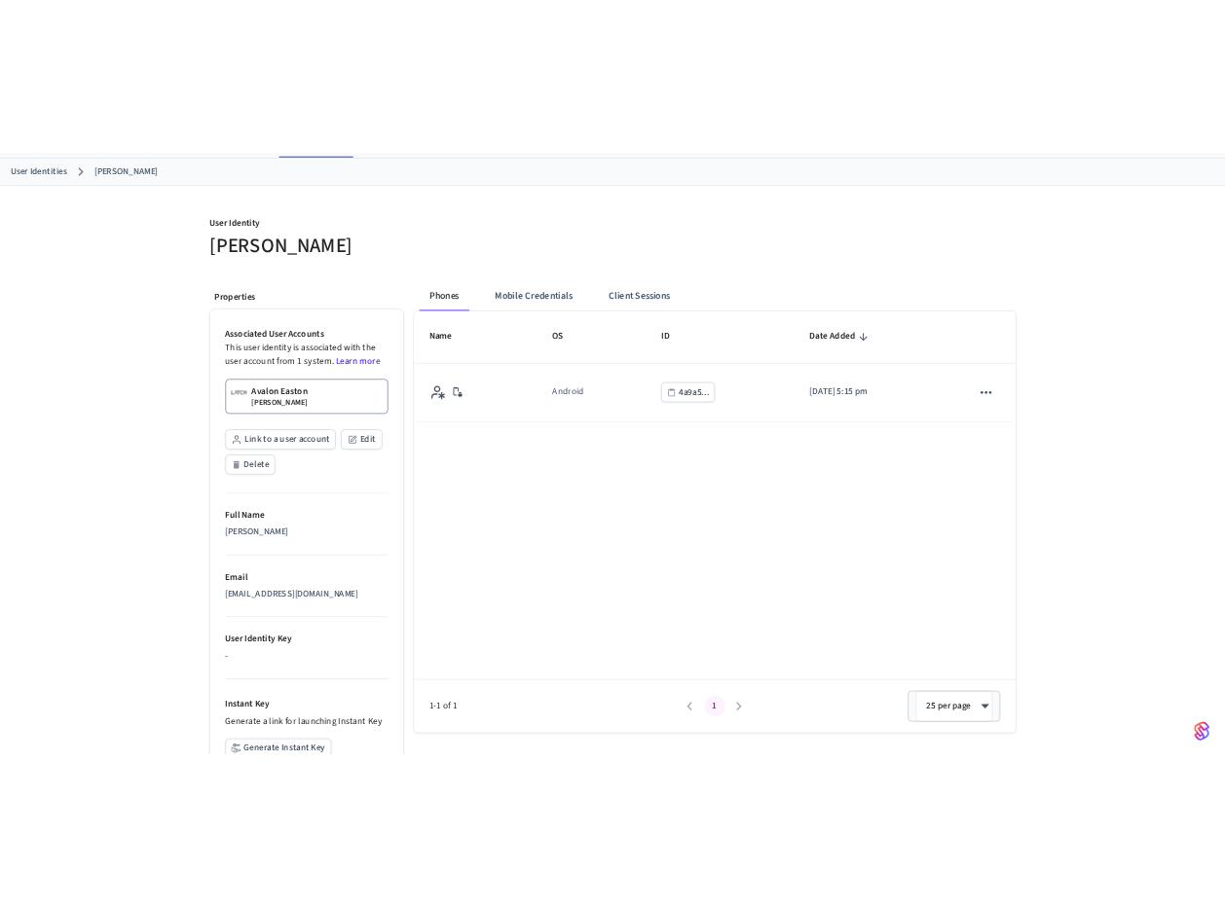
scroll to position [0, 0]
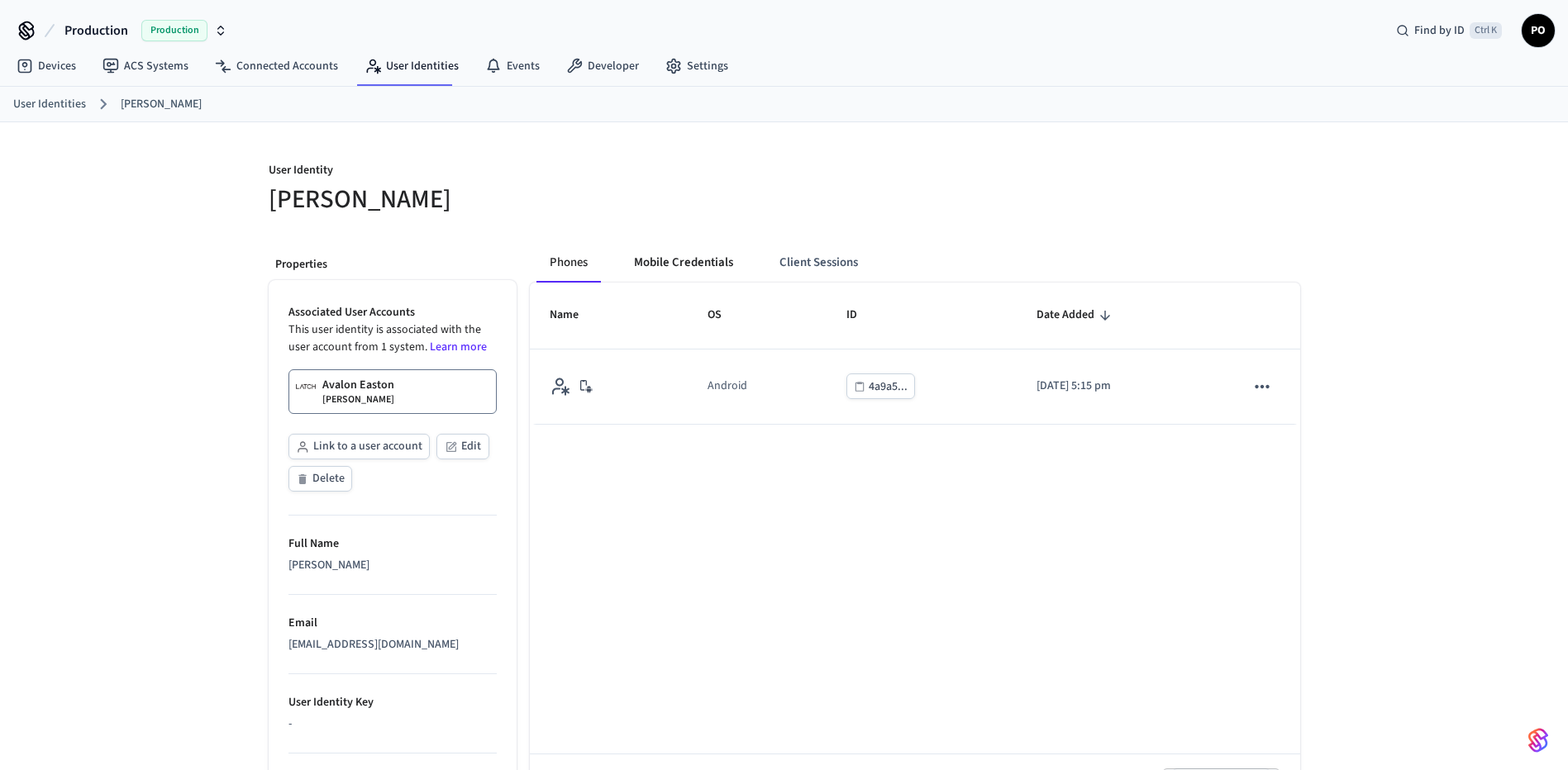
click at [666, 250] on button "Mobile Credentials" at bounding box center [683, 262] width 126 height 40
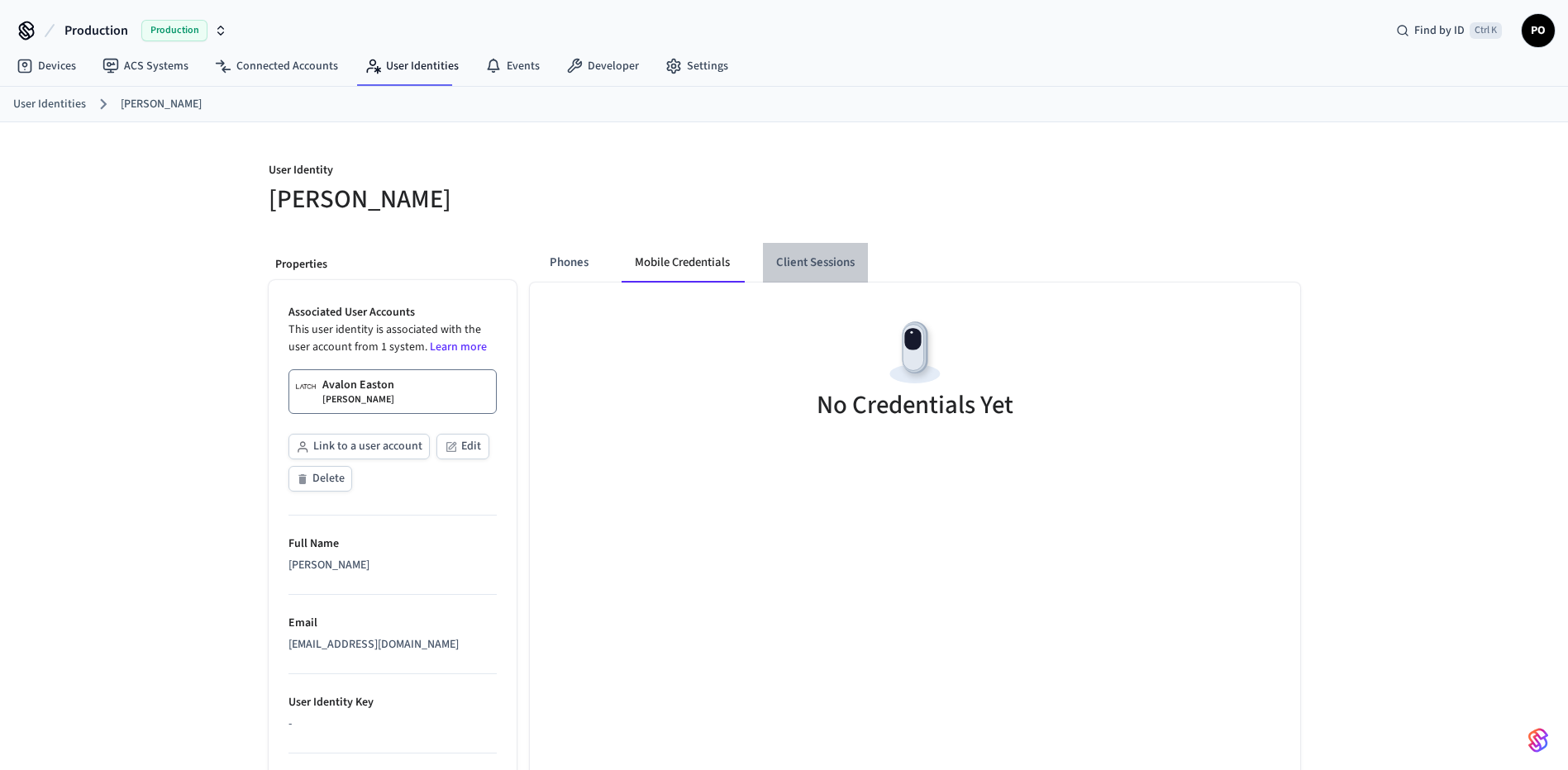
click at [865, 263] on button "Client Sessions" at bounding box center [815, 262] width 105 height 40
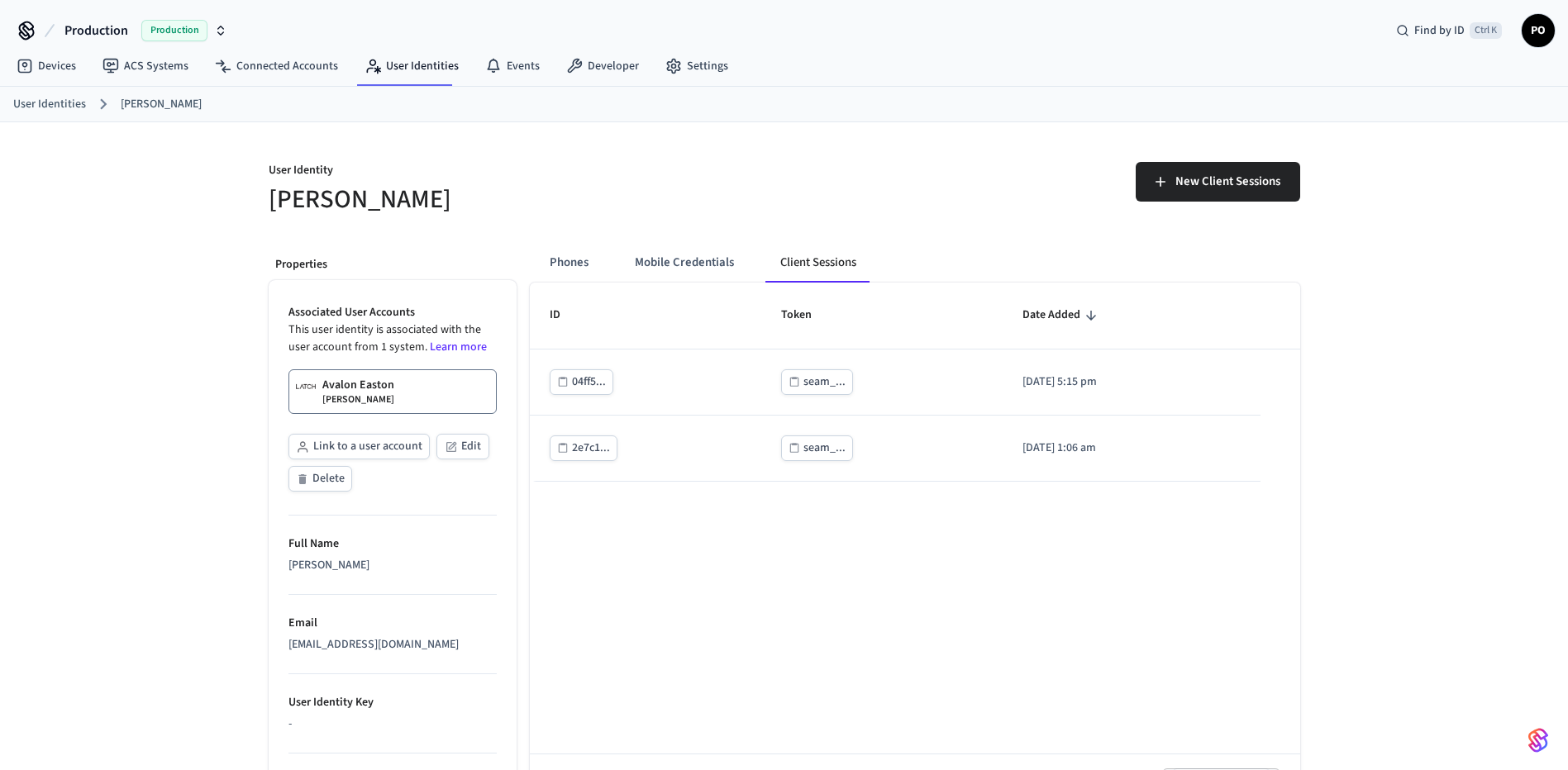
click at [705, 599] on div "ID Token Date Added 04ff5... seam_... 2025/08/18 at 5:15 pm 2e7c1... seam_... 2…" at bounding box center [914, 552] width 770 height 539
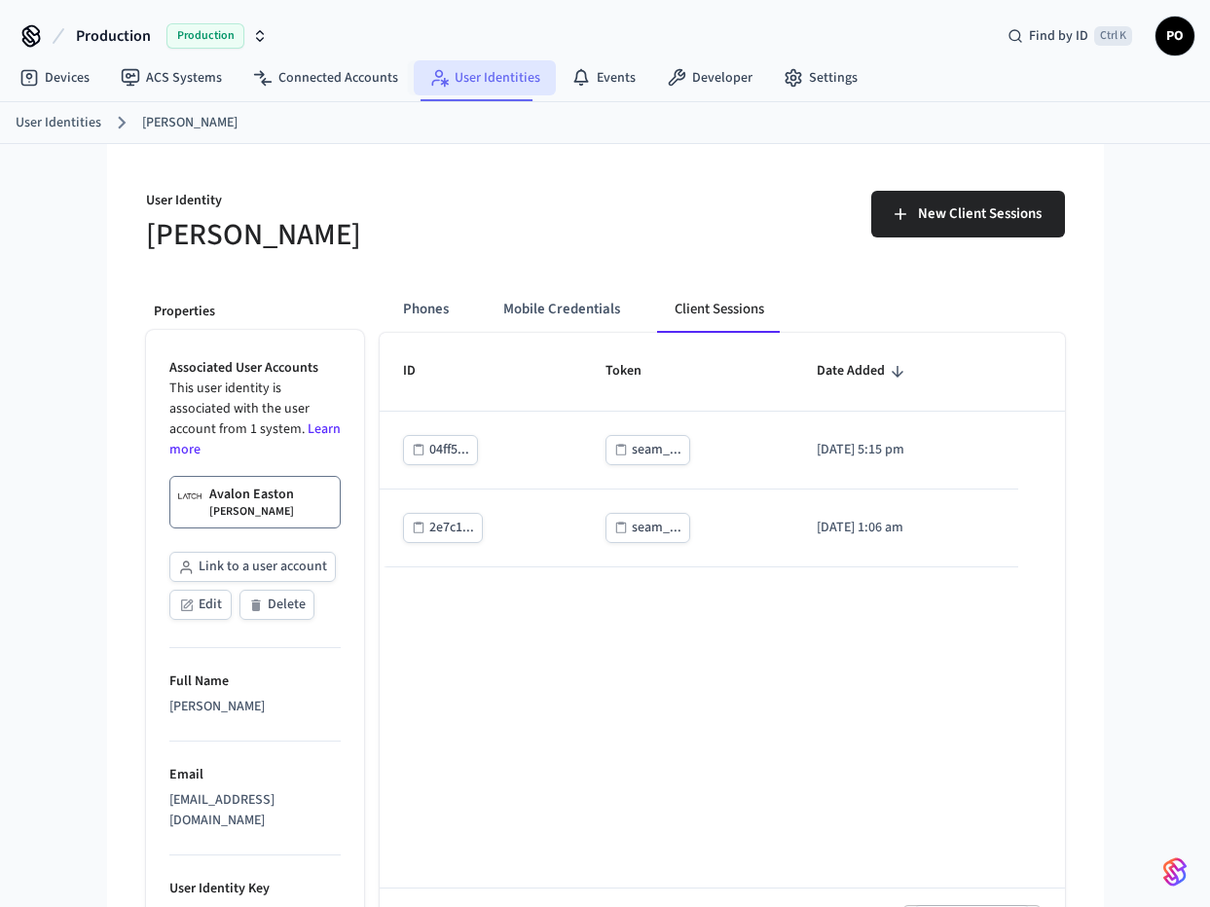
click at [482, 73] on link "User Identities" at bounding box center [485, 77] width 142 height 35
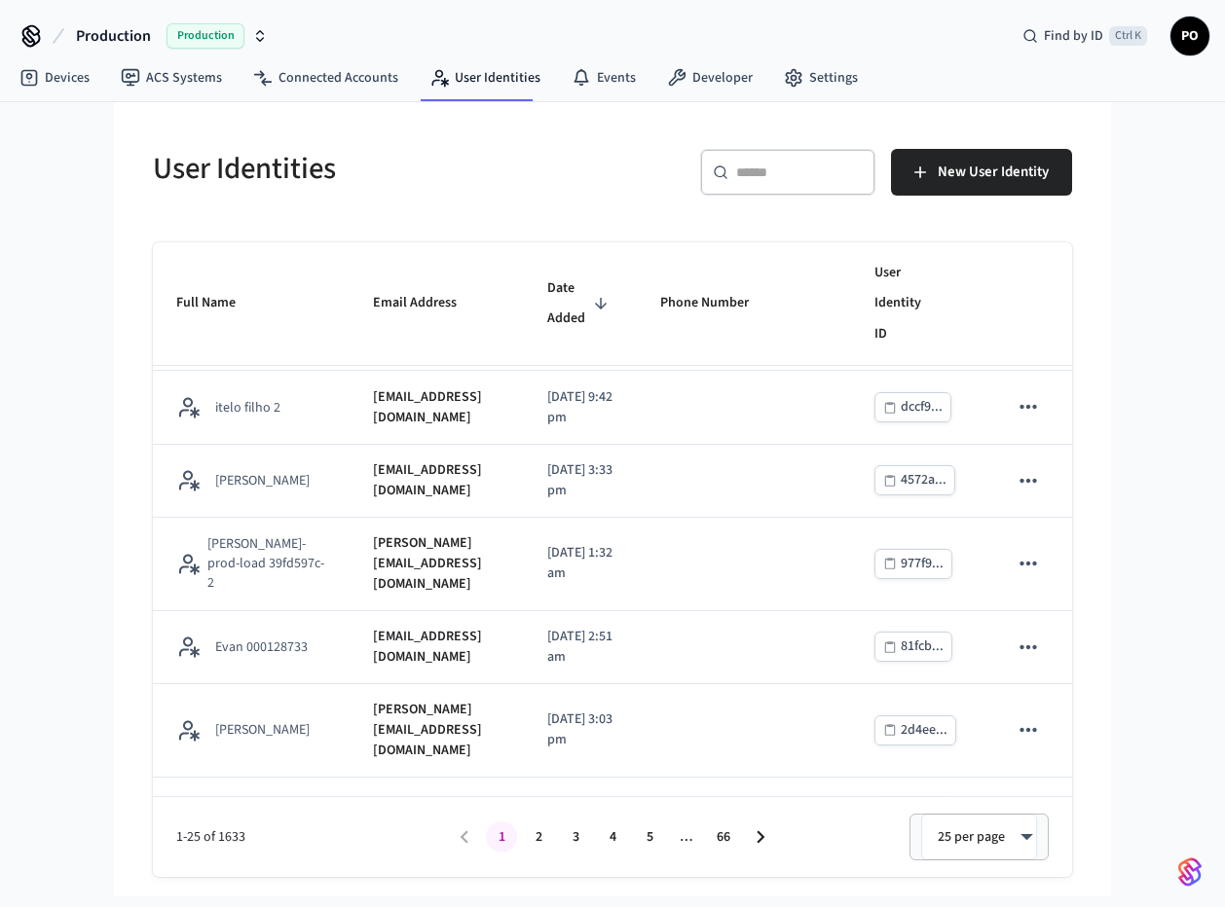
scroll to position [1566, 0]
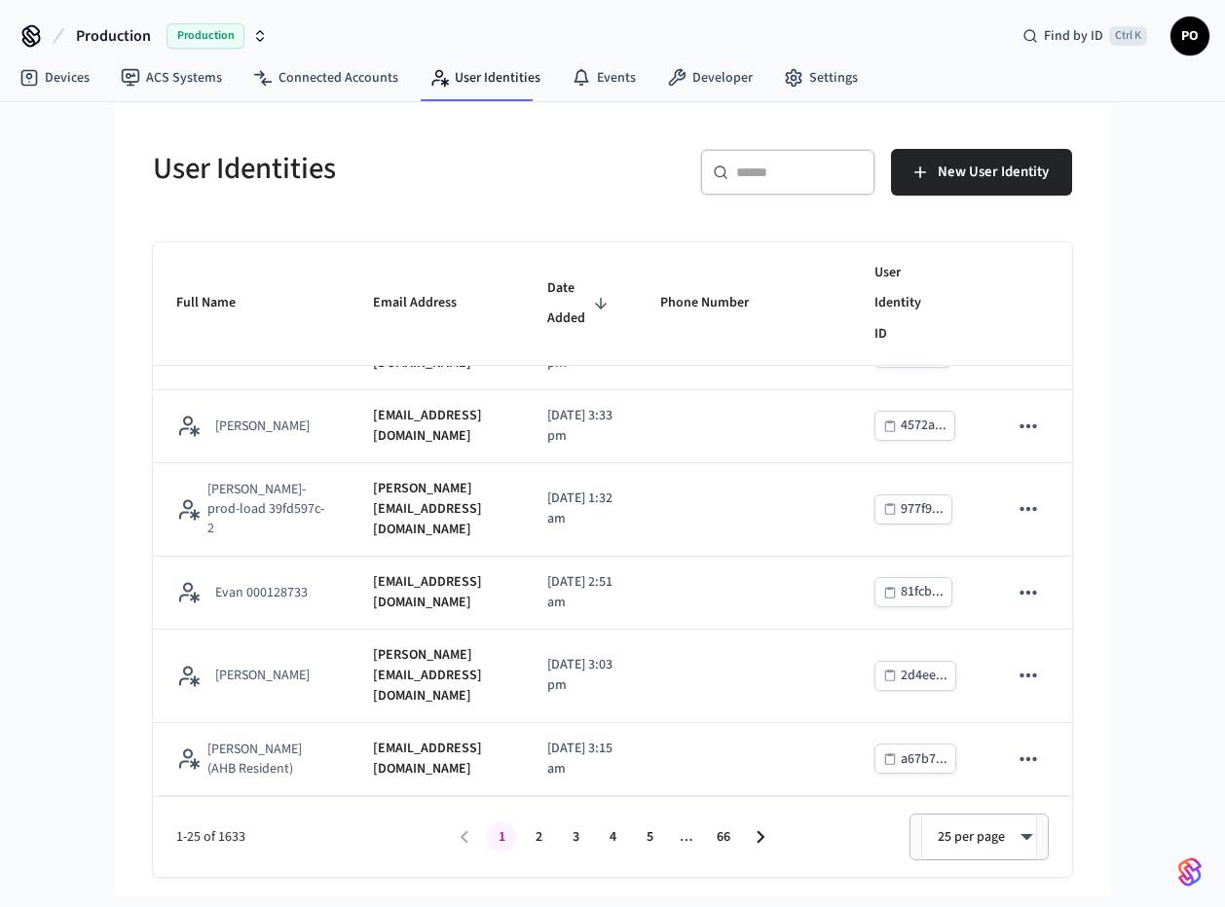
click at [832, 180] on input "text" at bounding box center [799, 172] width 127 height 19
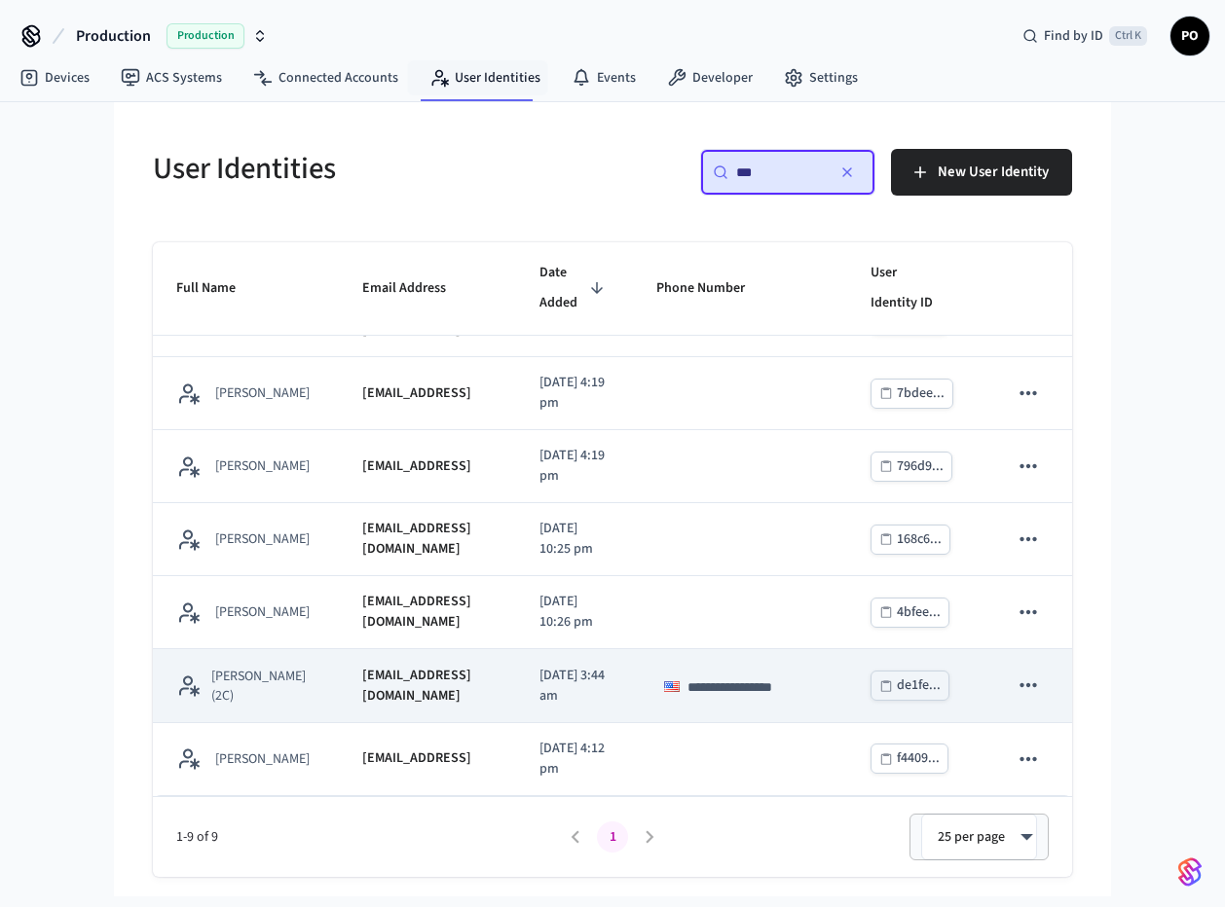
scroll to position [224, 0]
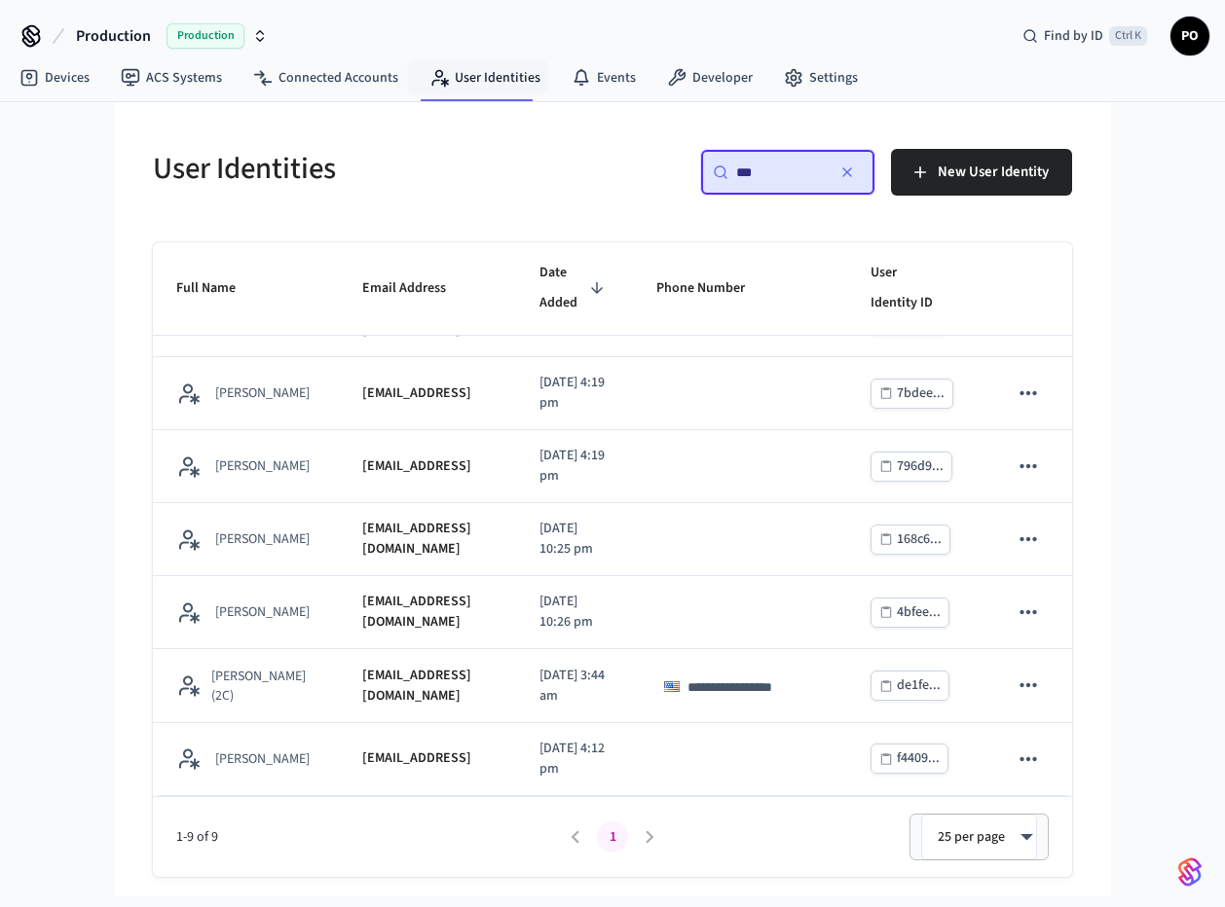
click at [781, 175] on input "***" at bounding box center [780, 172] width 88 height 19
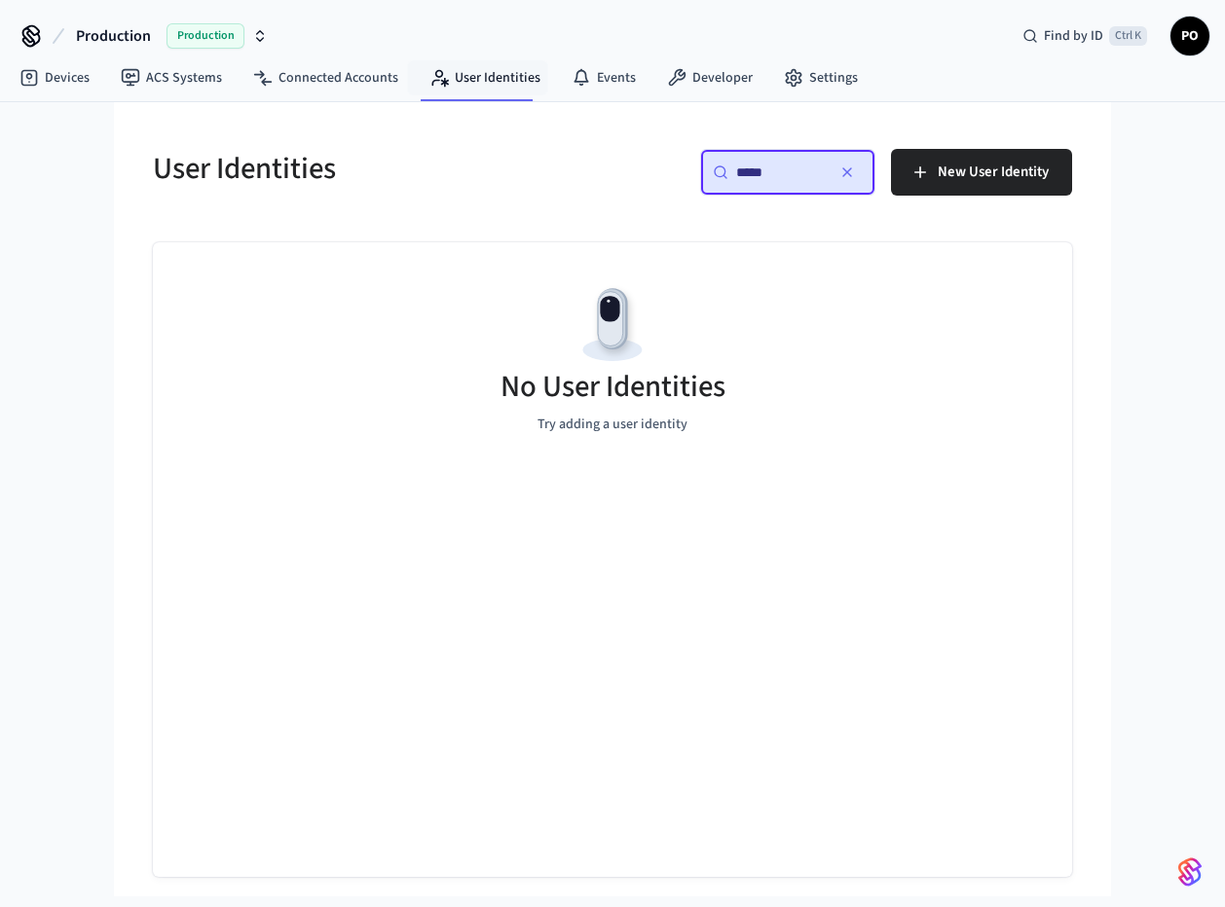
click at [813, 184] on div "​ ***** ​" at bounding box center [787, 172] width 175 height 47
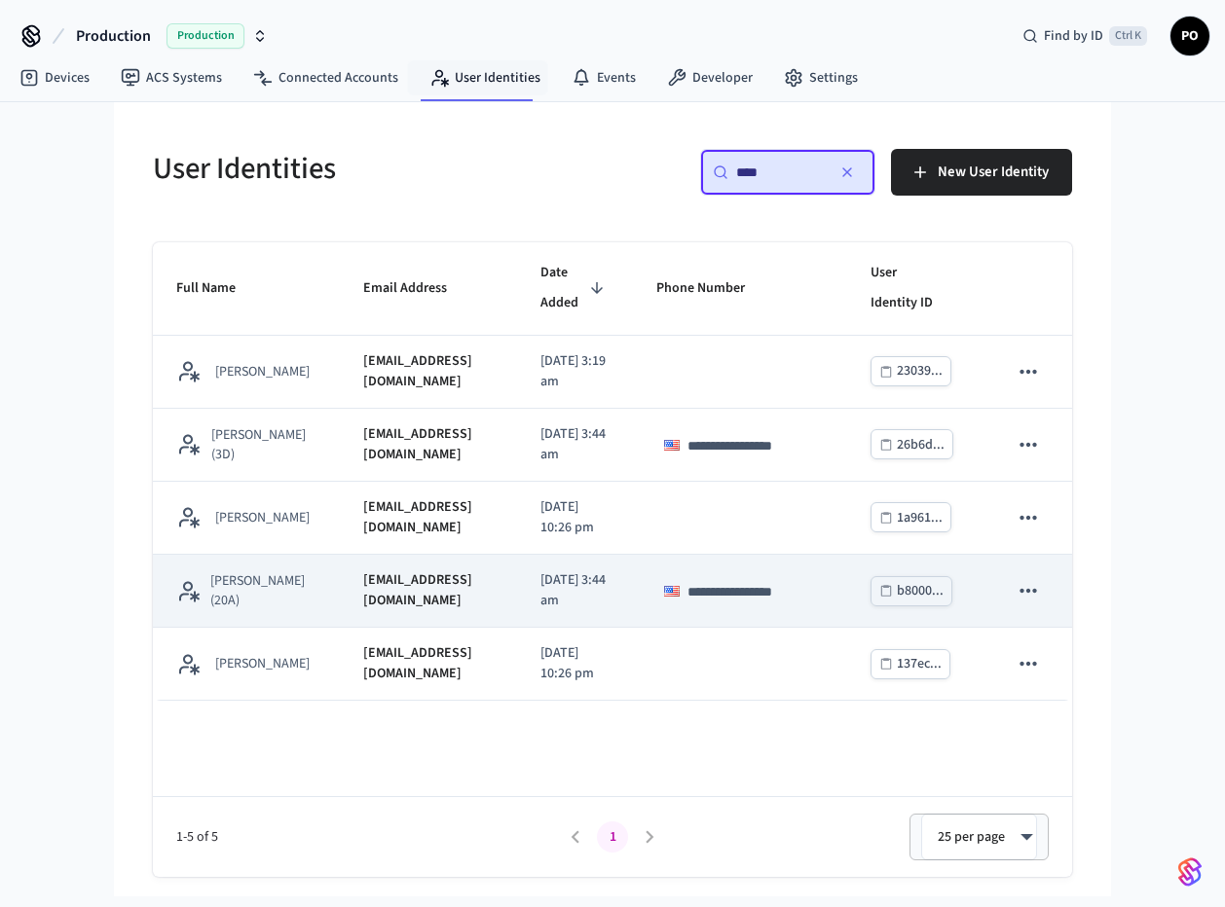
scroll to position [25, 0]
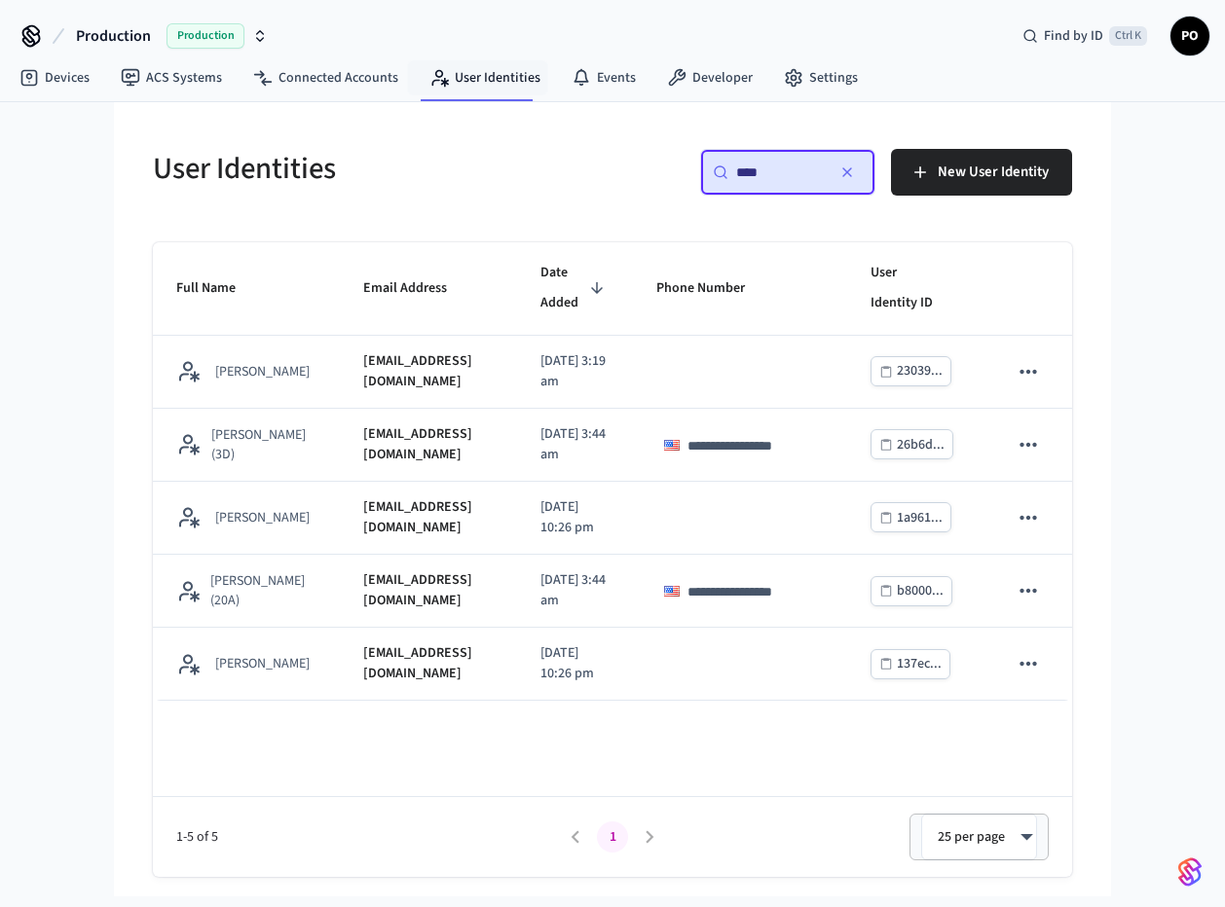
type input "****"
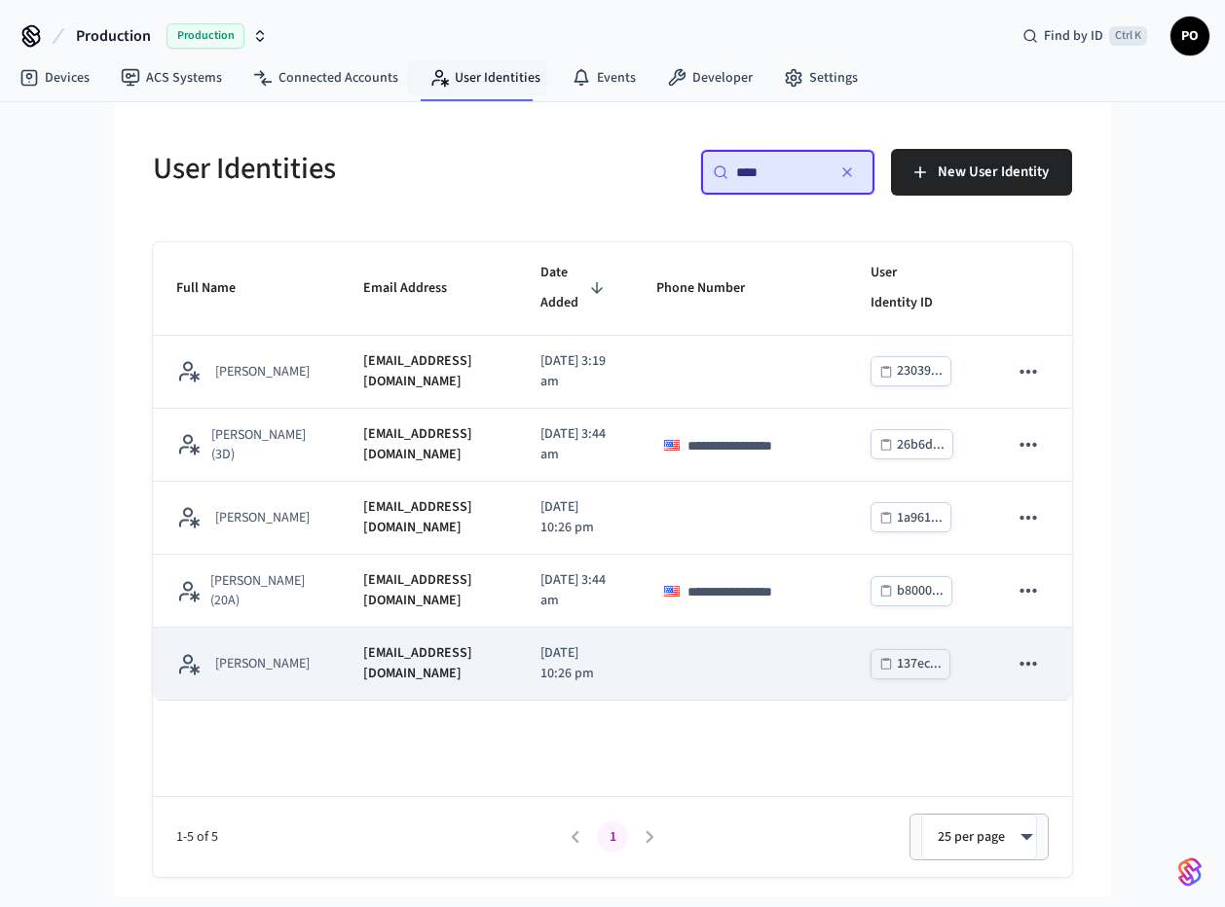
click at [514, 701] on td "mnw1890@gmail.com" at bounding box center [428, 664] width 177 height 73
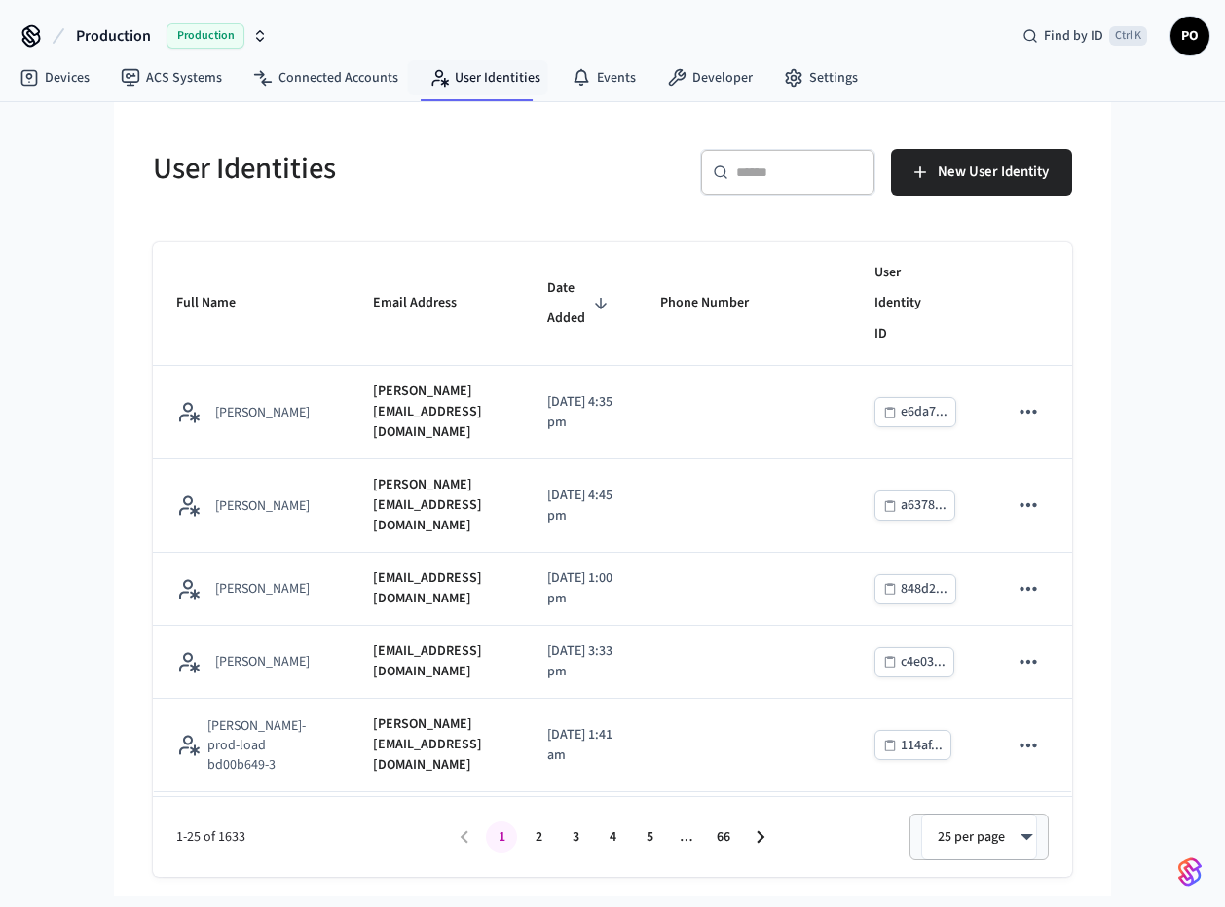
click at [823, 186] on div "​ ​" at bounding box center [787, 172] width 175 height 47
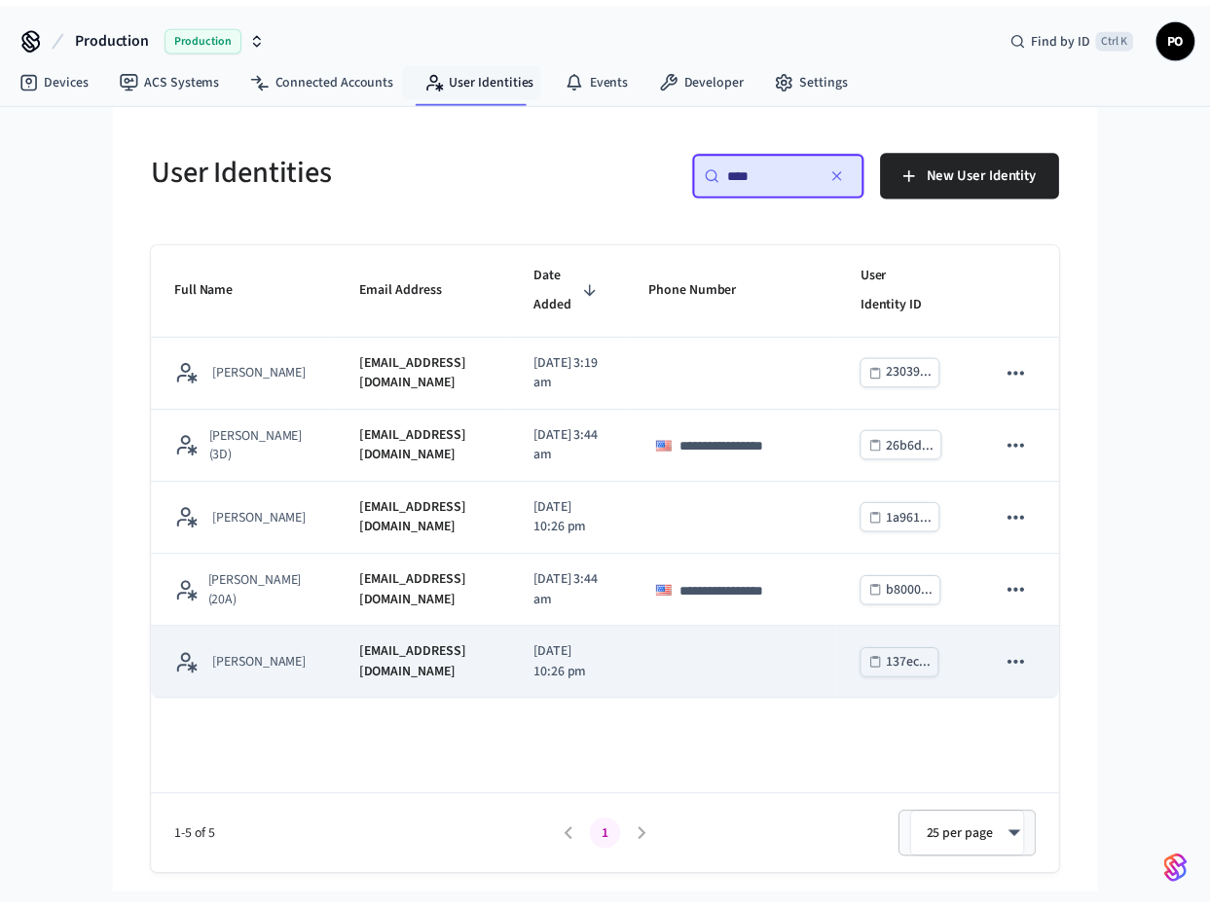
scroll to position [25, 0]
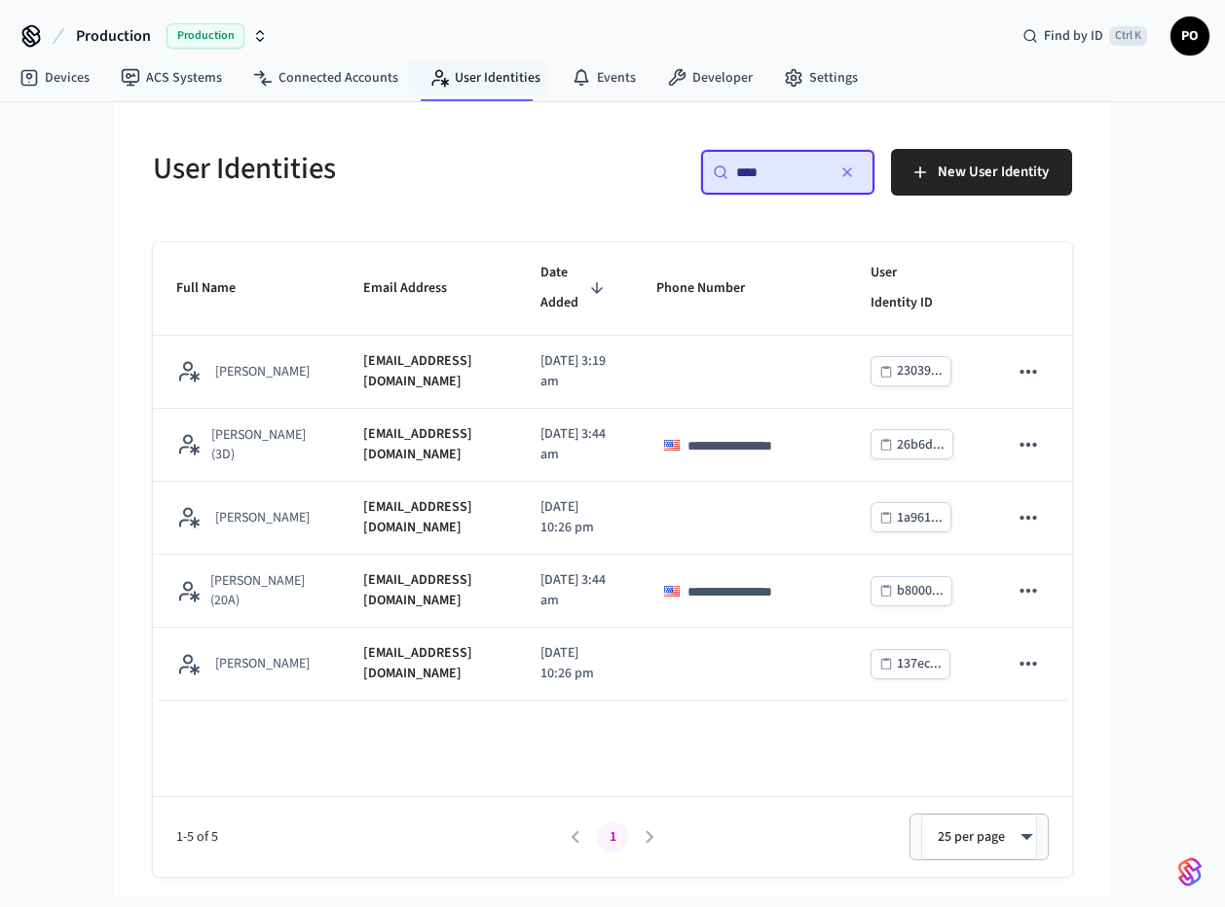
type input "****"
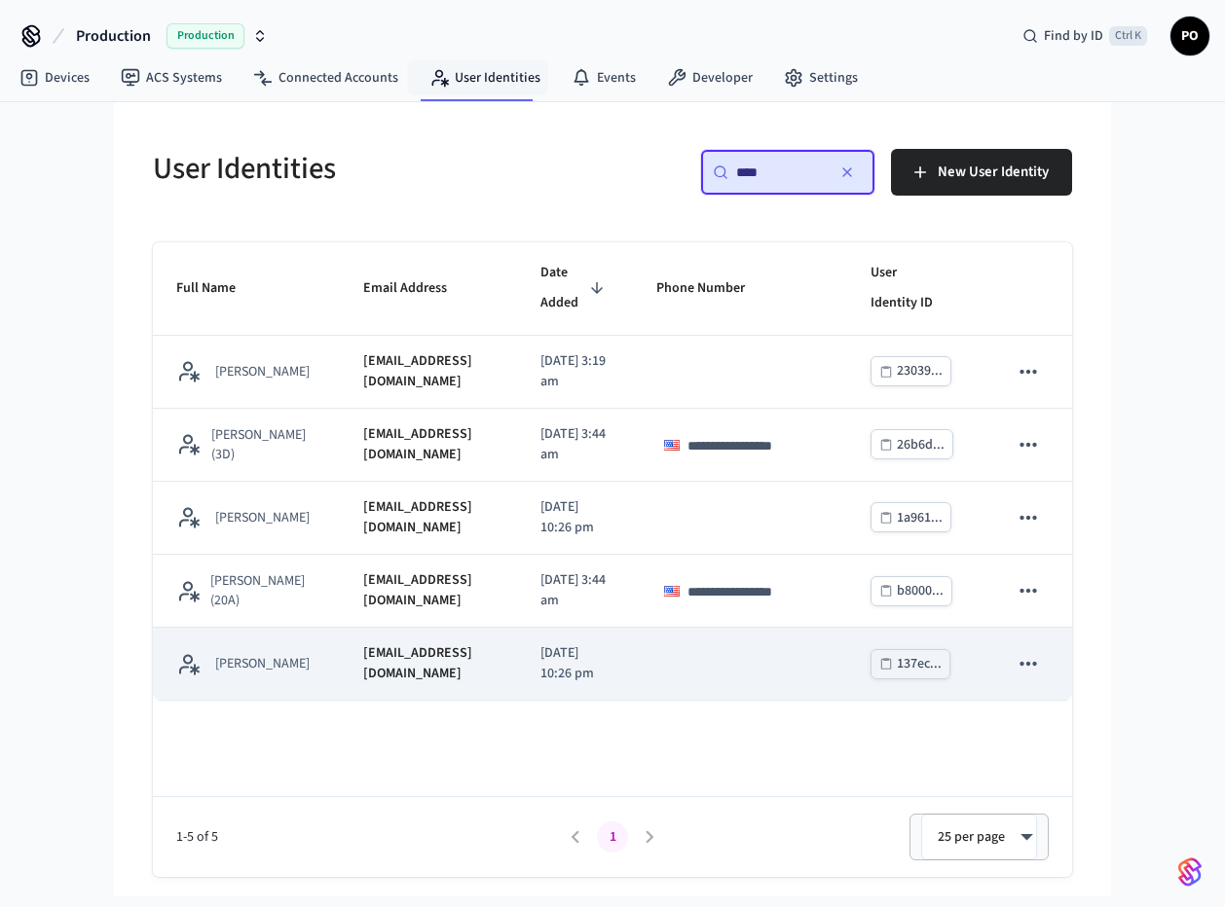
click at [493, 701] on td "mnw1890@gmail.com" at bounding box center [428, 664] width 177 height 73
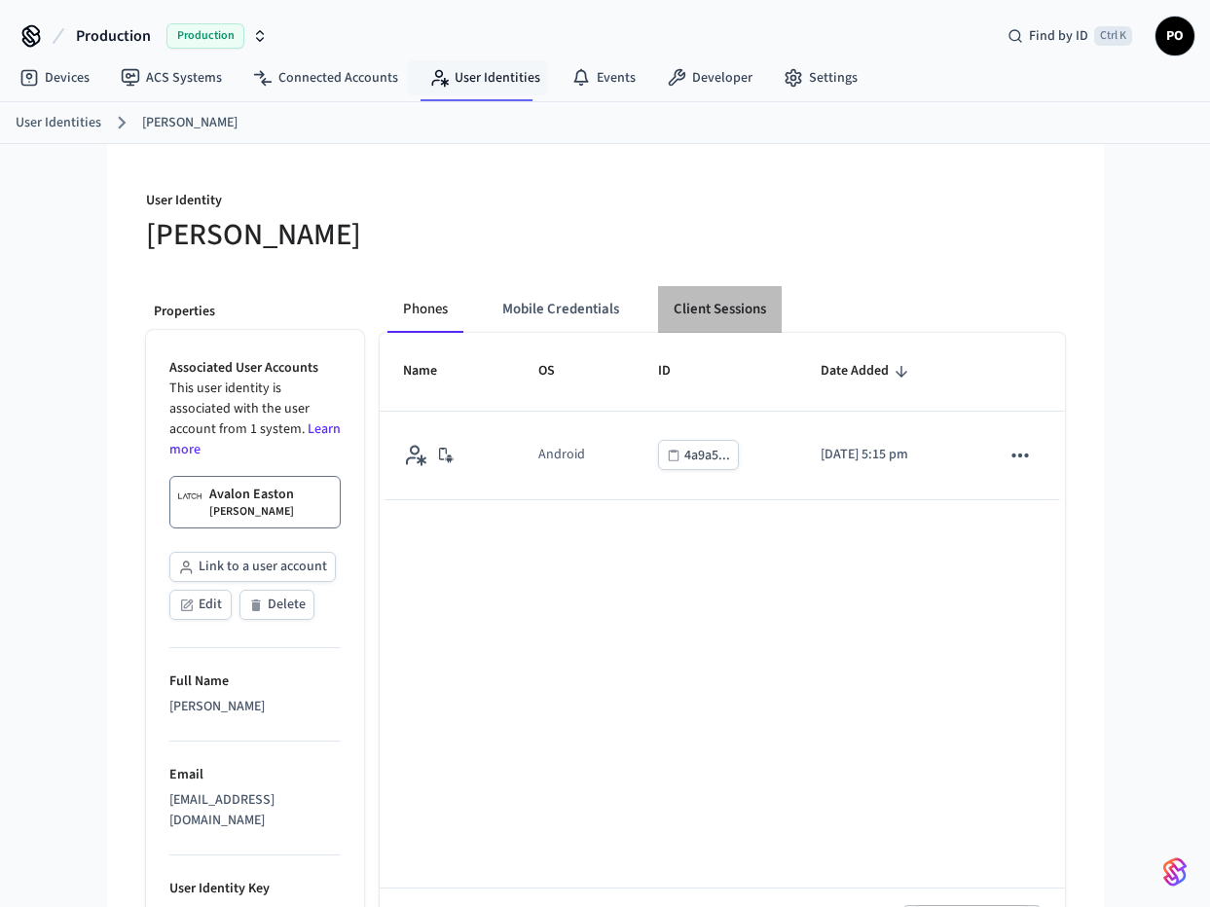
click at [731, 296] on button "Client Sessions" at bounding box center [720, 309] width 124 height 47
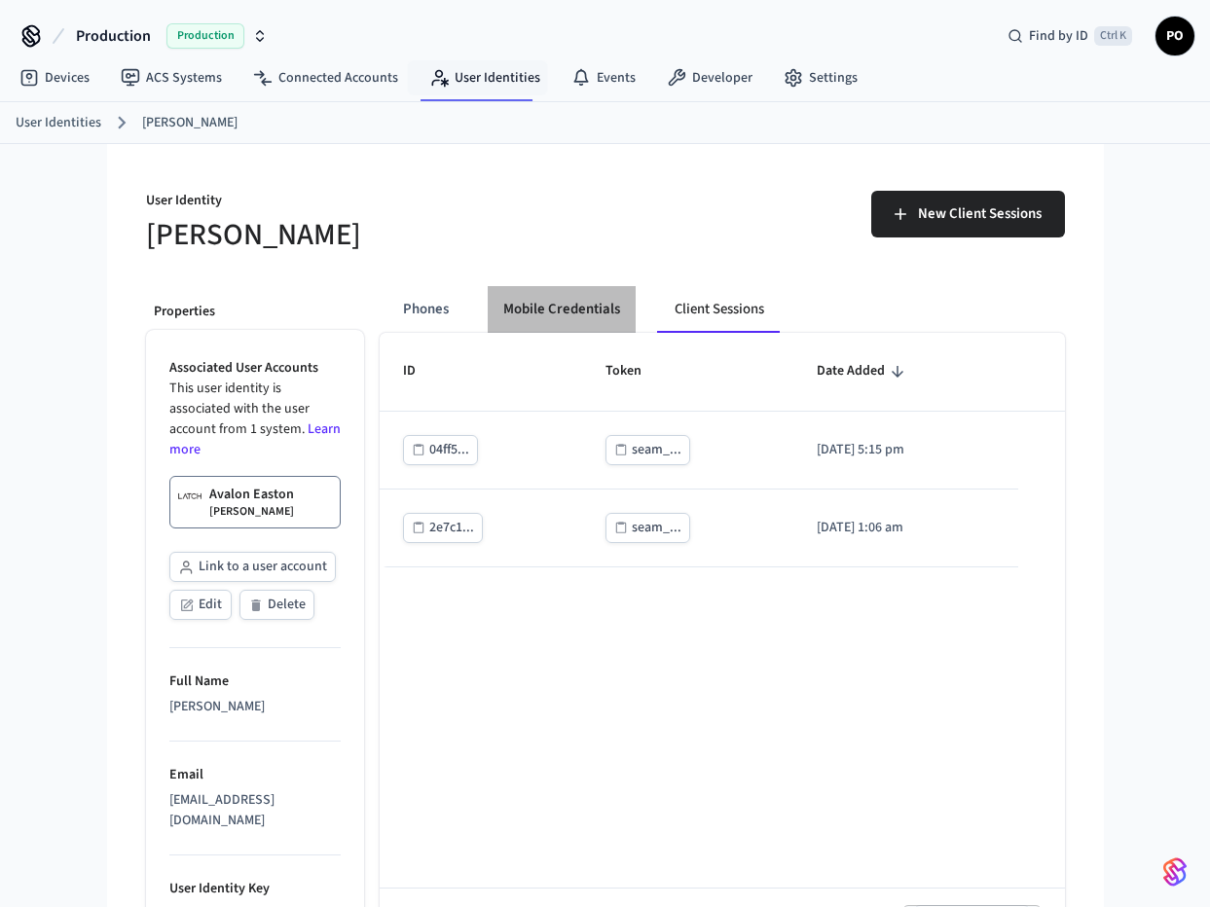
click at [589, 311] on button "Mobile Credentials" at bounding box center [562, 309] width 148 height 47
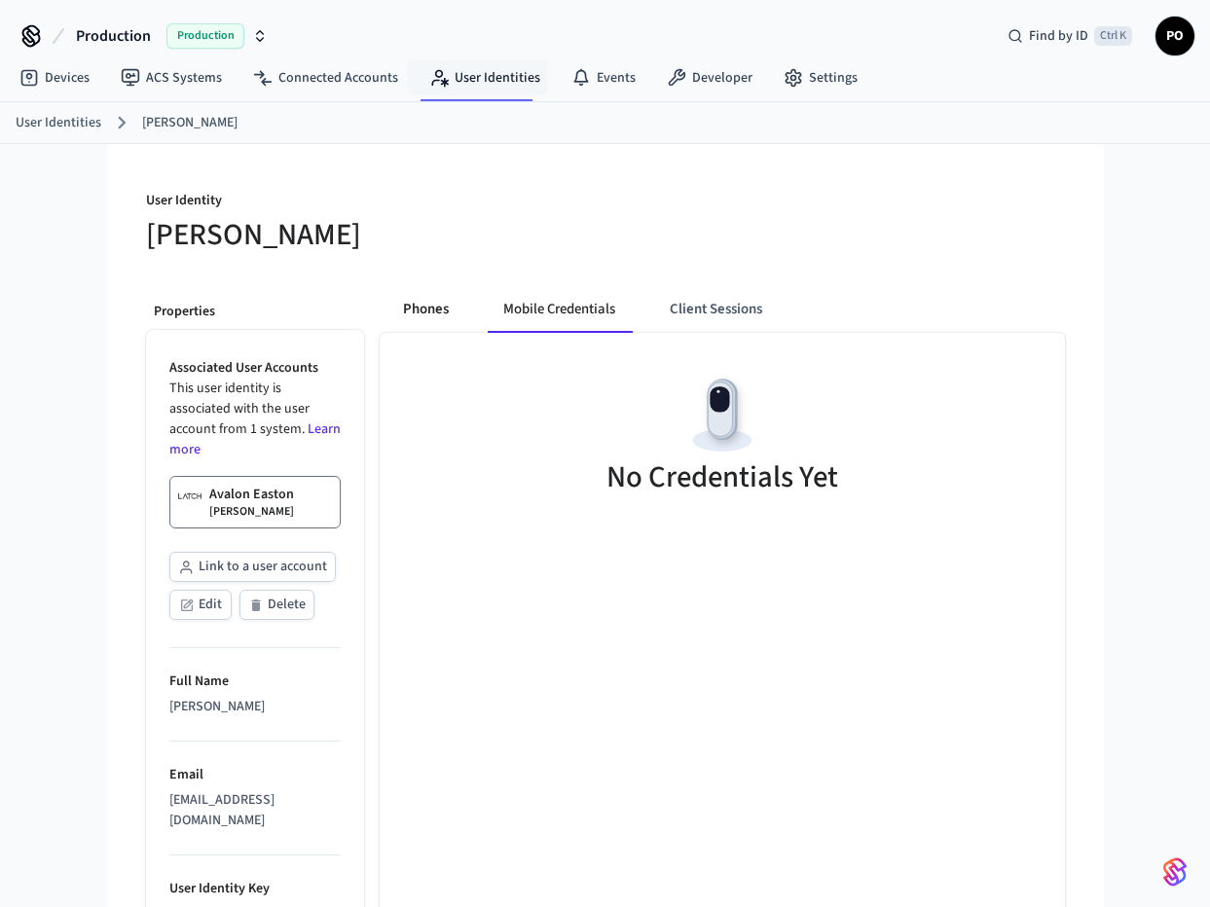
click at [427, 312] on button "Phones" at bounding box center [425, 309] width 77 height 47
